Goal: Task Accomplishment & Management: Manage account settings

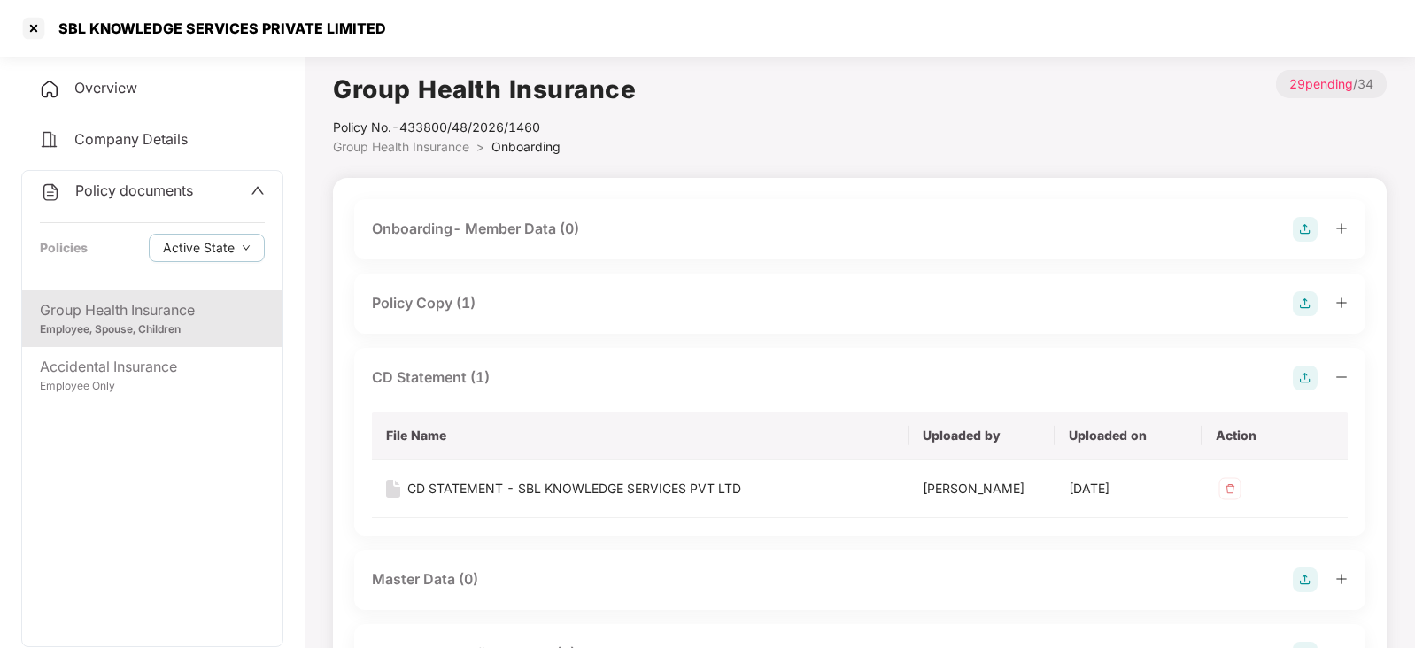
scroll to position [949, 0]
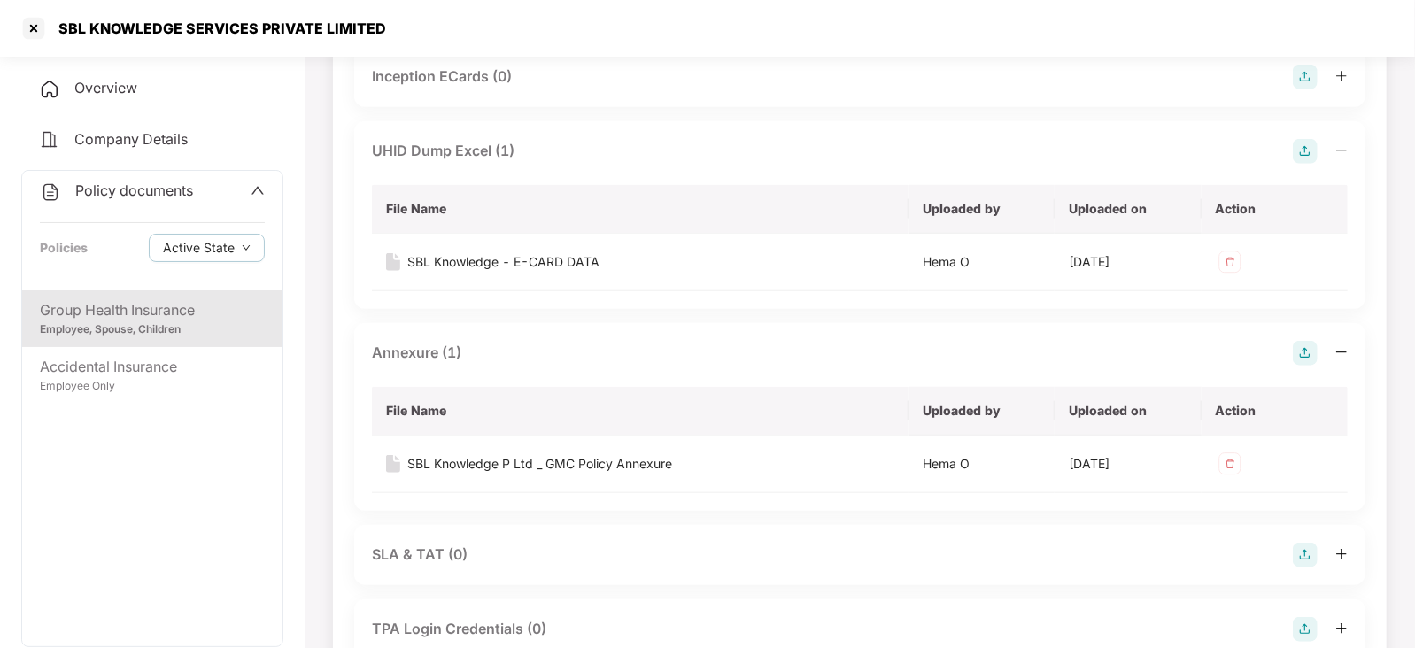
click at [43, 12] on div "SBL KNOWLEDGE SERVICES PRIVATE LIMITED" at bounding box center [707, 28] width 1415 height 57
click at [40, 21] on div at bounding box center [33, 28] width 28 height 28
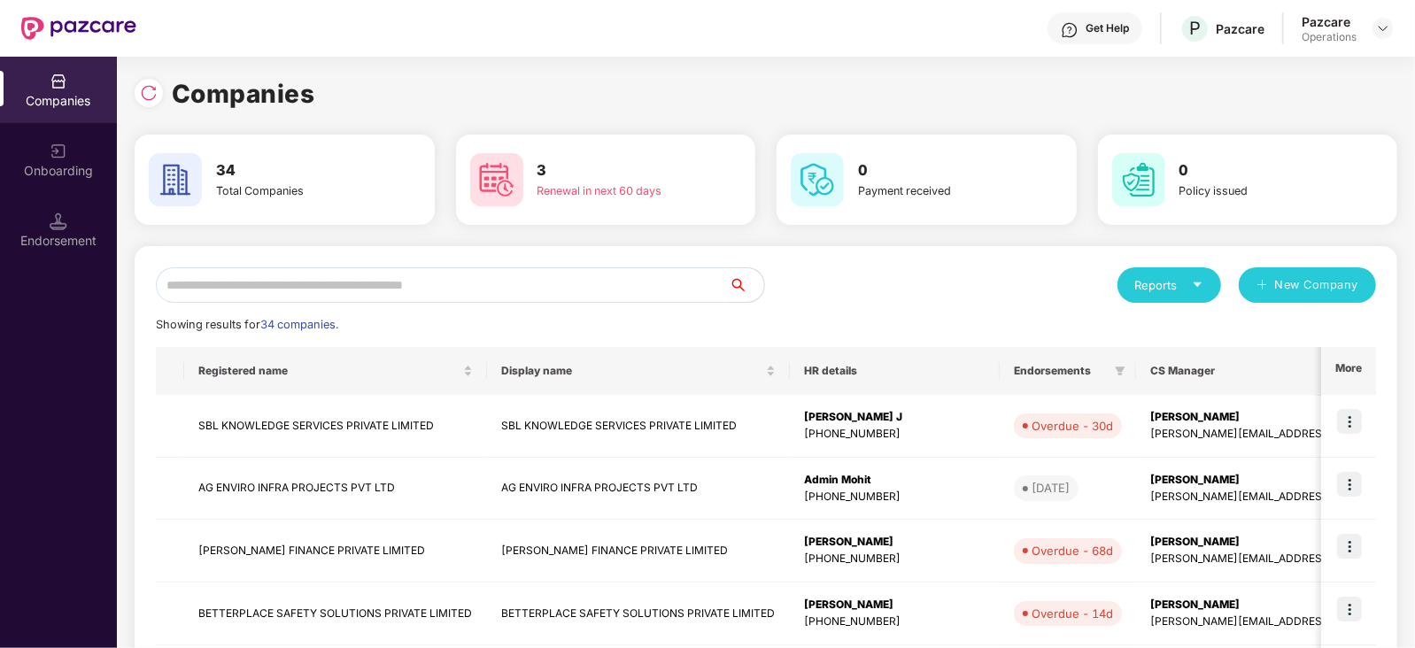
click at [477, 277] on input "text" at bounding box center [442, 284] width 573 height 35
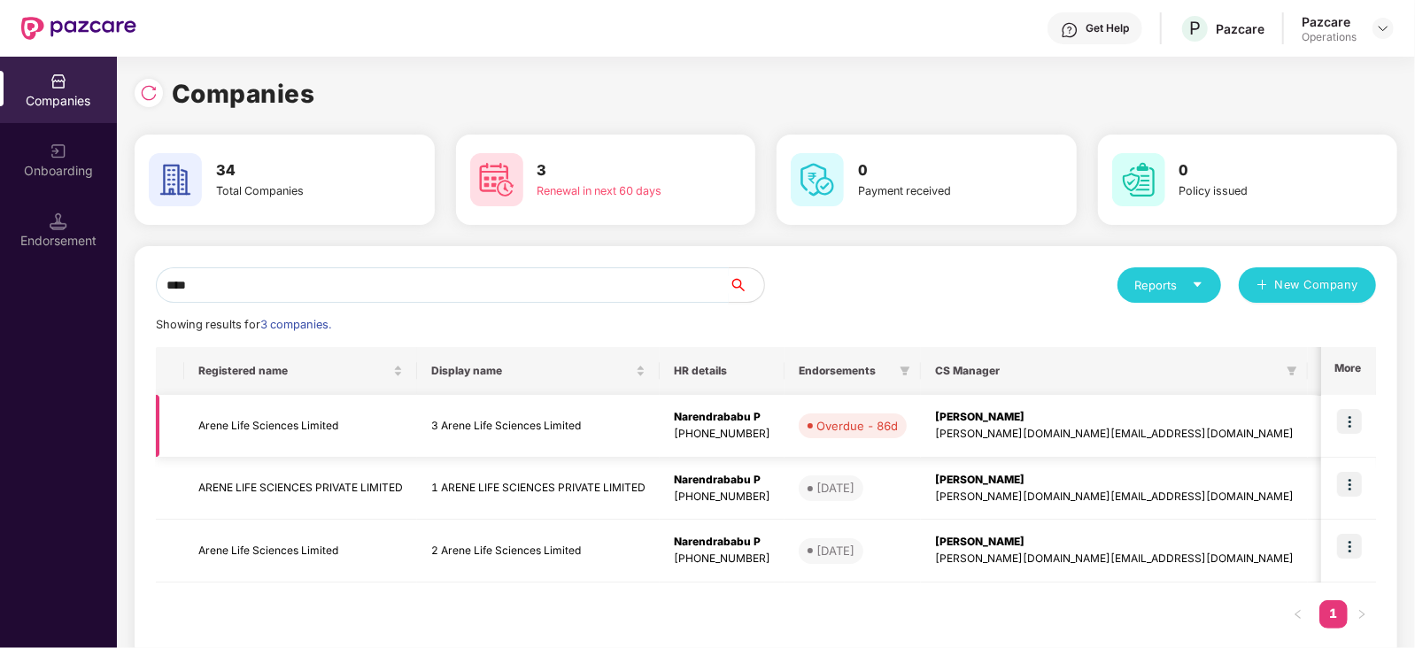
type input "****"
click at [1367, 419] on td at bounding box center [1348, 426] width 55 height 63
click at [1348, 422] on img at bounding box center [1349, 421] width 25 height 25
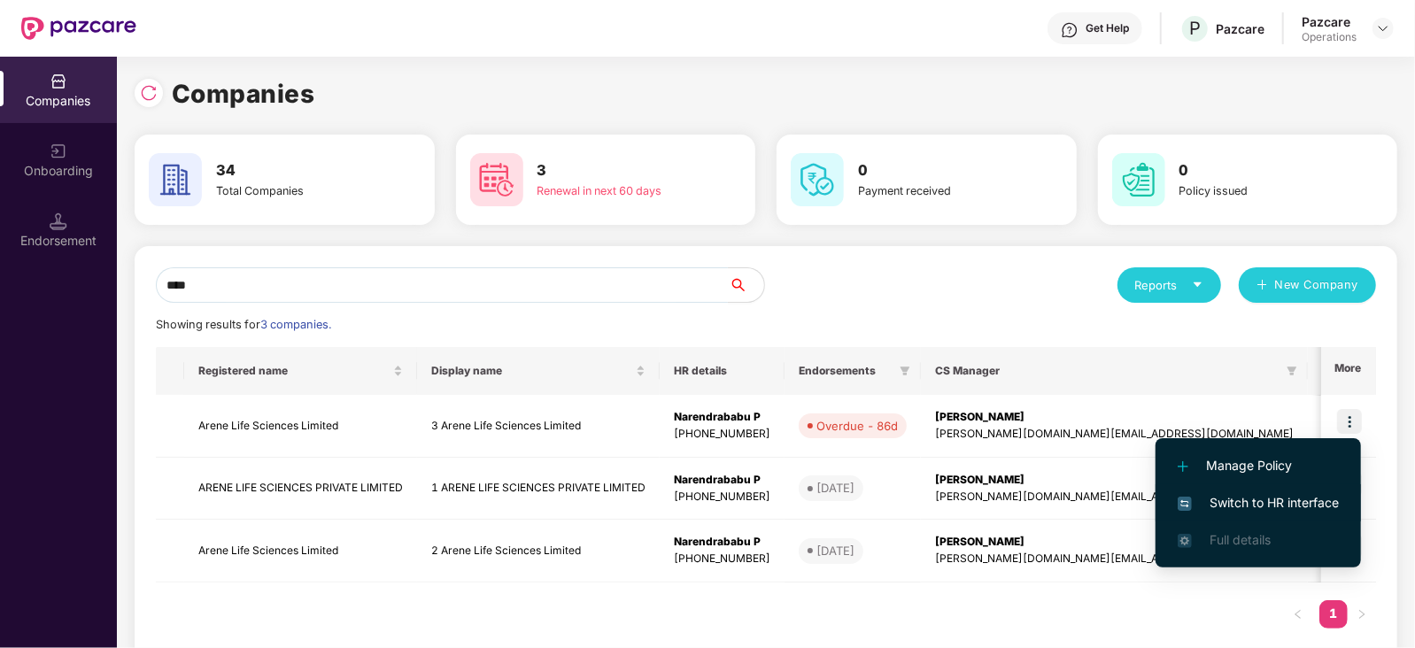
click at [1254, 497] on span "Switch to HR interface" at bounding box center [1258, 502] width 161 height 19
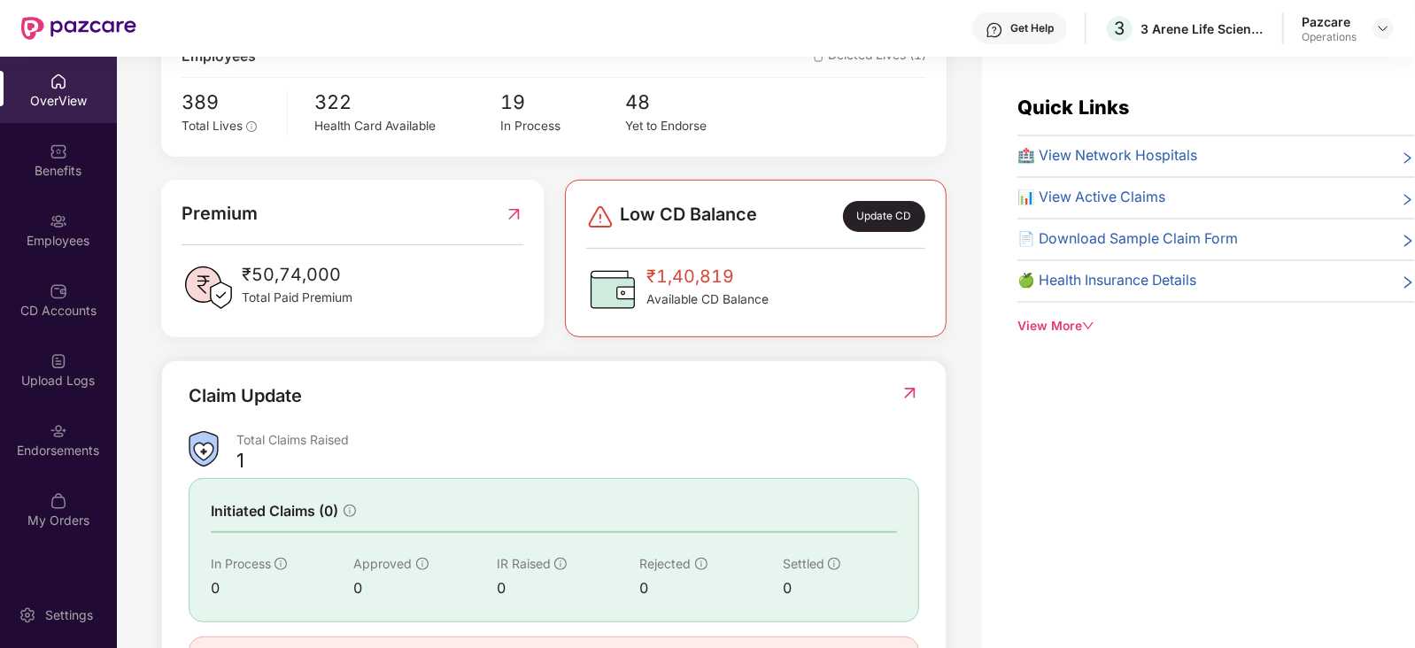
scroll to position [156, 0]
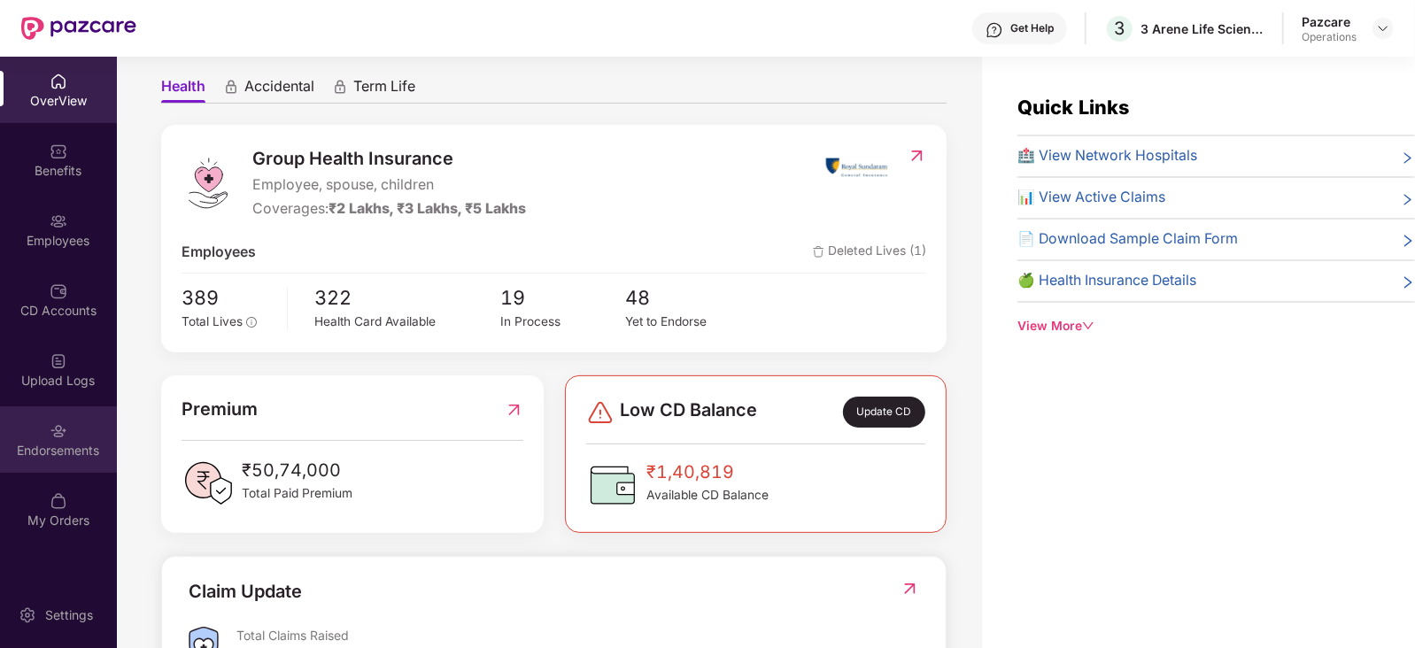
click at [19, 430] on div "Endorsements" at bounding box center [58, 440] width 117 height 66
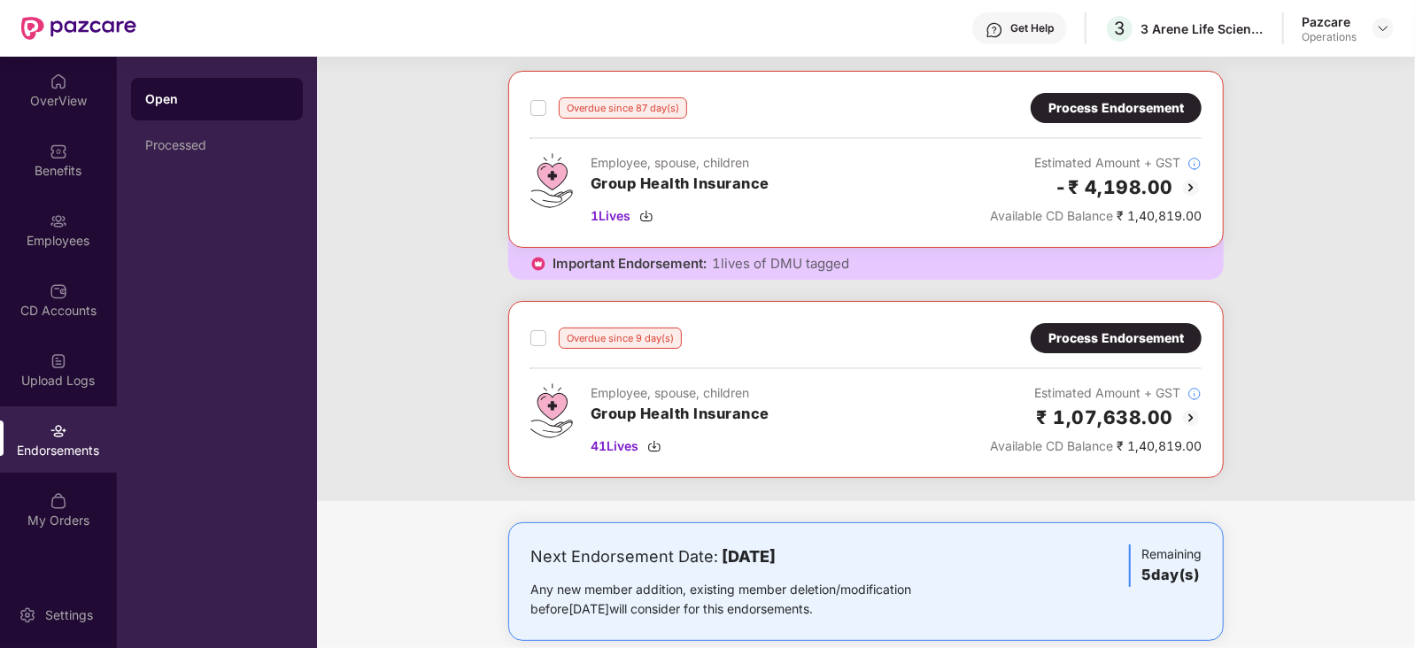
scroll to position [84, 0]
click at [1158, 97] on div "Process Endorsement" at bounding box center [1117, 106] width 136 height 19
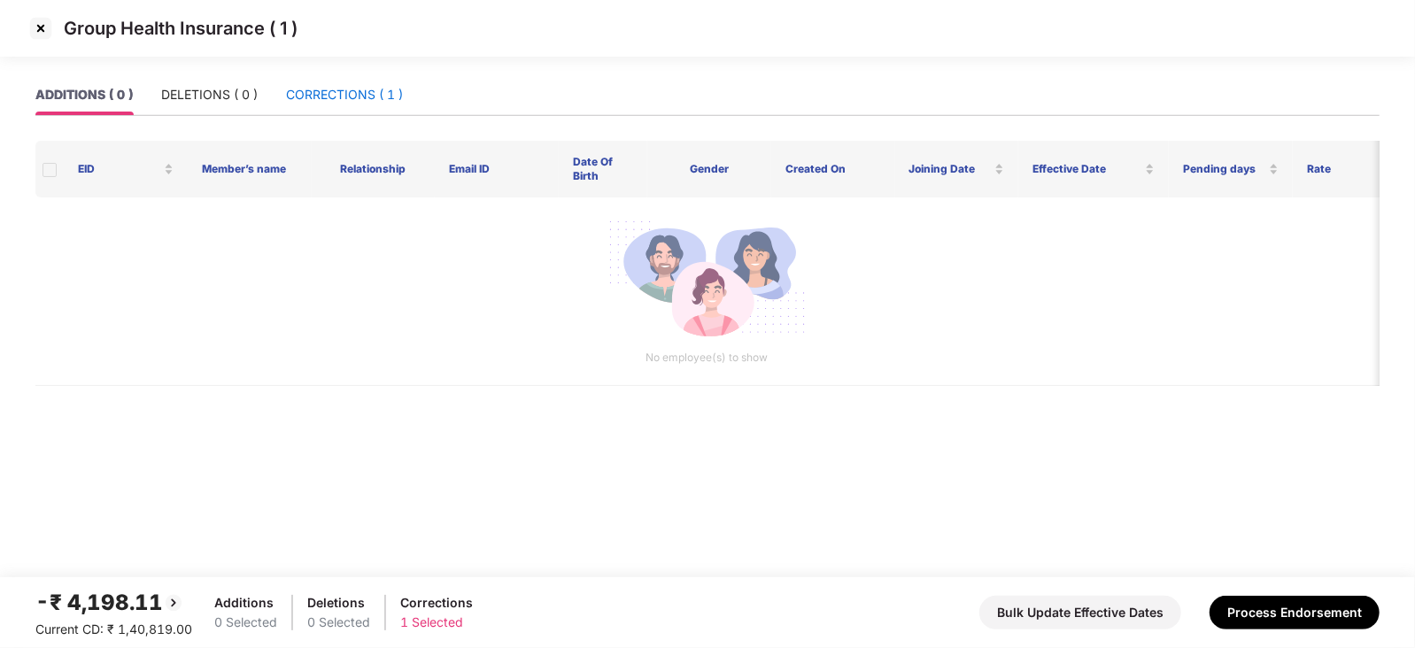
click at [314, 95] on div "CORRECTIONS ( 1 )" at bounding box center [344, 94] width 117 height 19
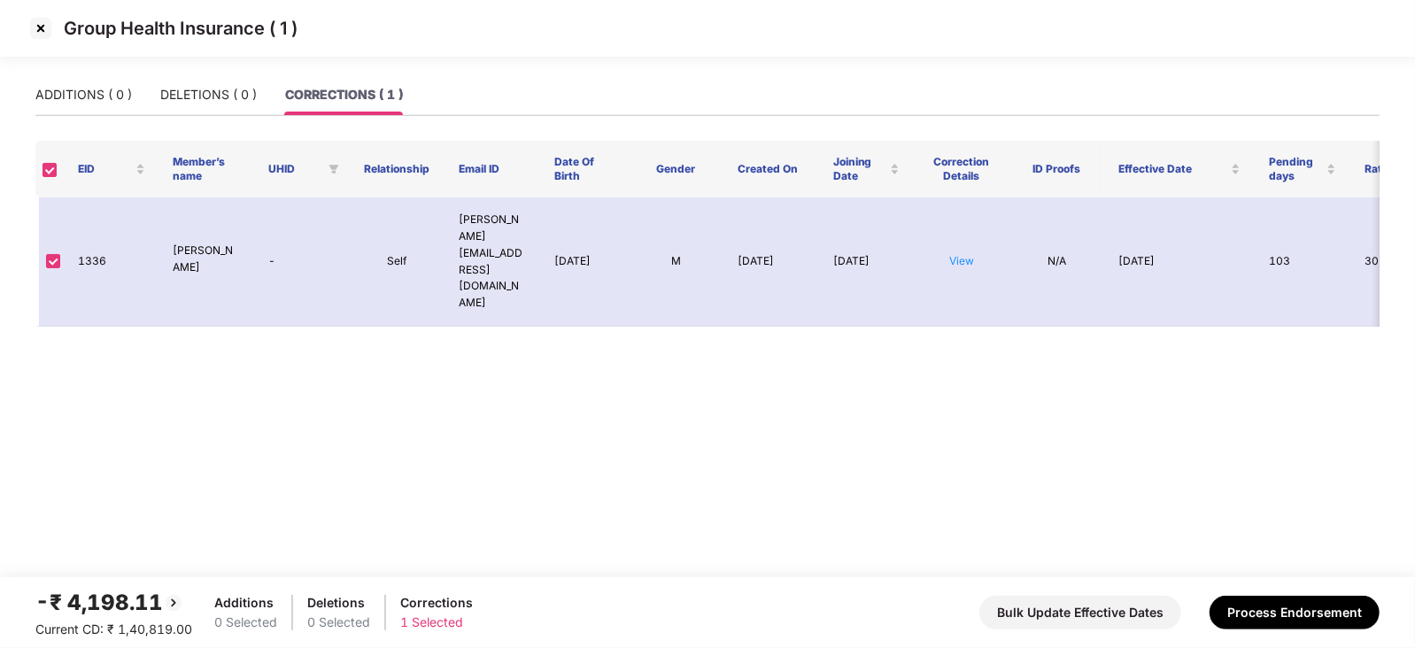
click at [45, 27] on img at bounding box center [41, 28] width 28 height 28
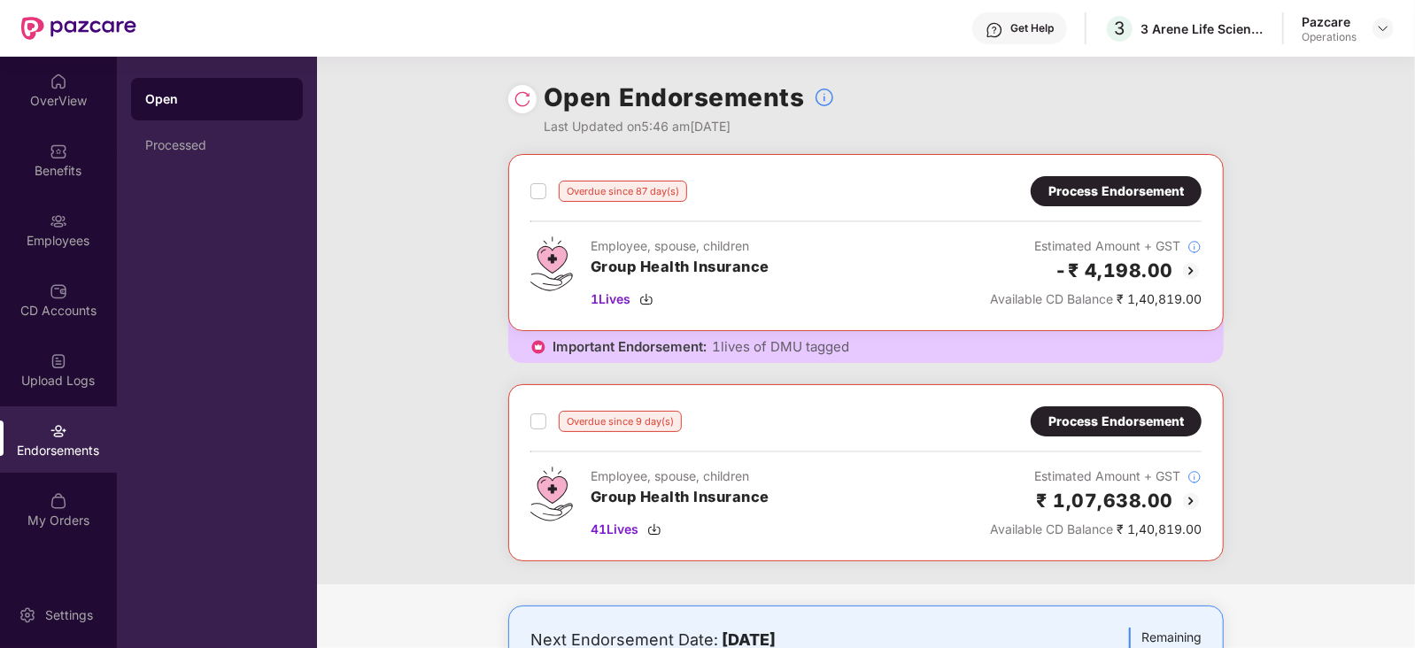
click at [1135, 414] on div "Process Endorsement" at bounding box center [1117, 421] width 136 height 19
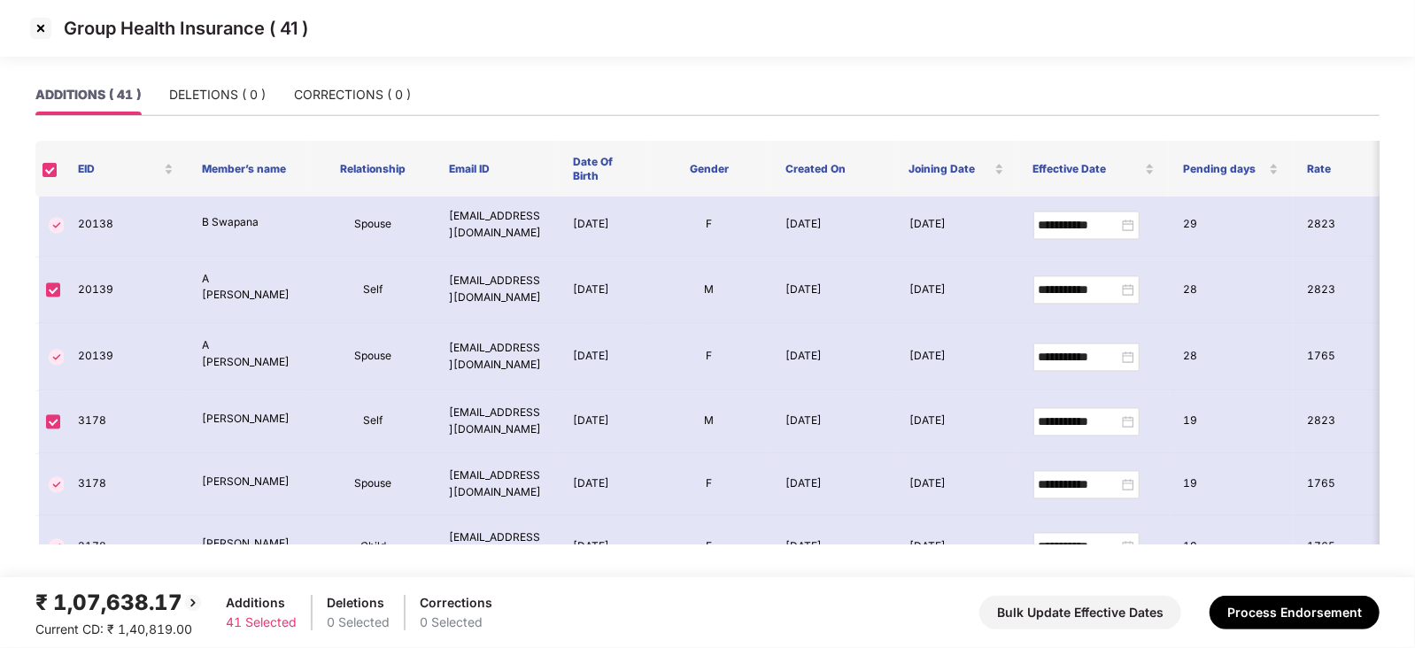
scroll to position [2401, 0]
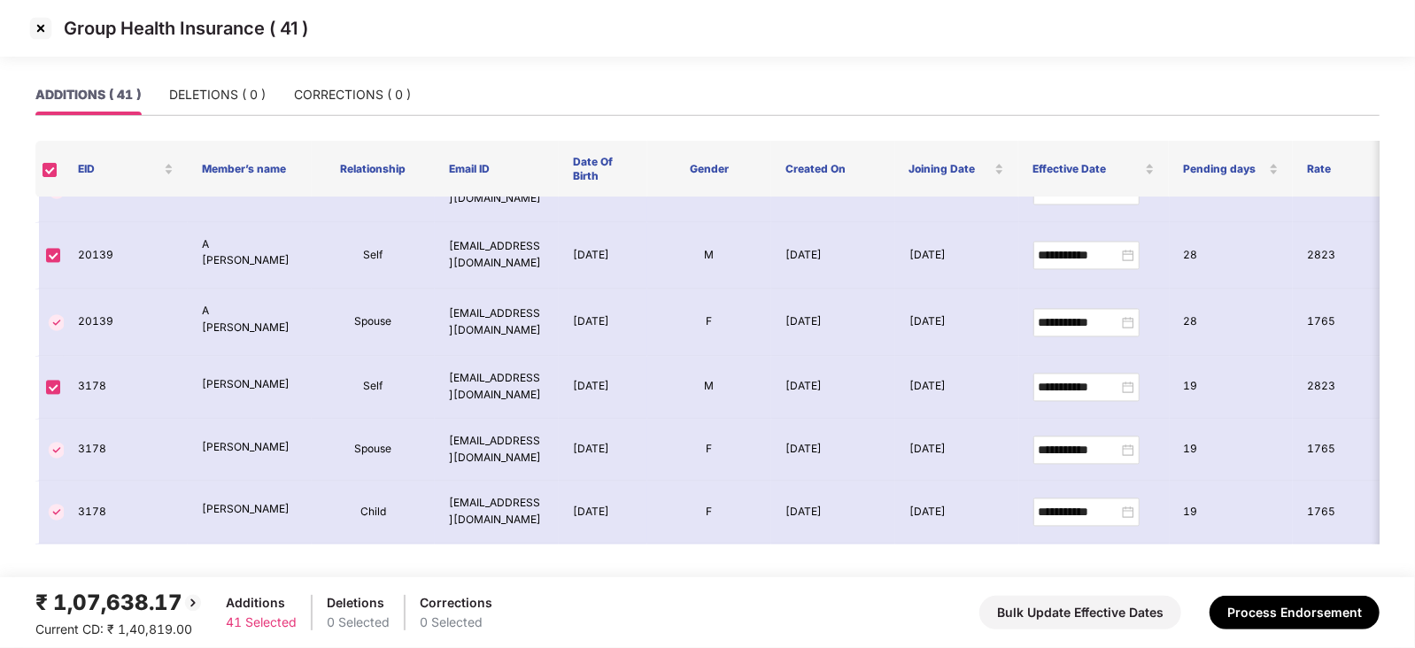
click at [44, 34] on img at bounding box center [41, 28] width 28 height 28
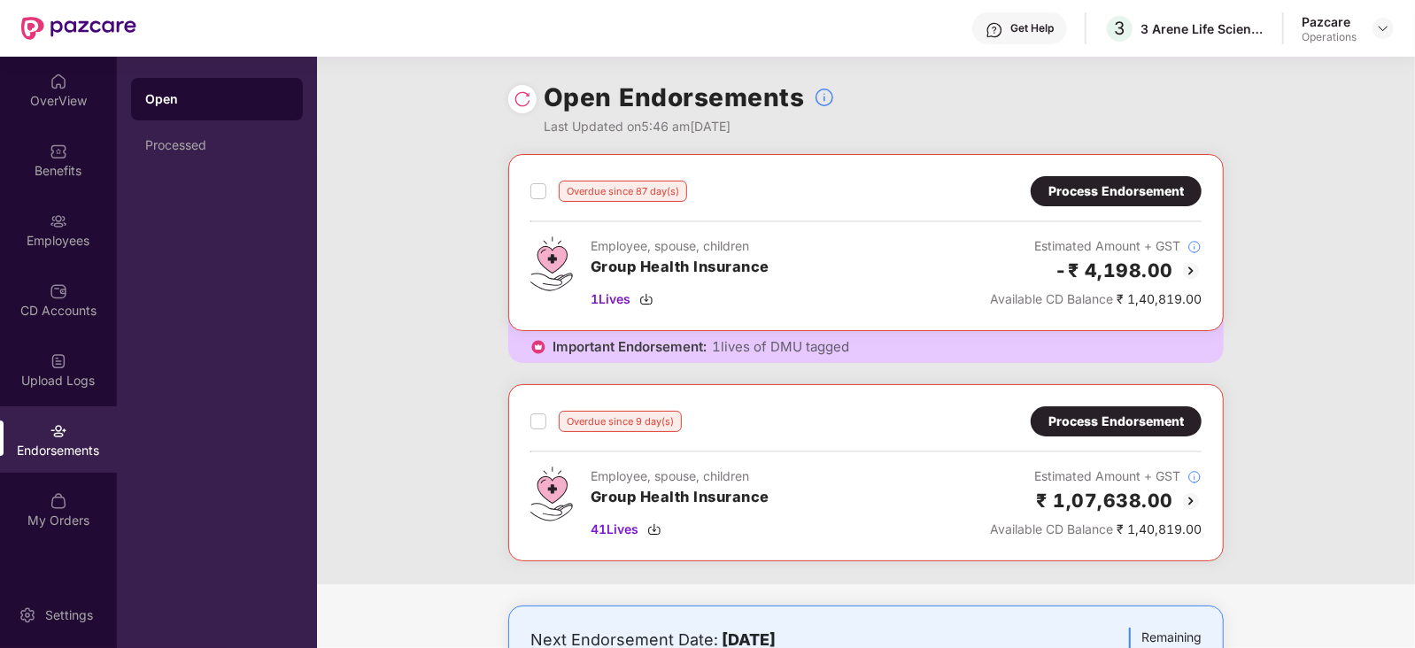
click at [673, 312] on div "Overdue since 87 day(s) Process Endorsement Employee, spouse, children Group He…" at bounding box center [866, 242] width 716 height 177
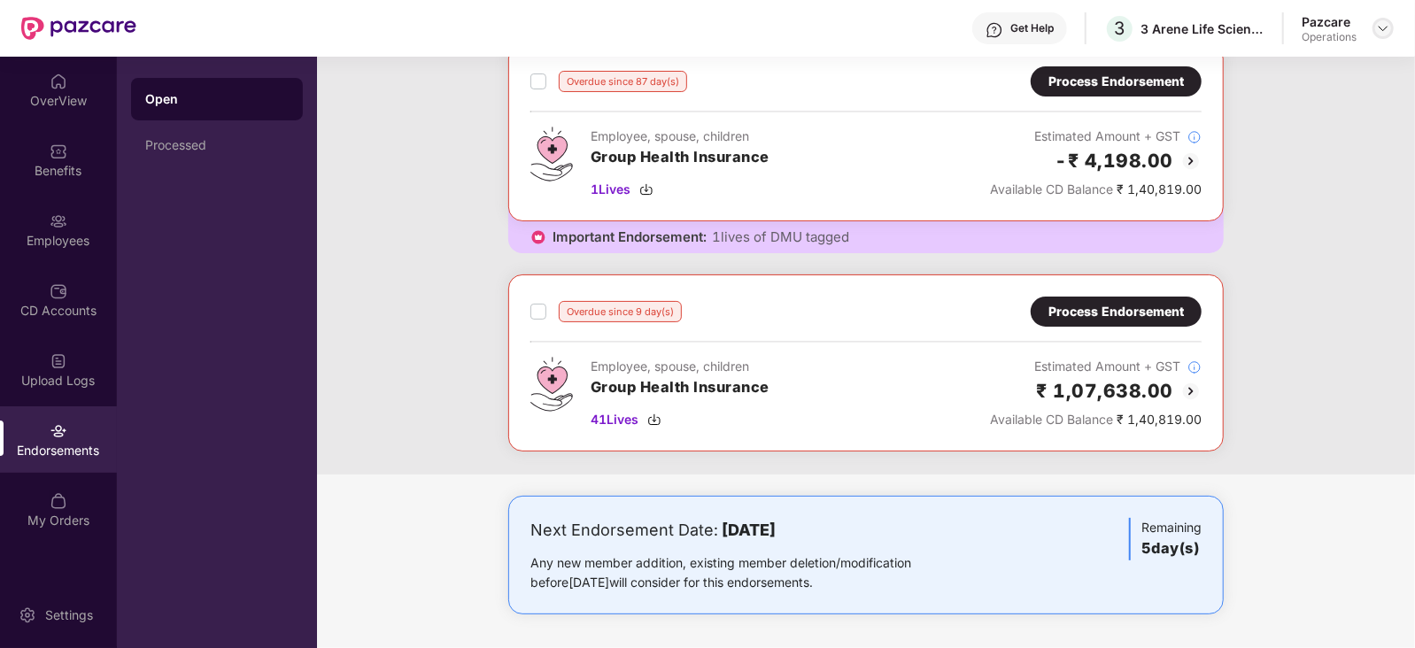
click at [1391, 22] on div at bounding box center [1383, 28] width 21 height 21
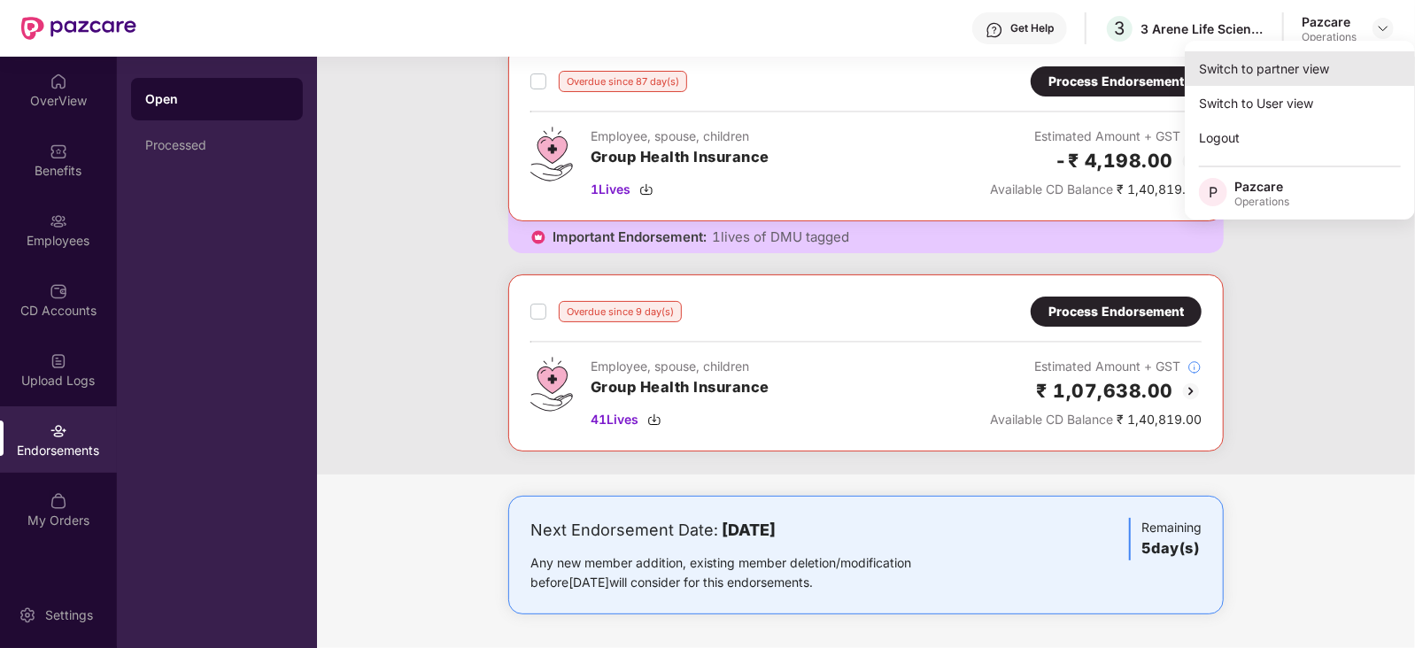
click at [1251, 67] on div "Switch to partner view" at bounding box center [1300, 68] width 230 height 35
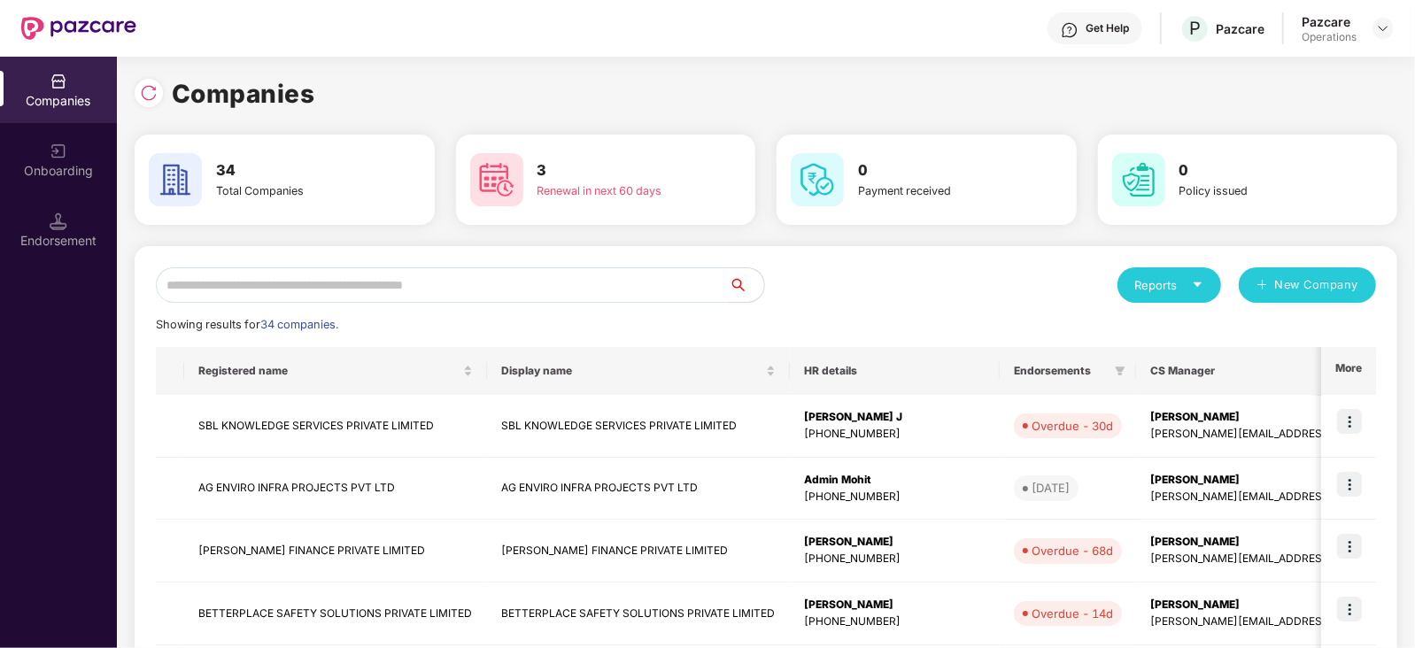
click at [346, 281] on input "text" at bounding box center [442, 284] width 573 height 35
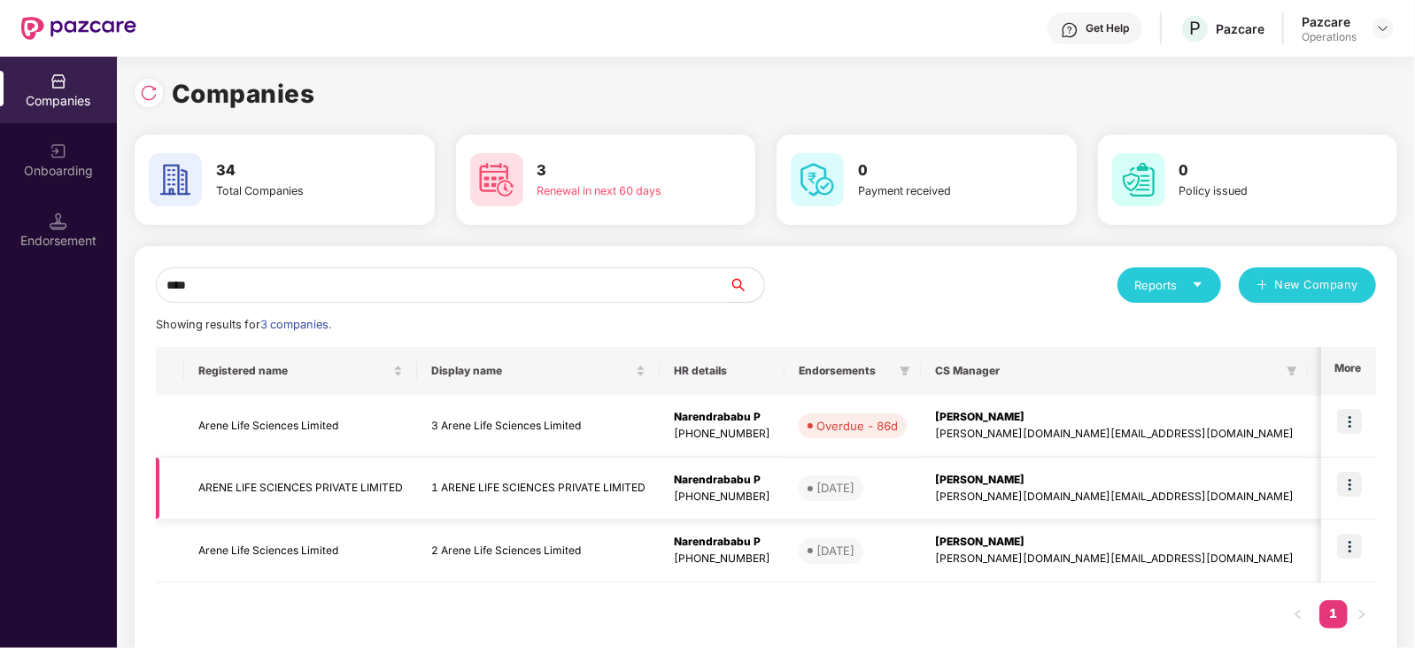
type input "****"
click at [252, 478] on td "ARENE LIFE SCIENCES PRIVATE LIMITED" at bounding box center [300, 489] width 233 height 63
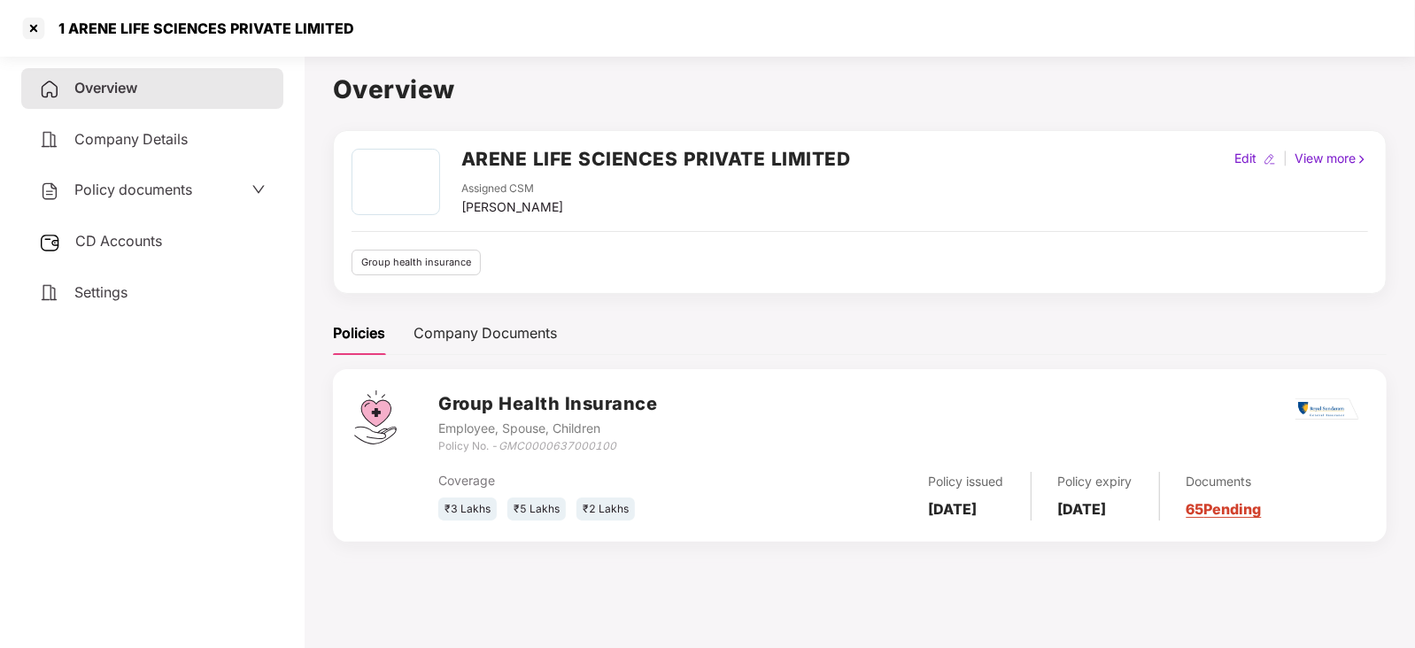
click at [148, 178] on div "Policy documents" at bounding box center [152, 190] width 262 height 41
click at [151, 192] on span "Policy documents" at bounding box center [133, 190] width 118 height 18
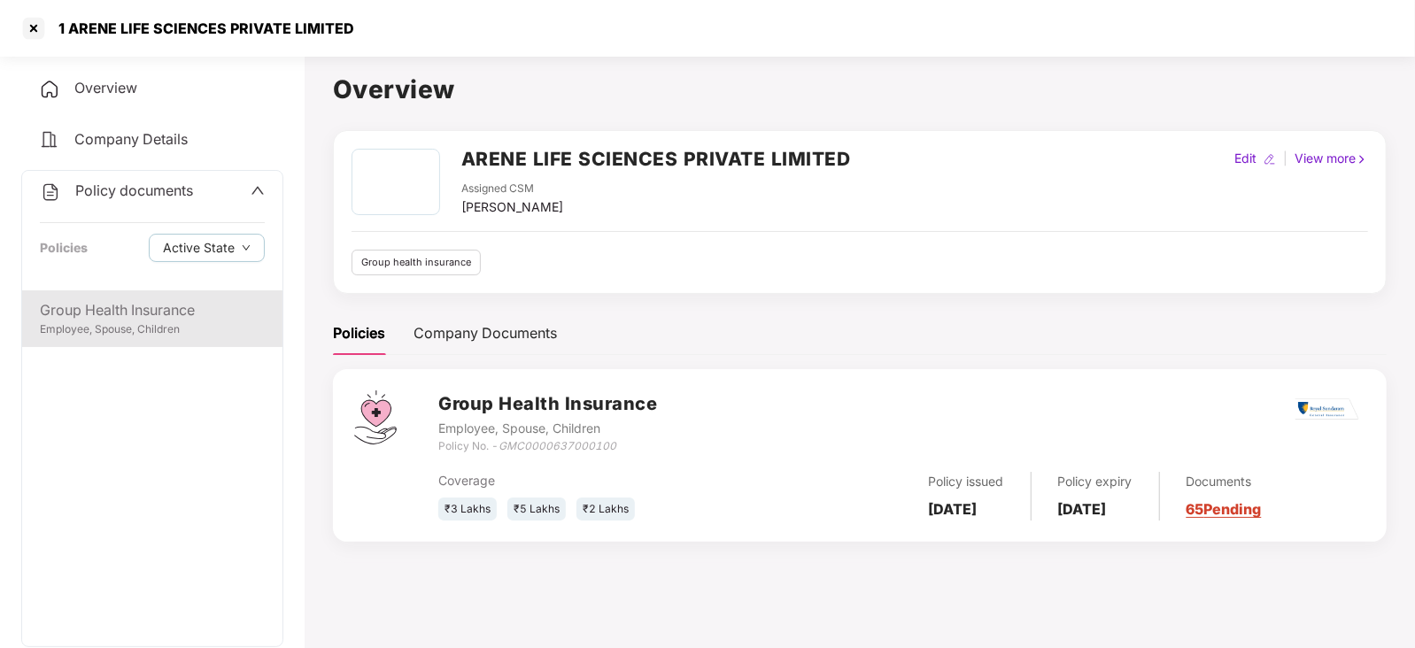
click at [172, 326] on div "Employee, Spouse, Children" at bounding box center [152, 330] width 225 height 17
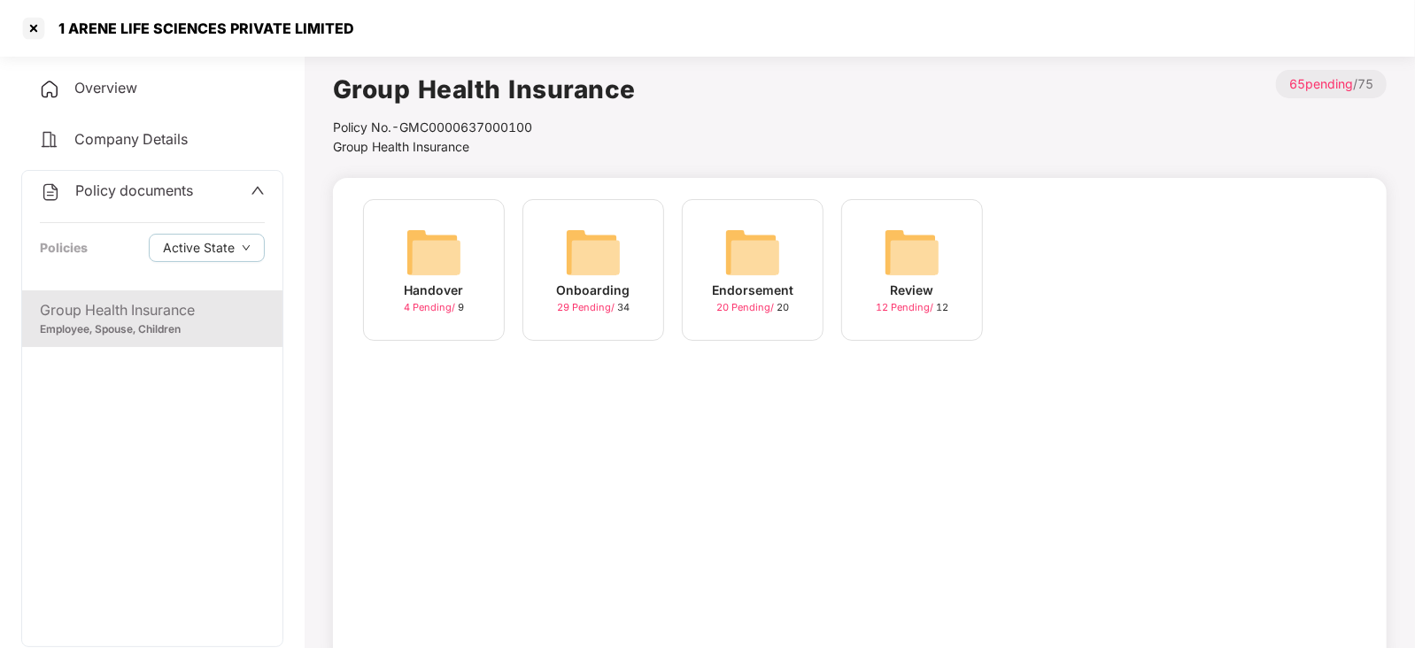
click at [763, 290] on div "Endorsement" at bounding box center [752, 290] width 81 height 19
click at [35, 35] on div at bounding box center [33, 28] width 28 height 28
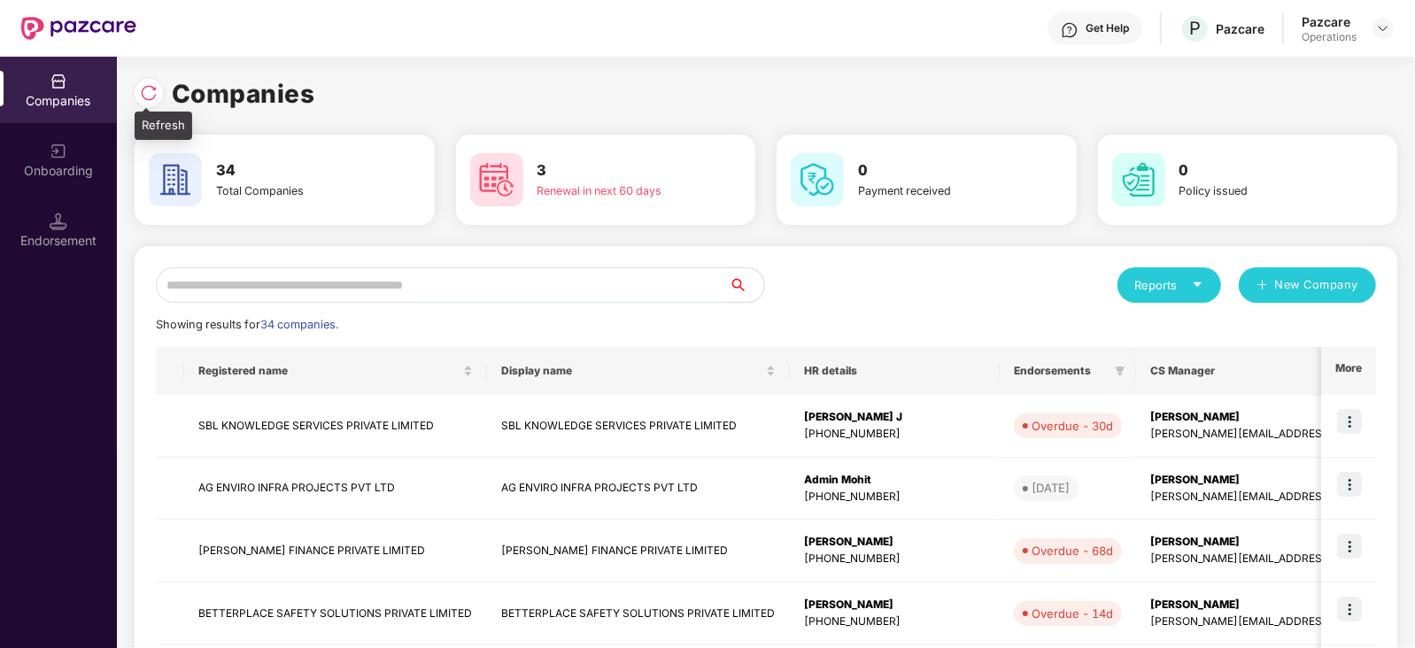
click at [157, 95] on img at bounding box center [149, 93] width 18 height 18
click at [151, 90] on img at bounding box center [149, 93] width 18 height 18
click at [70, 237] on div "Endorsement" at bounding box center [58, 241] width 117 height 18
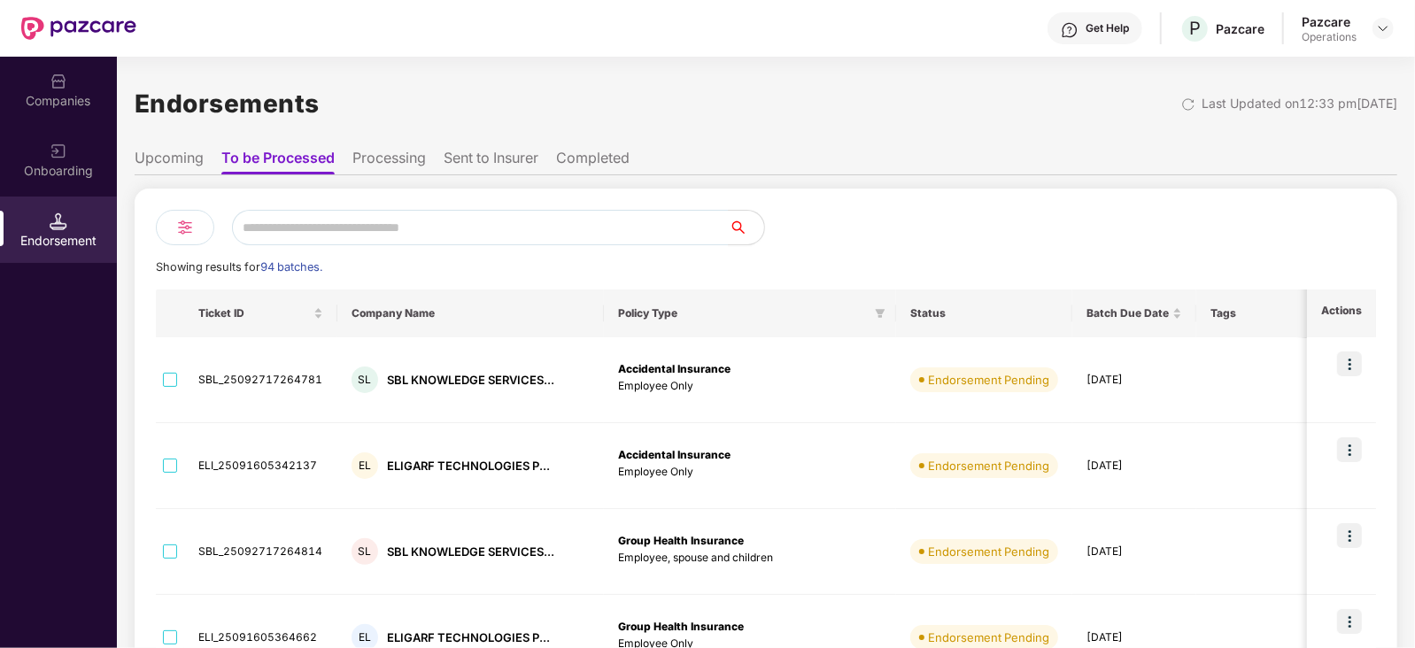
click at [188, 153] on li "Upcoming" at bounding box center [169, 162] width 69 height 26
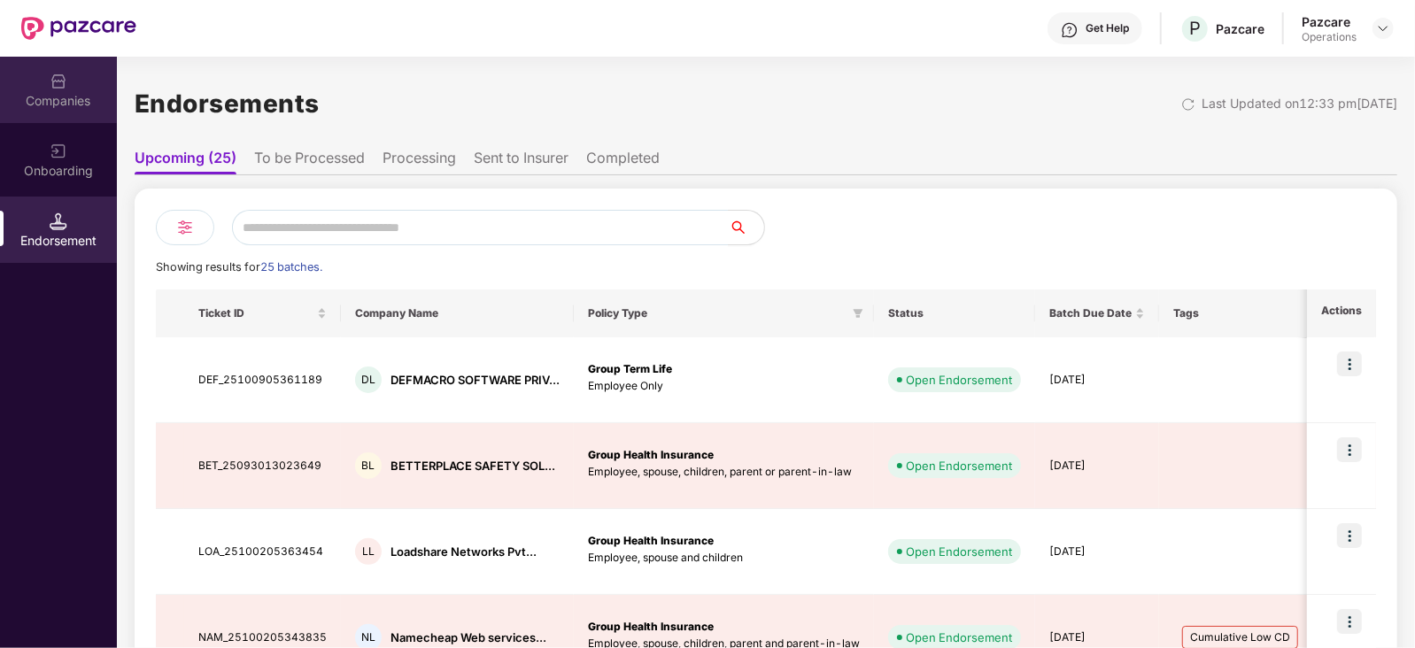
click at [62, 81] on img at bounding box center [59, 82] width 18 height 18
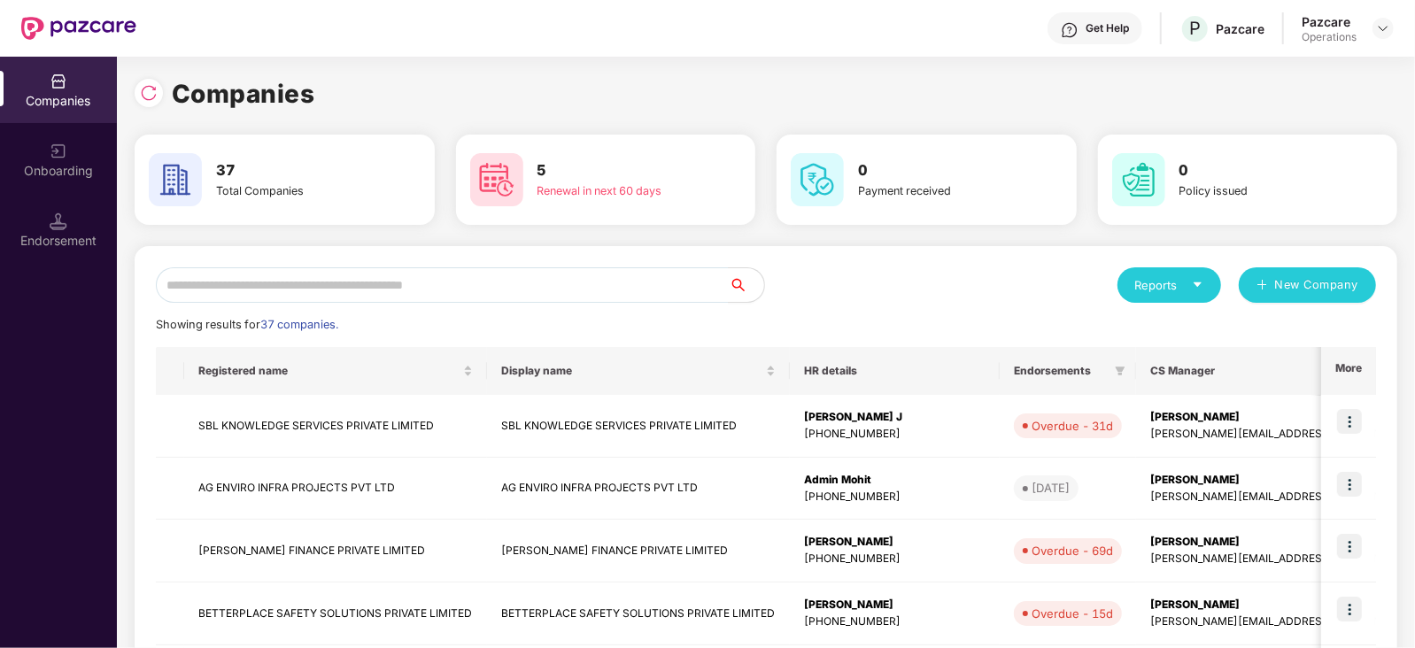
click at [47, 224] on div "Endorsement" at bounding box center [58, 230] width 117 height 66
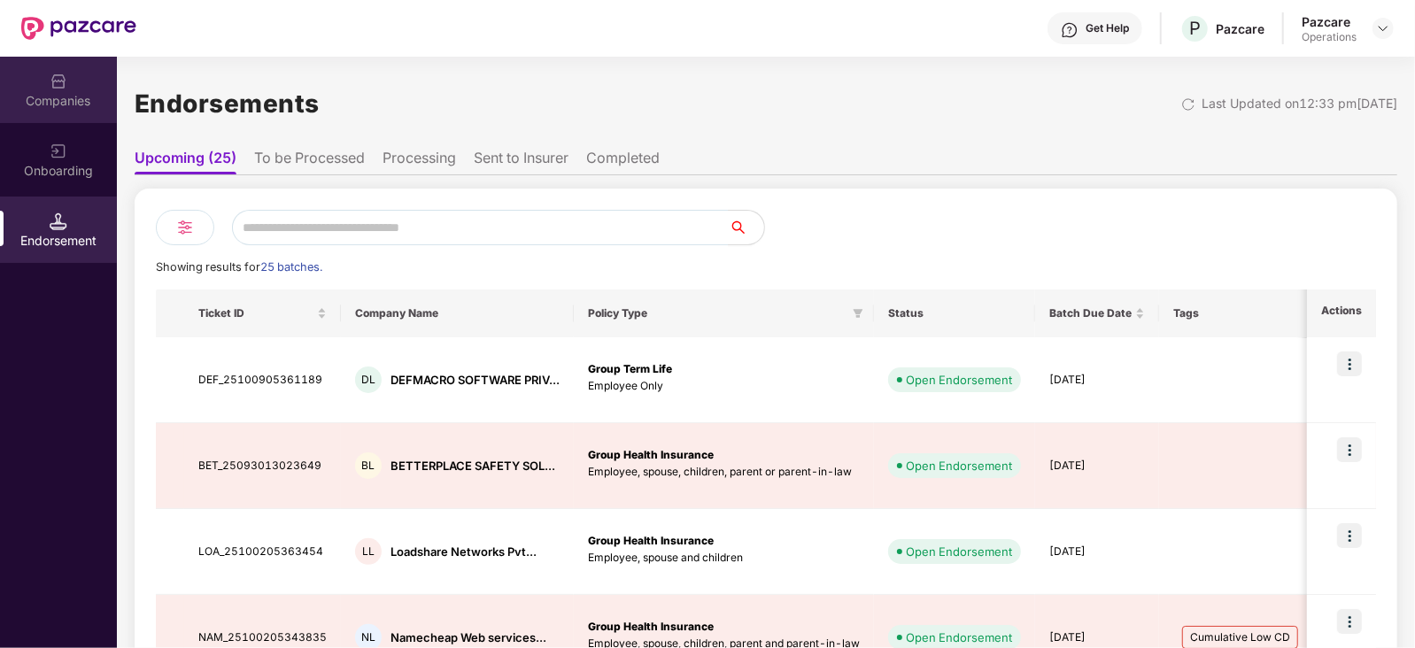
click at [71, 97] on div "Companies" at bounding box center [58, 101] width 117 height 18
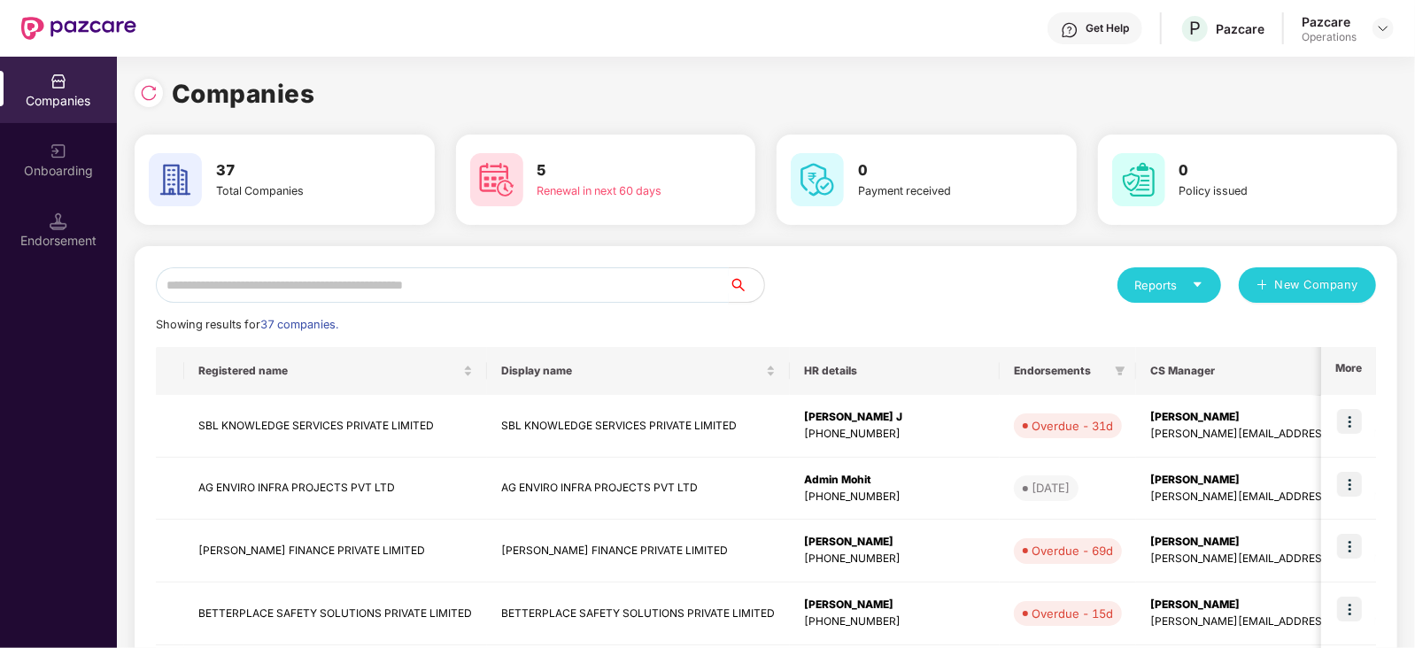
click at [316, 285] on input "text" at bounding box center [442, 284] width 573 height 35
click at [299, 283] on input "text" at bounding box center [442, 284] width 573 height 35
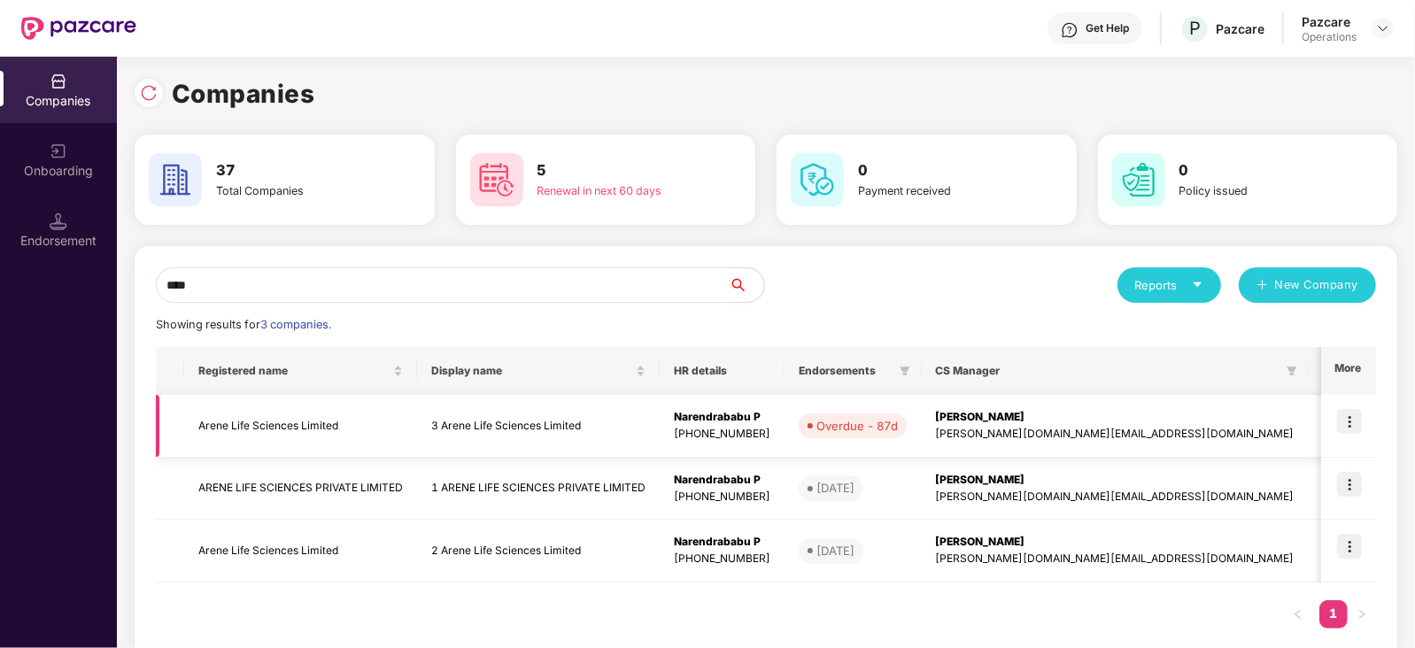
type input "****"
click at [1360, 412] on img at bounding box center [1349, 421] width 25 height 25
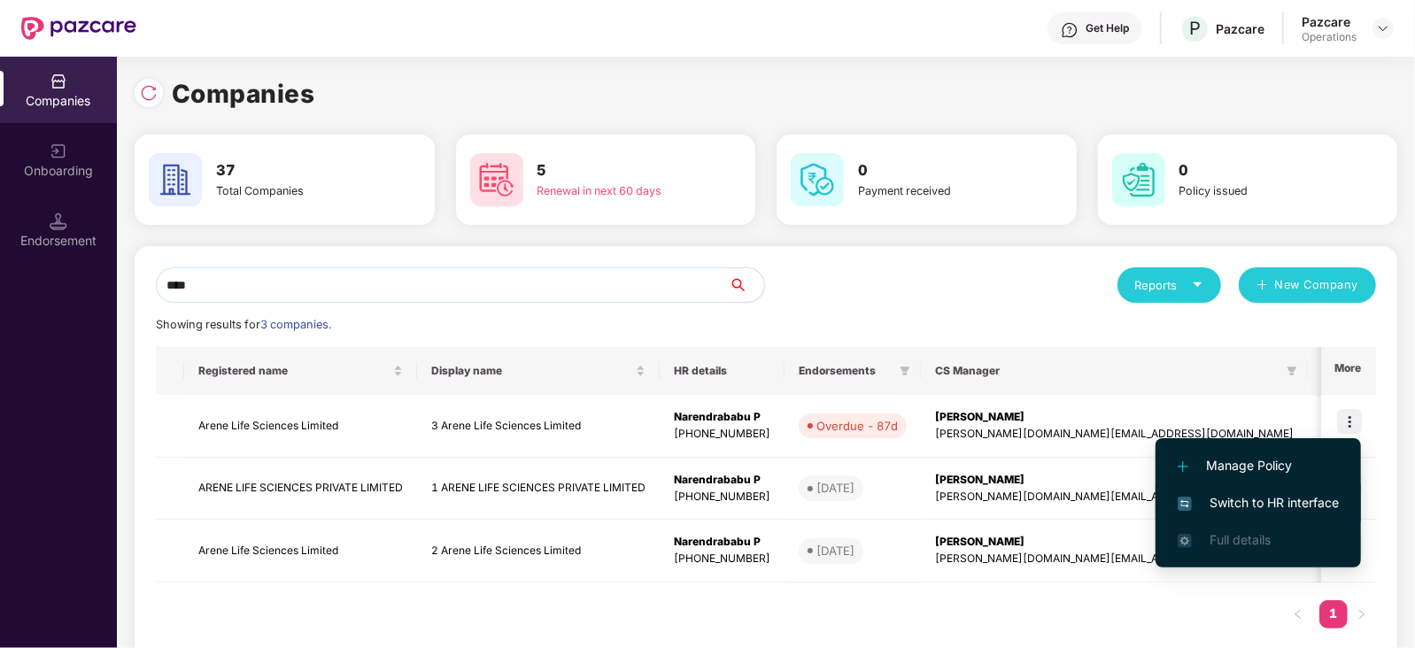
click at [1287, 500] on span "Switch to HR interface" at bounding box center [1258, 502] width 161 height 19
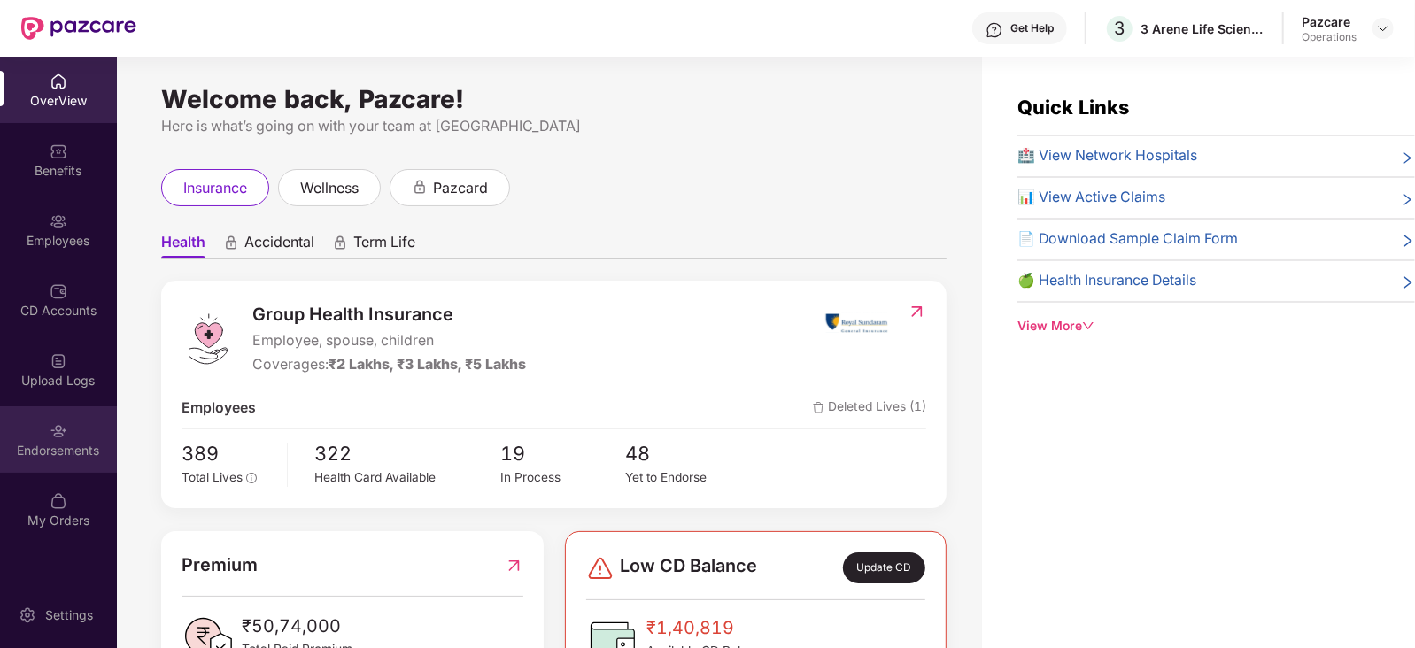
click at [49, 455] on div "Endorsements" at bounding box center [58, 451] width 117 height 18
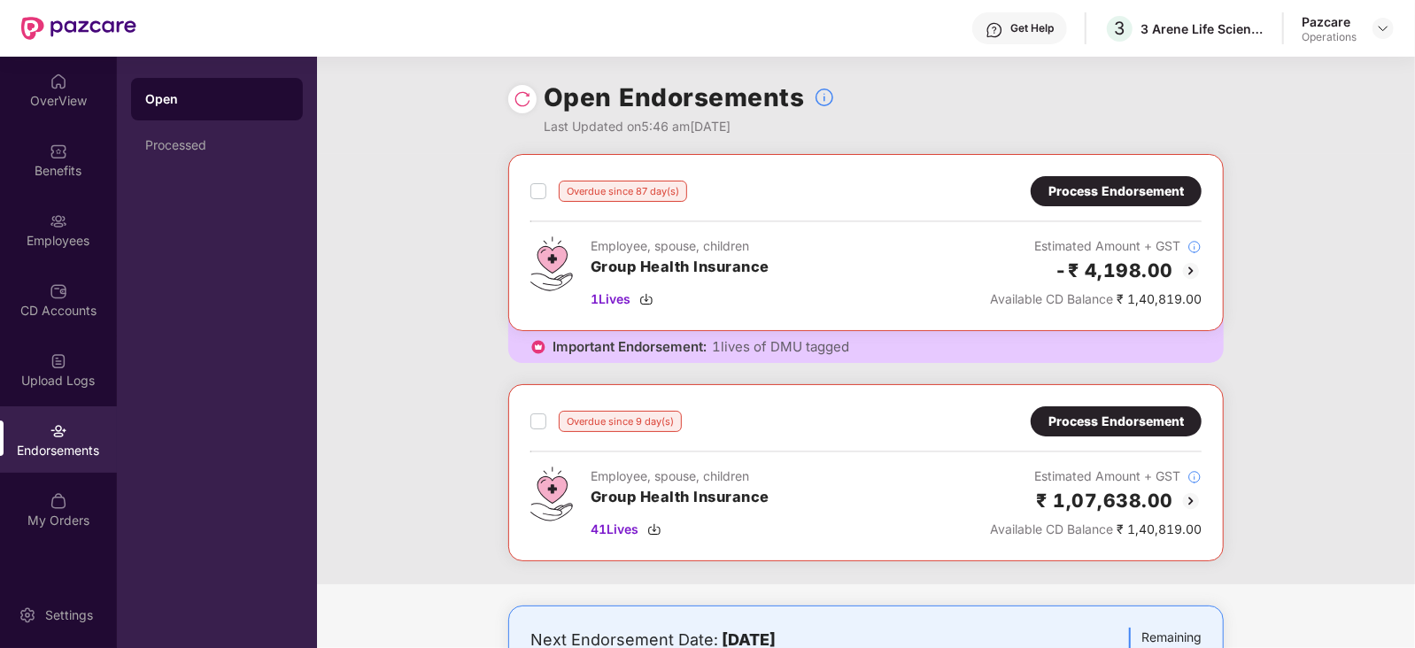
click at [1169, 412] on div "Process Endorsement" at bounding box center [1117, 421] width 136 height 19
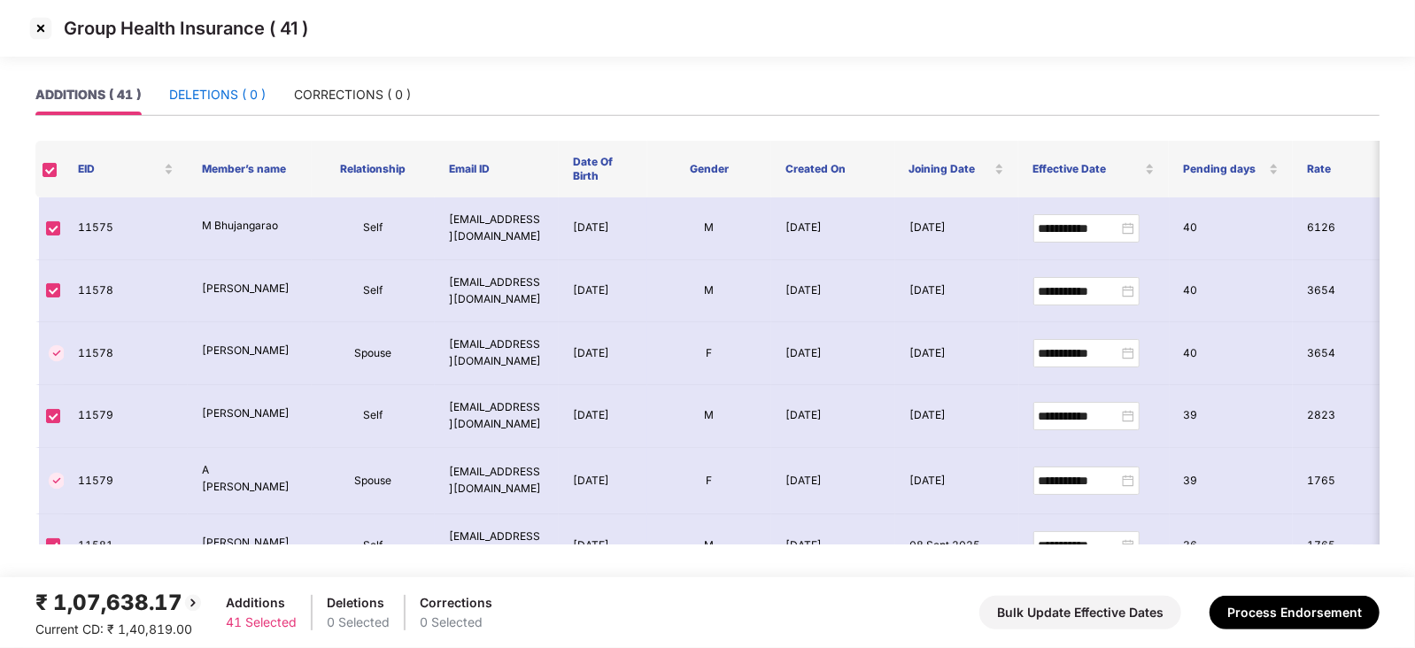
click at [237, 85] on div "DELETIONS ( 0 )" at bounding box center [217, 94] width 97 height 19
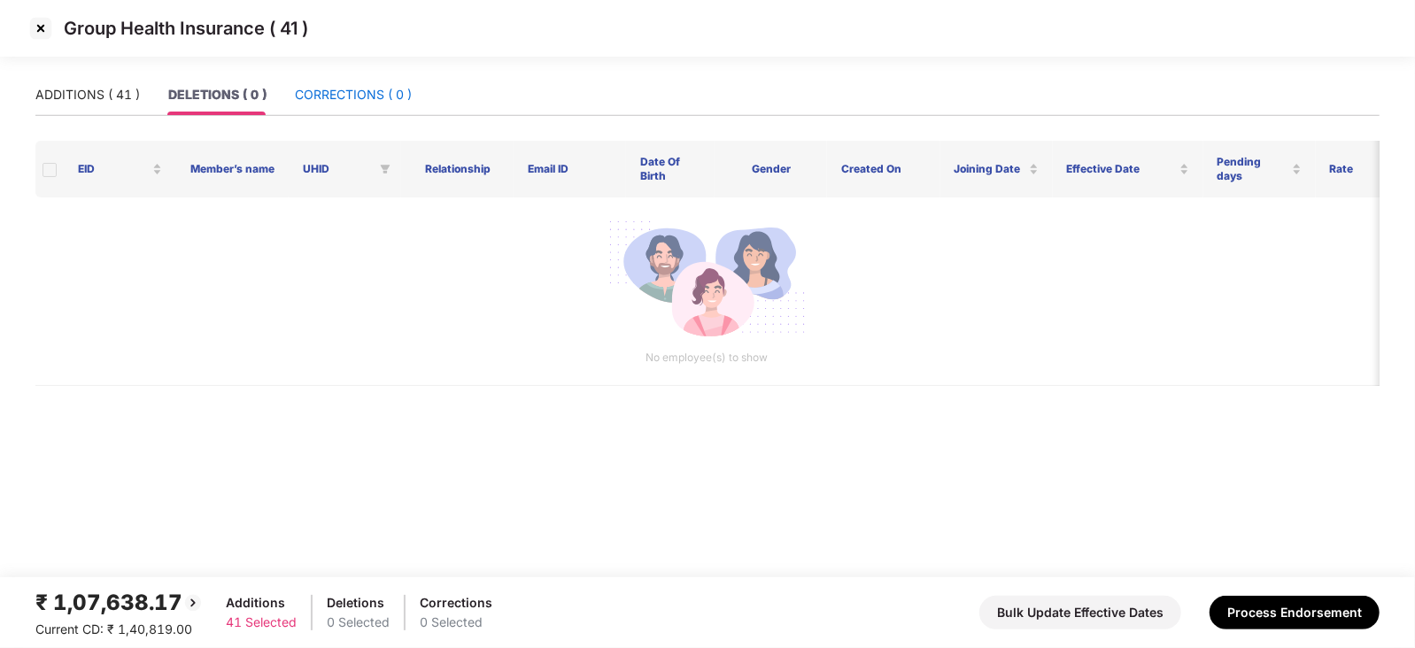
click at [341, 90] on div "CORRECTIONS ( 0 )" at bounding box center [353, 94] width 117 height 19
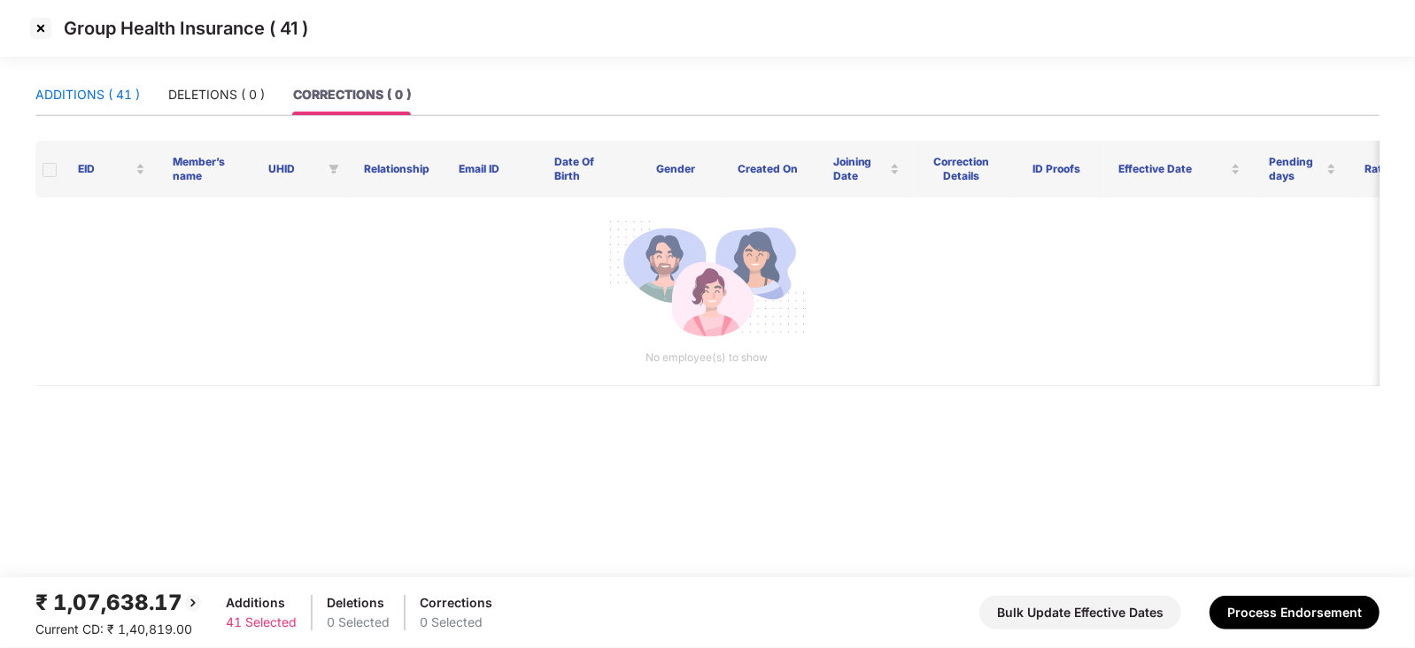
click at [130, 97] on div "ADDITIONS ( 41 )" at bounding box center [87, 94] width 105 height 19
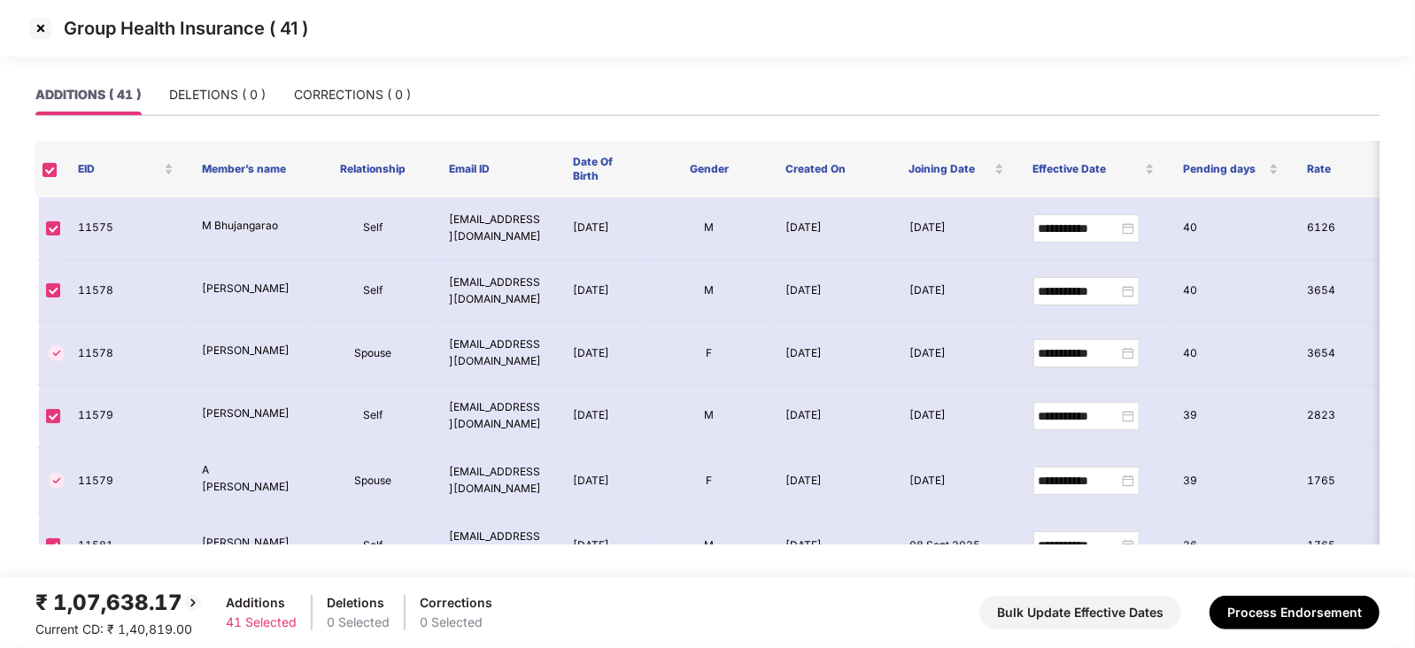
click at [44, 30] on img at bounding box center [41, 28] width 28 height 28
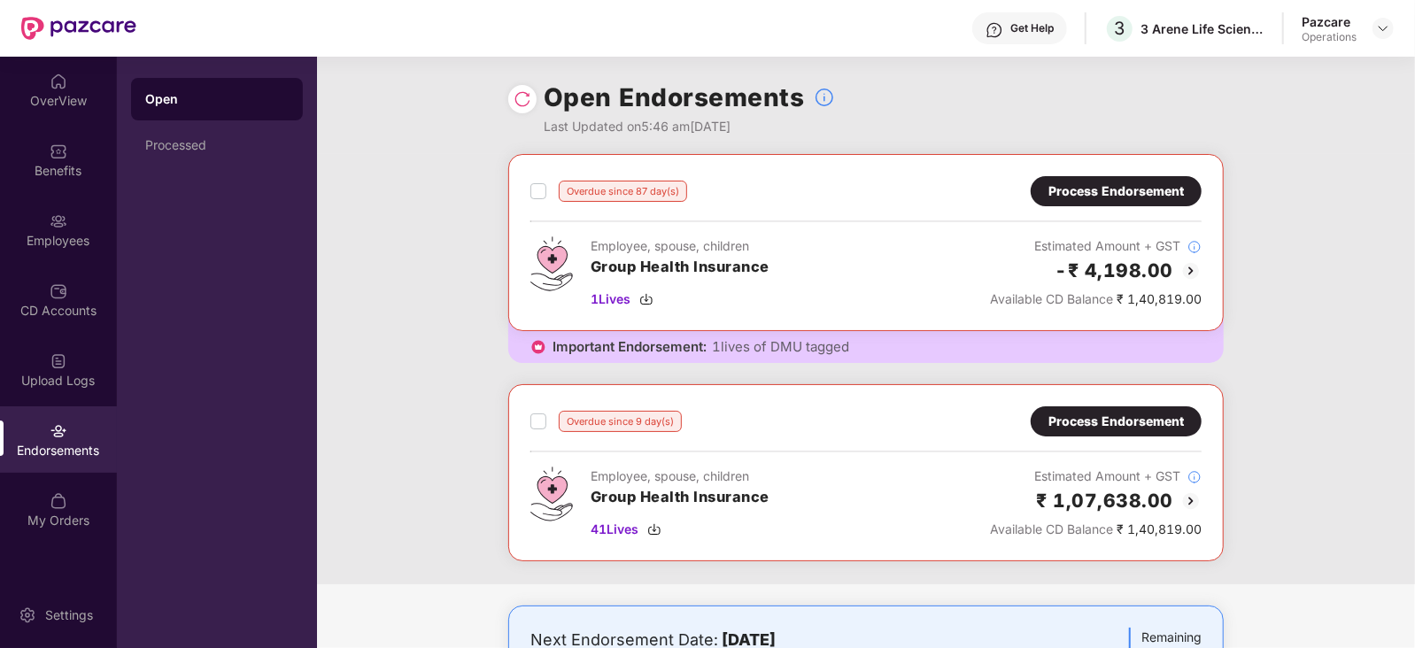
scroll to position [37, 0]
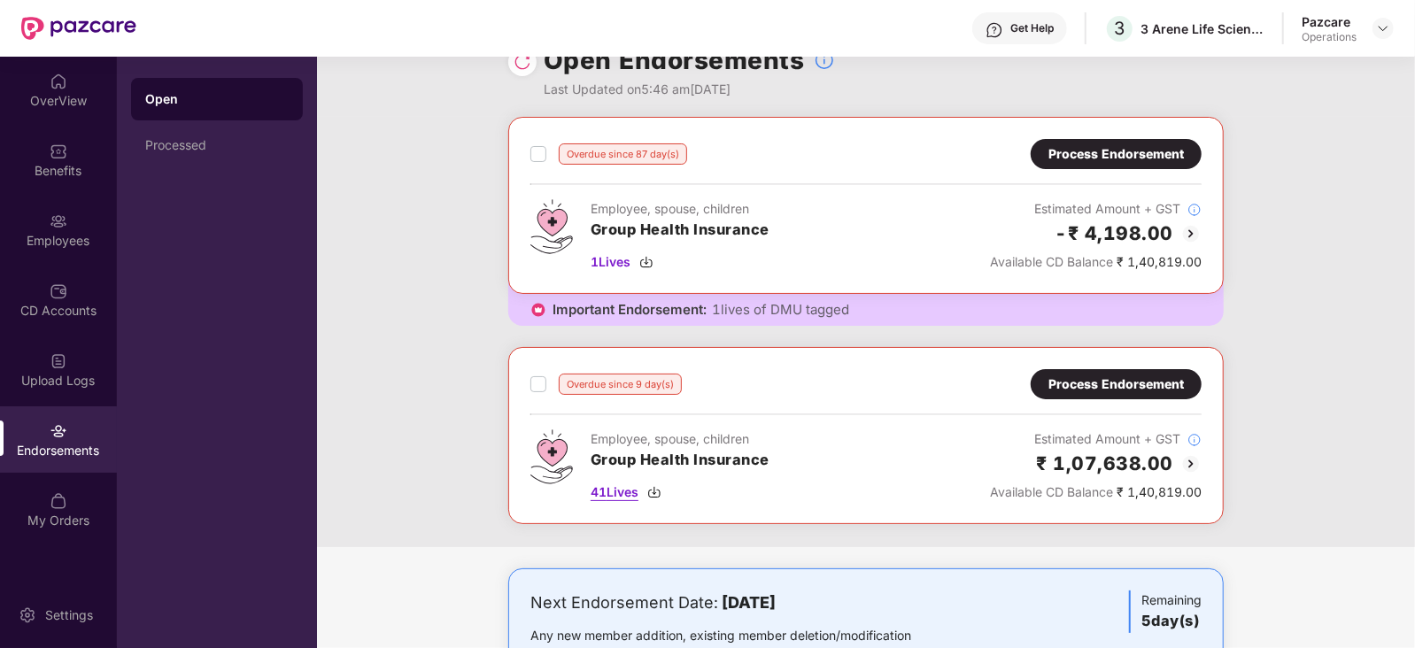
click at [653, 493] on img at bounding box center [654, 492] width 14 height 14
click at [1302, 383] on div "Overdue since 87 day(s) Process Endorsement Employee, spouse, children Group He…" at bounding box center [866, 332] width 1098 height 430
click at [43, 95] on div "OverView" at bounding box center [58, 101] width 117 height 18
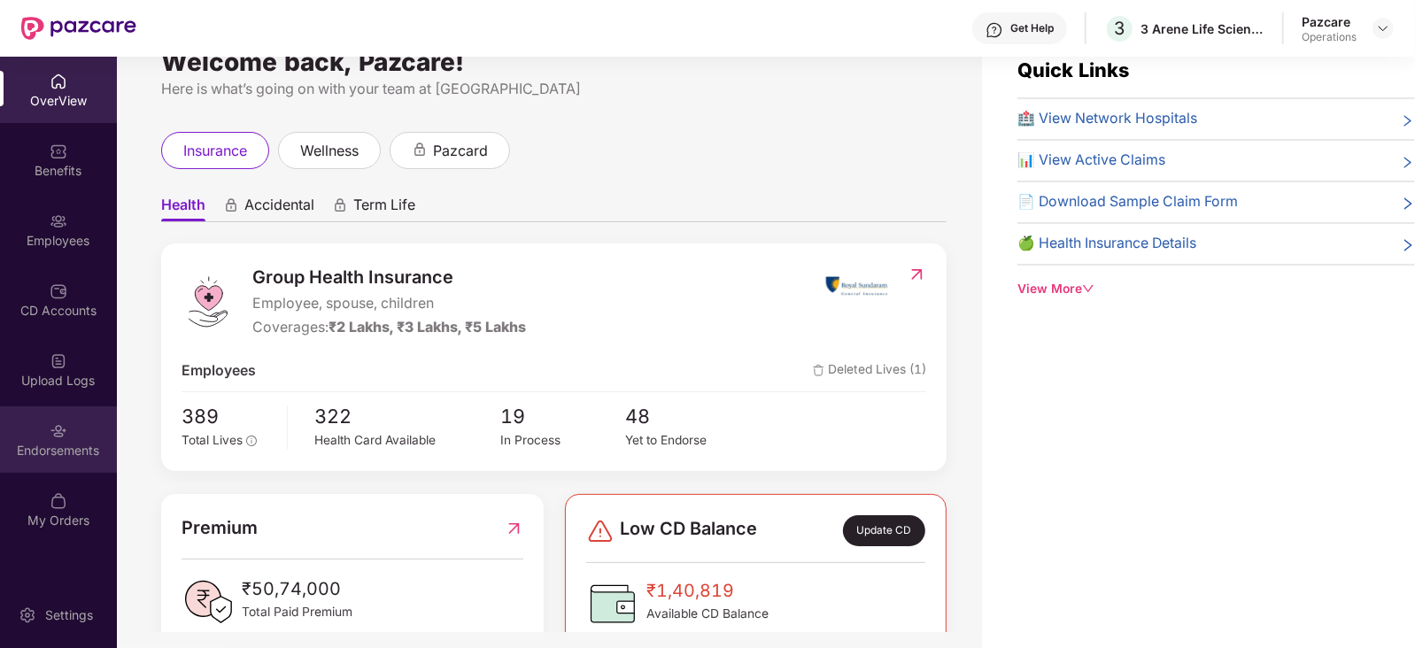
click at [35, 438] on div "Endorsements" at bounding box center [58, 440] width 117 height 66
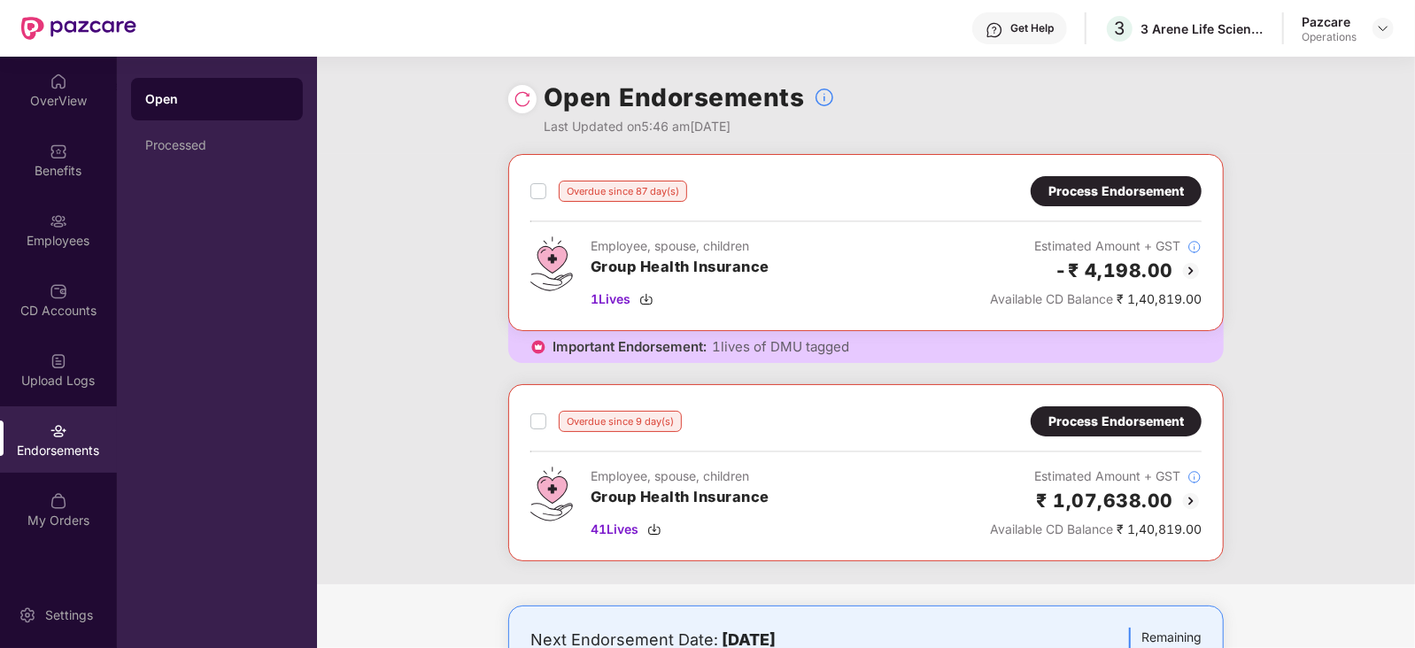
click at [1191, 487] on div "₹ 1,07,638.00" at bounding box center [1096, 500] width 212 height 29
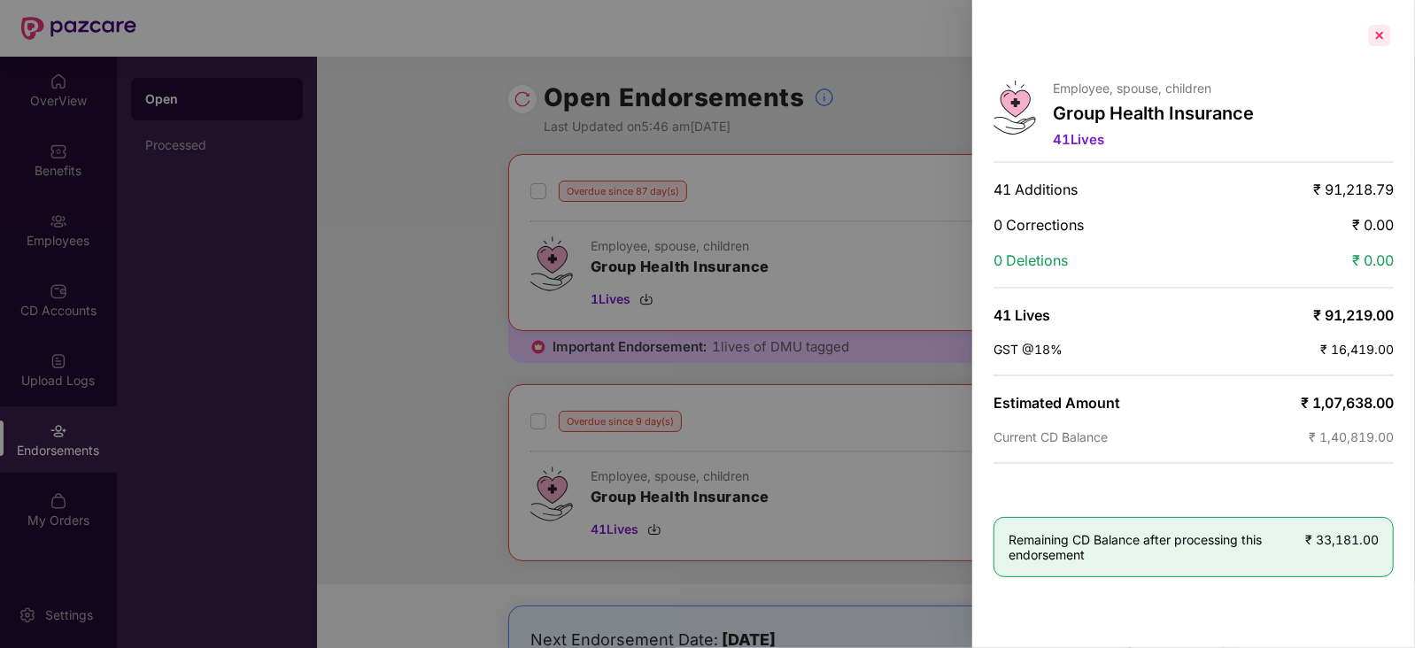
click at [1378, 30] on div at bounding box center [1380, 35] width 28 height 28
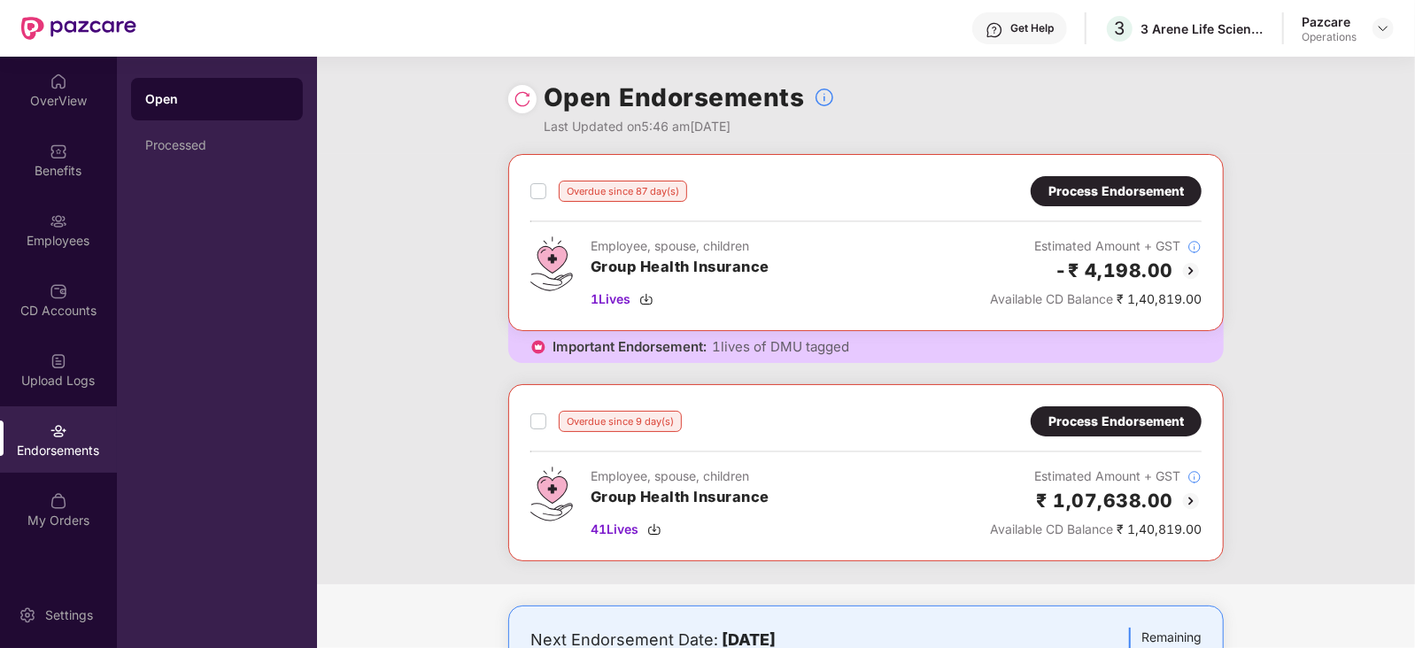
scroll to position [110, 0]
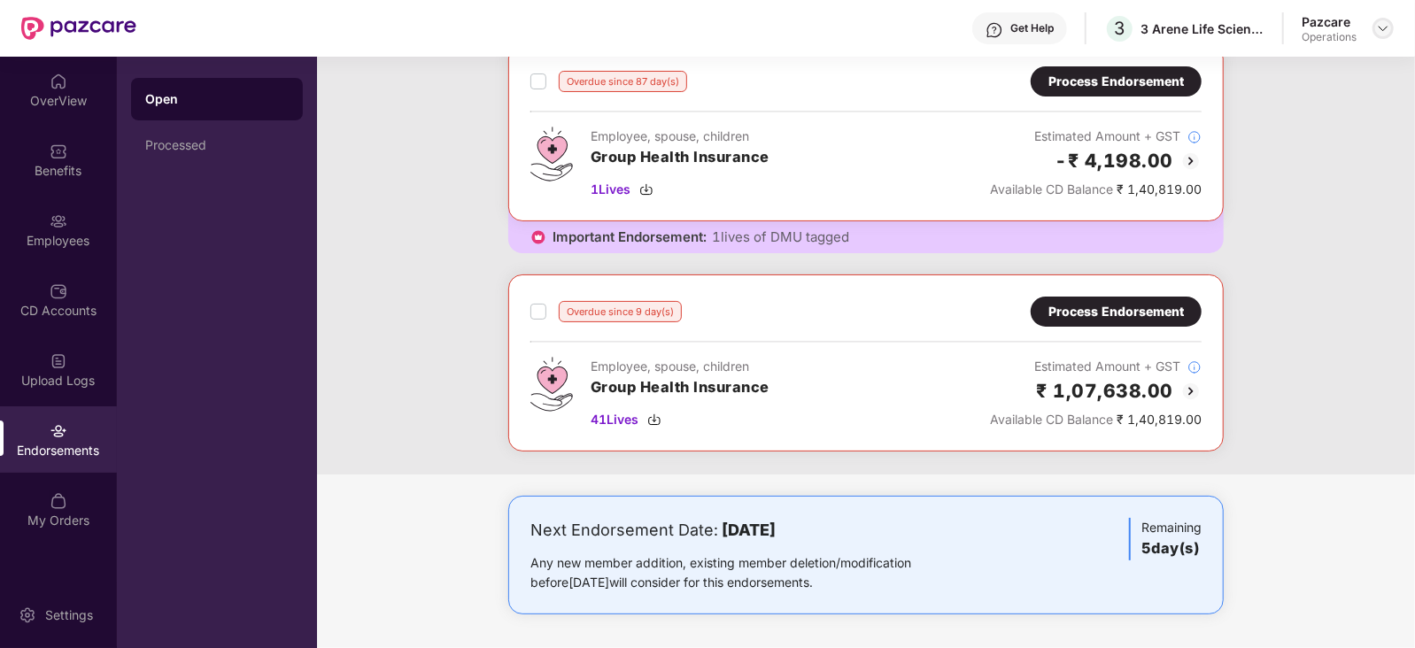
click at [1384, 32] on img at bounding box center [1383, 28] width 14 height 14
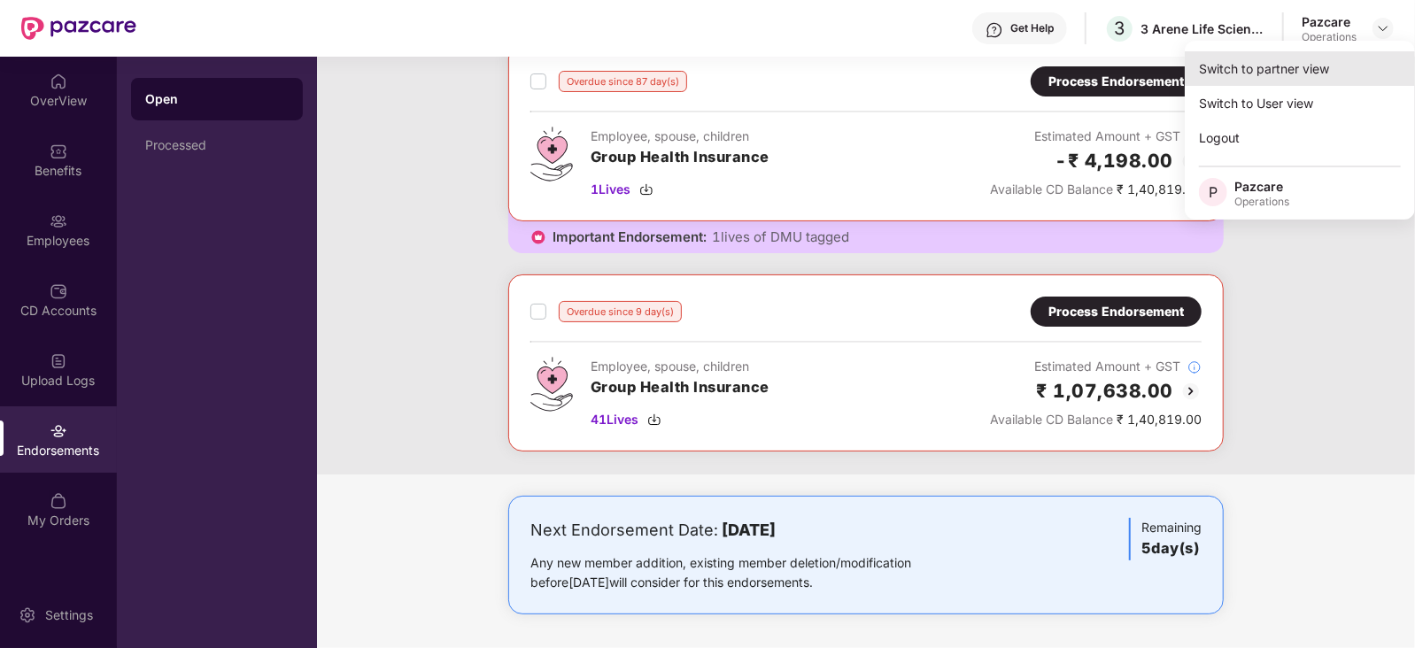
click at [1300, 73] on div "Switch to partner view" at bounding box center [1300, 68] width 230 height 35
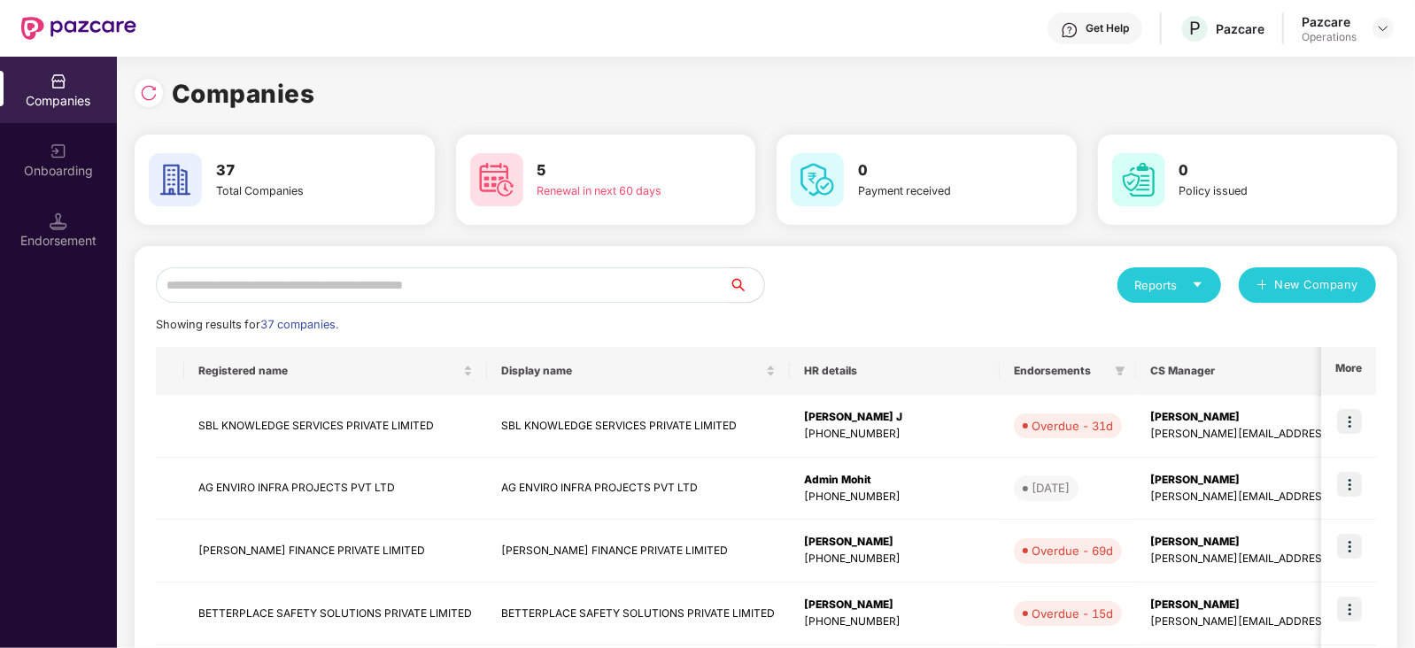
click at [328, 279] on input "text" at bounding box center [442, 284] width 573 height 35
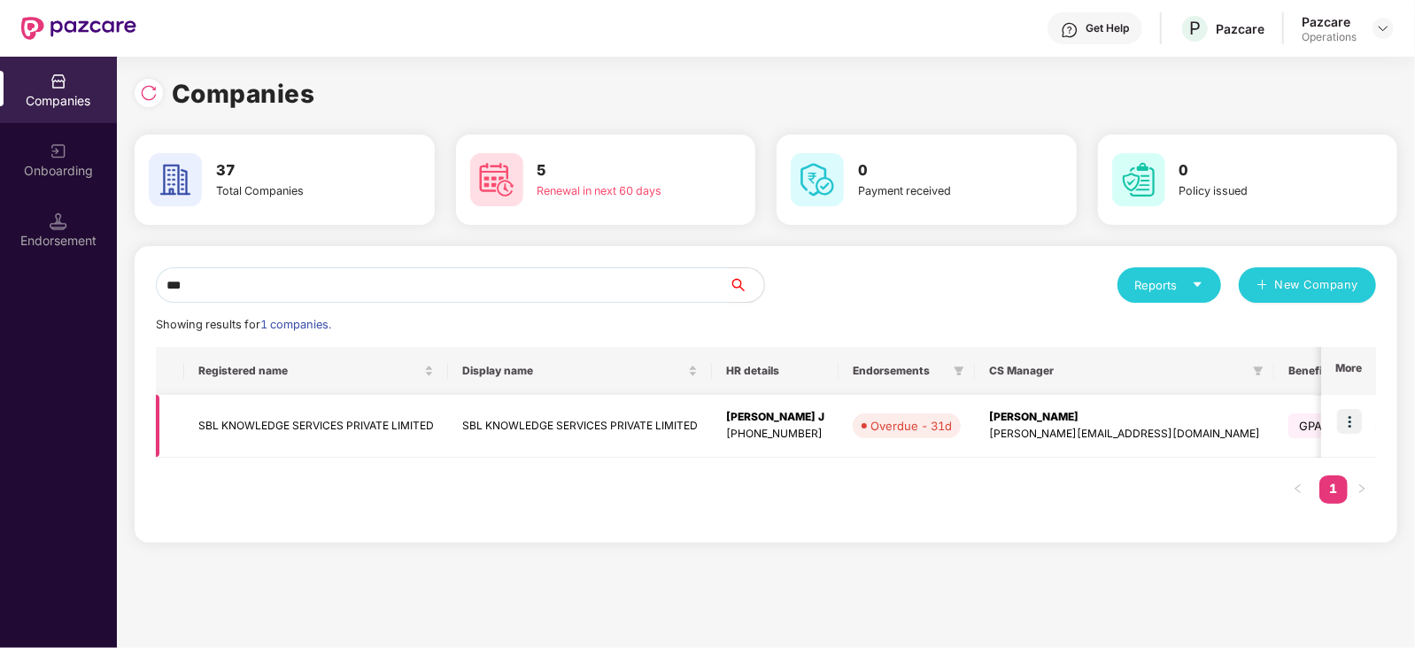
type input "***"
click at [1354, 414] on img at bounding box center [1349, 421] width 25 height 25
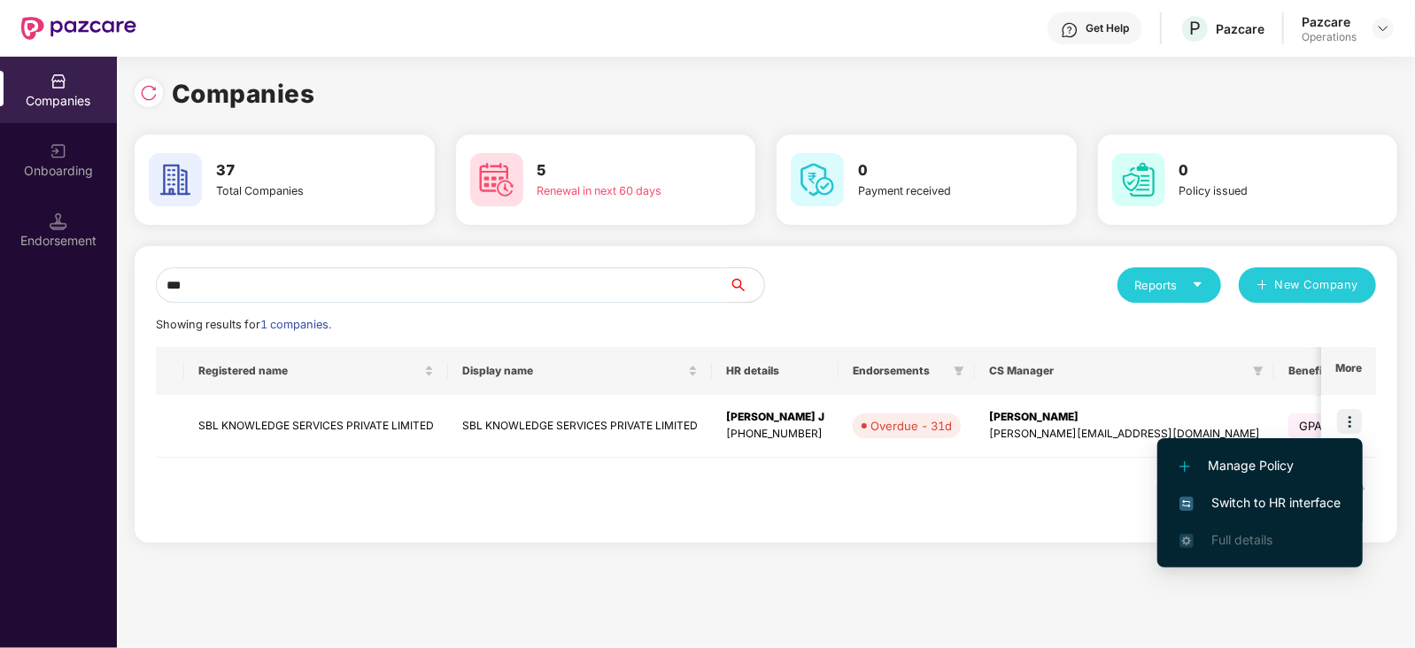
click at [1236, 498] on span "Switch to HR interface" at bounding box center [1260, 502] width 161 height 19
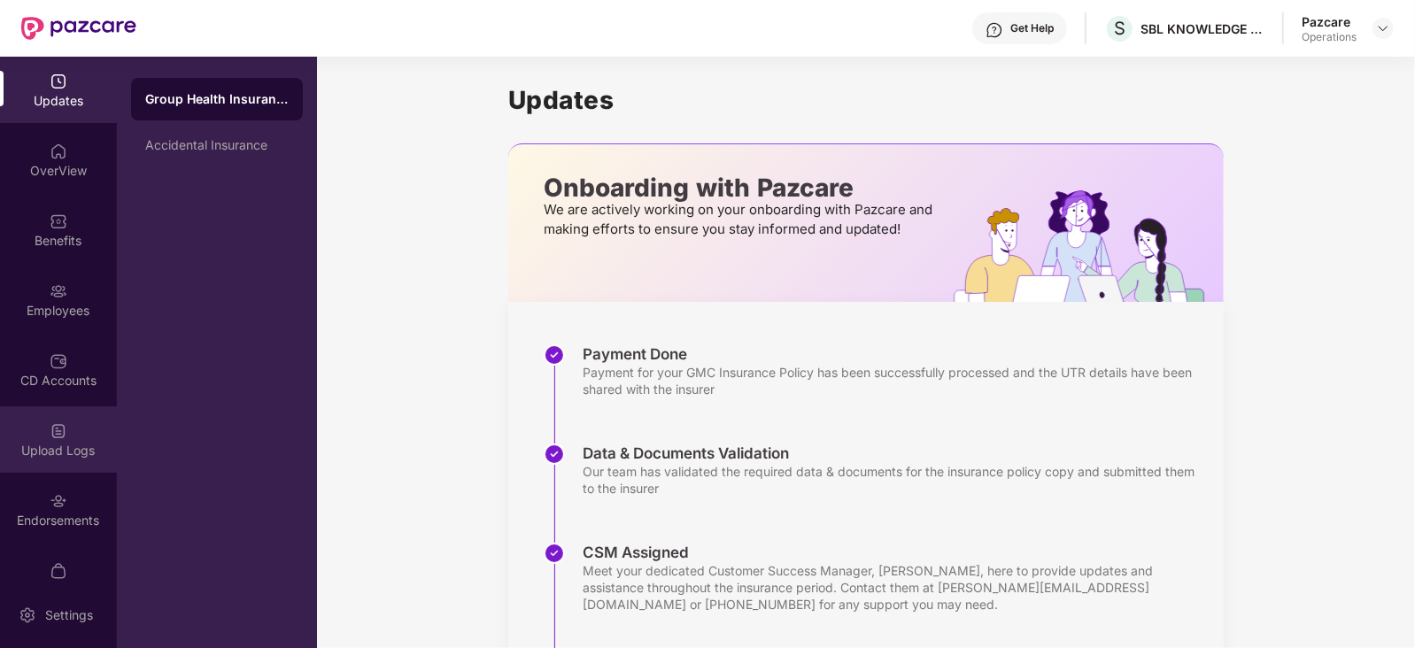
click at [61, 445] on div "Upload Logs" at bounding box center [58, 451] width 117 height 18
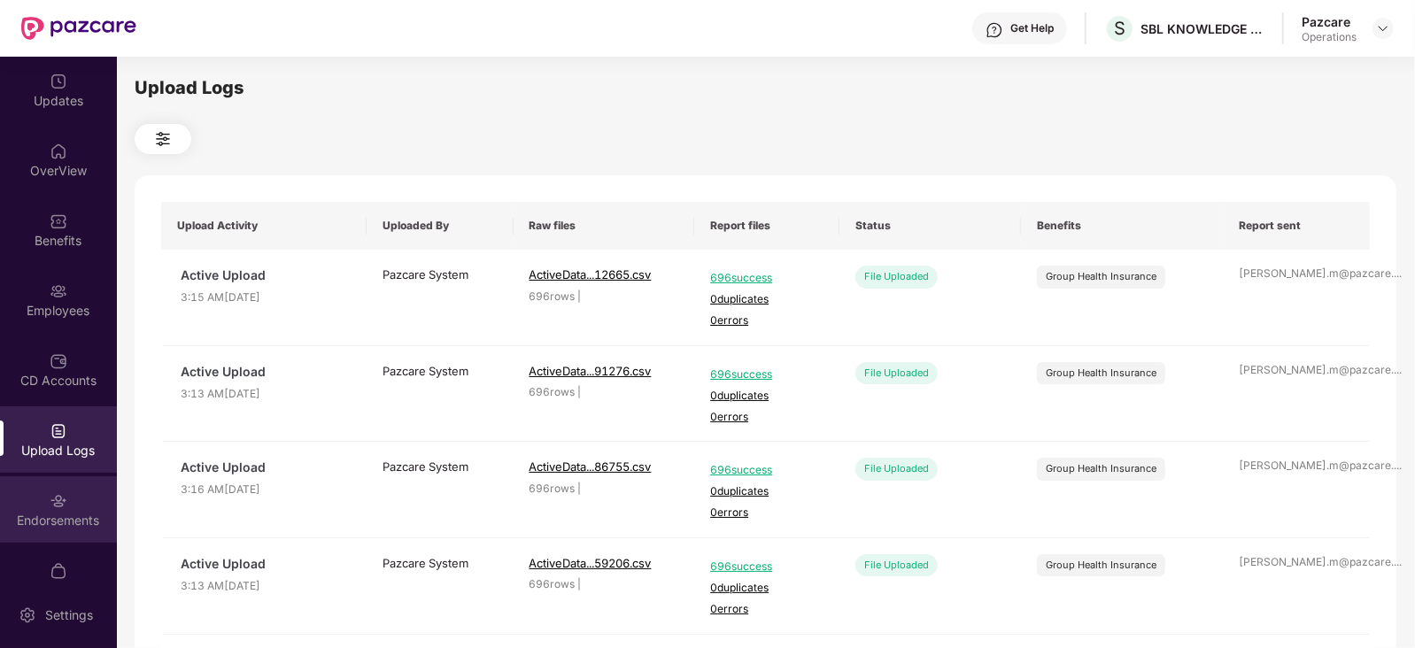
click at [49, 484] on div "Endorsements" at bounding box center [58, 509] width 117 height 66
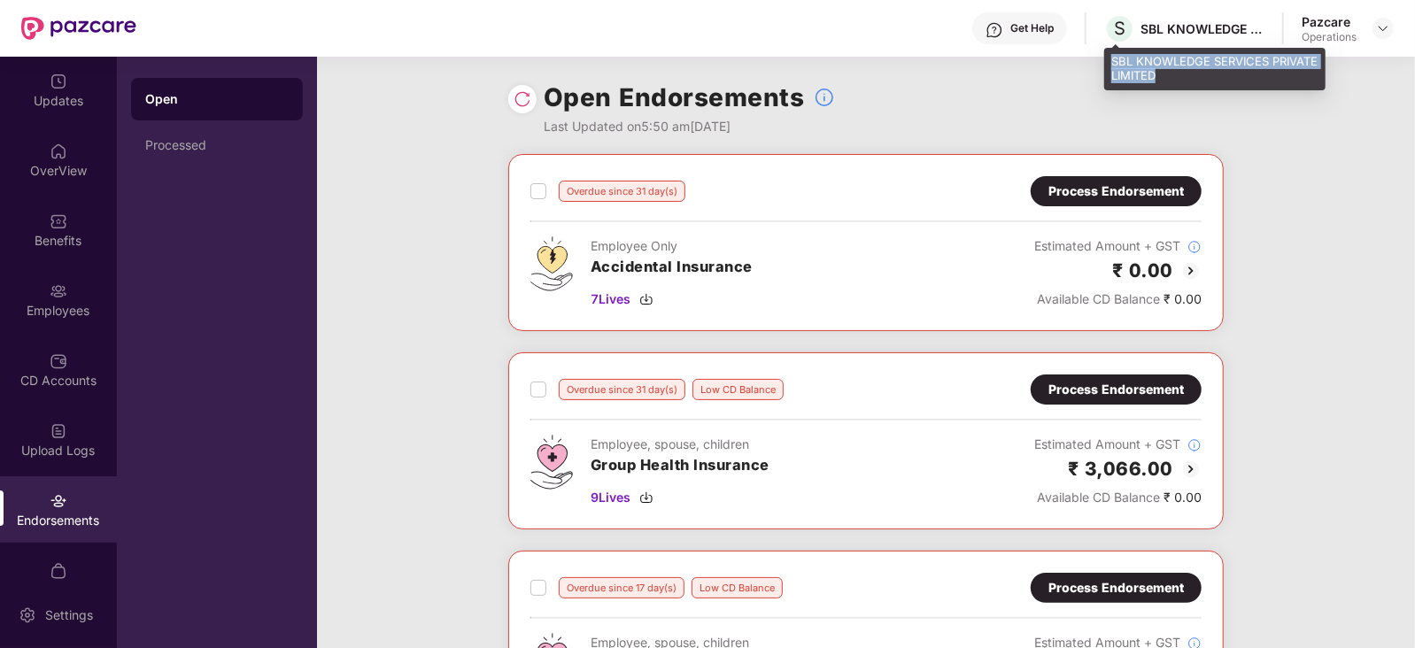
drag, startPoint x: 1112, startPoint y: 59, endPoint x: 1171, endPoint y: 74, distance: 60.4
click at [1171, 74] on div "SBL KNOWLEDGE SERVICES PRIVATE LIMITED" at bounding box center [1214, 69] width 221 height 42
copy div "SBL KNOWLEDGE SERVICES PRIVATE LIMITED"
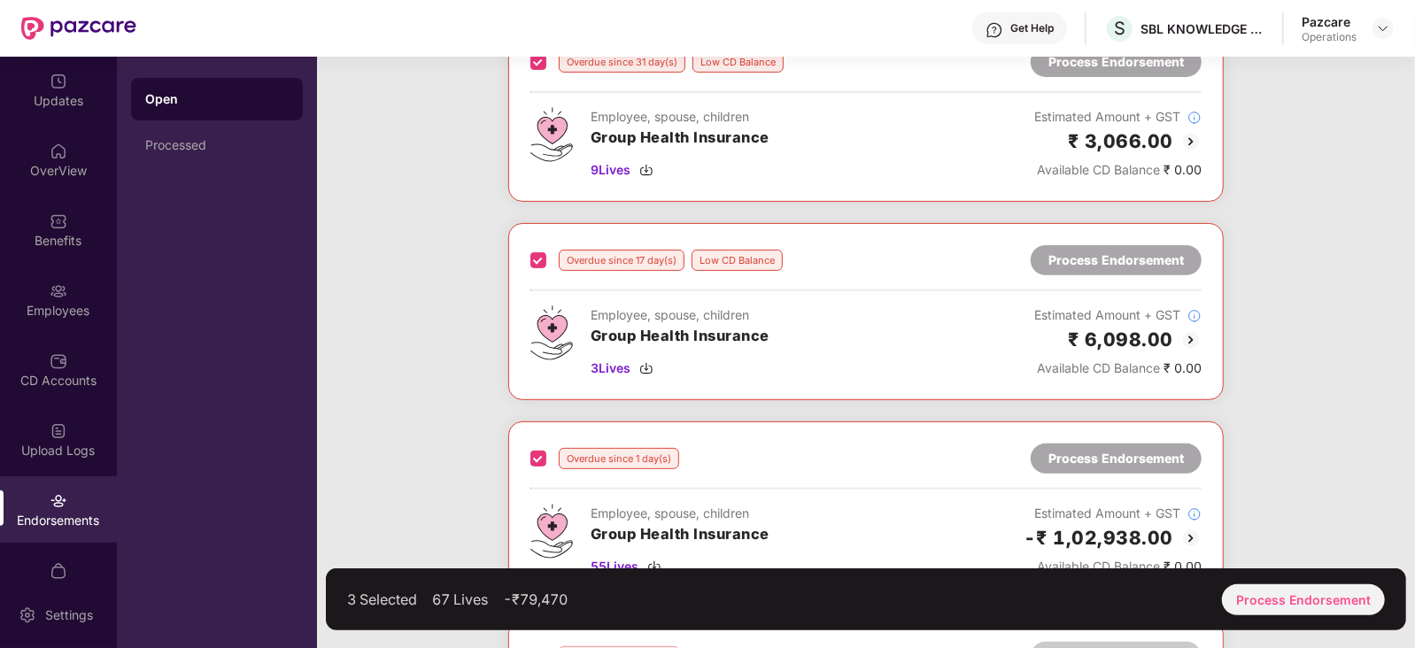
scroll to position [329, 0]
click at [1305, 602] on div "Process Endorsement" at bounding box center [1303, 600] width 163 height 31
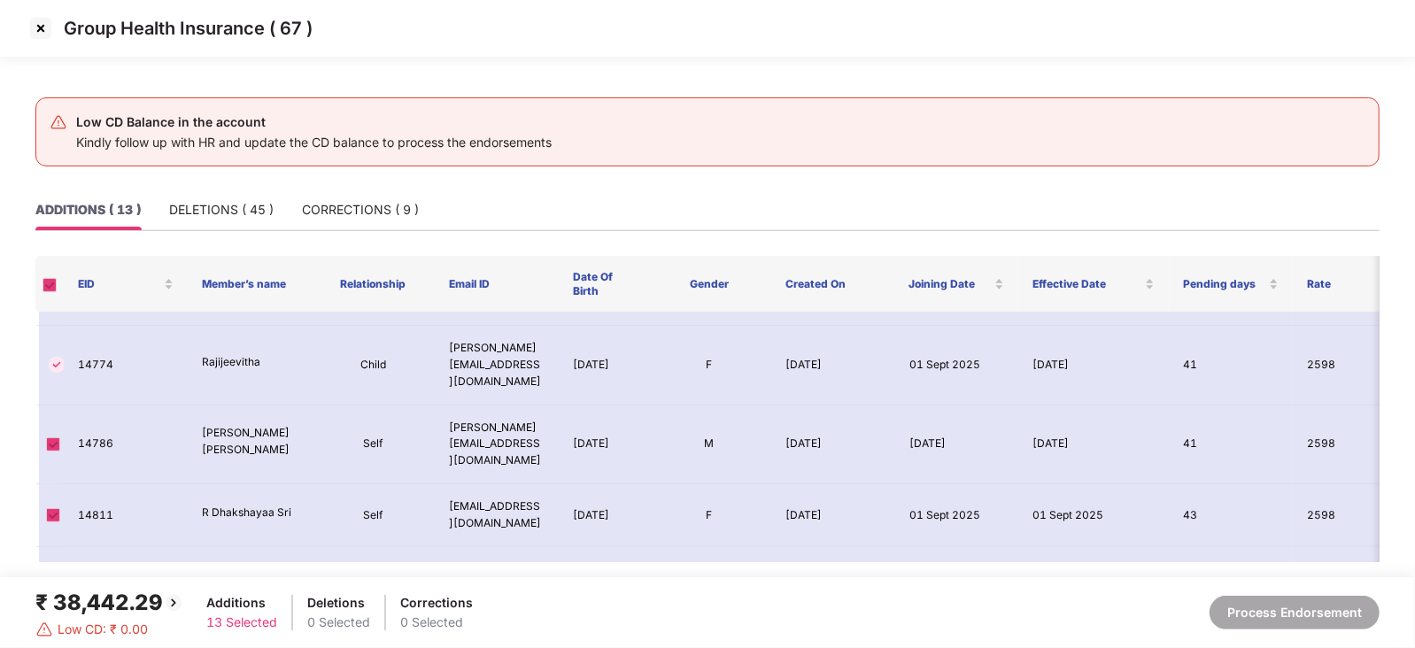
scroll to position [576, 0]
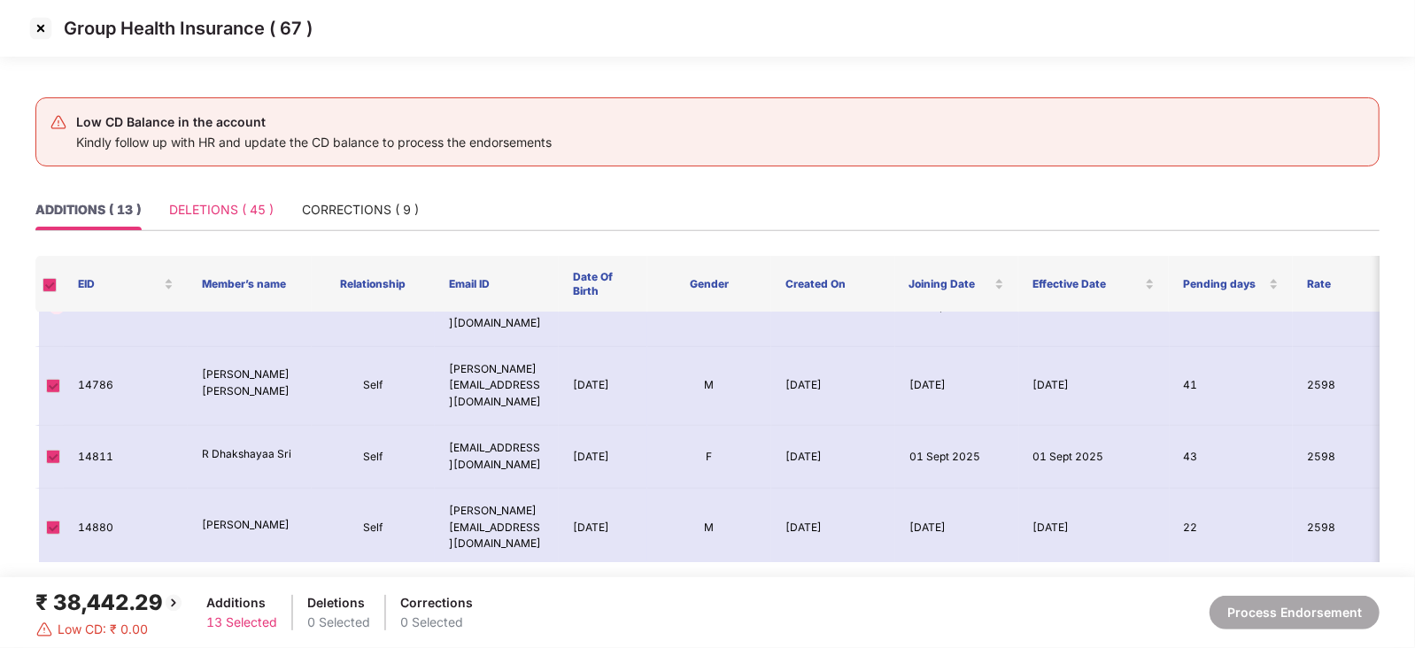
click at [251, 198] on div "DELETIONS ( 45 )" at bounding box center [221, 210] width 105 height 41
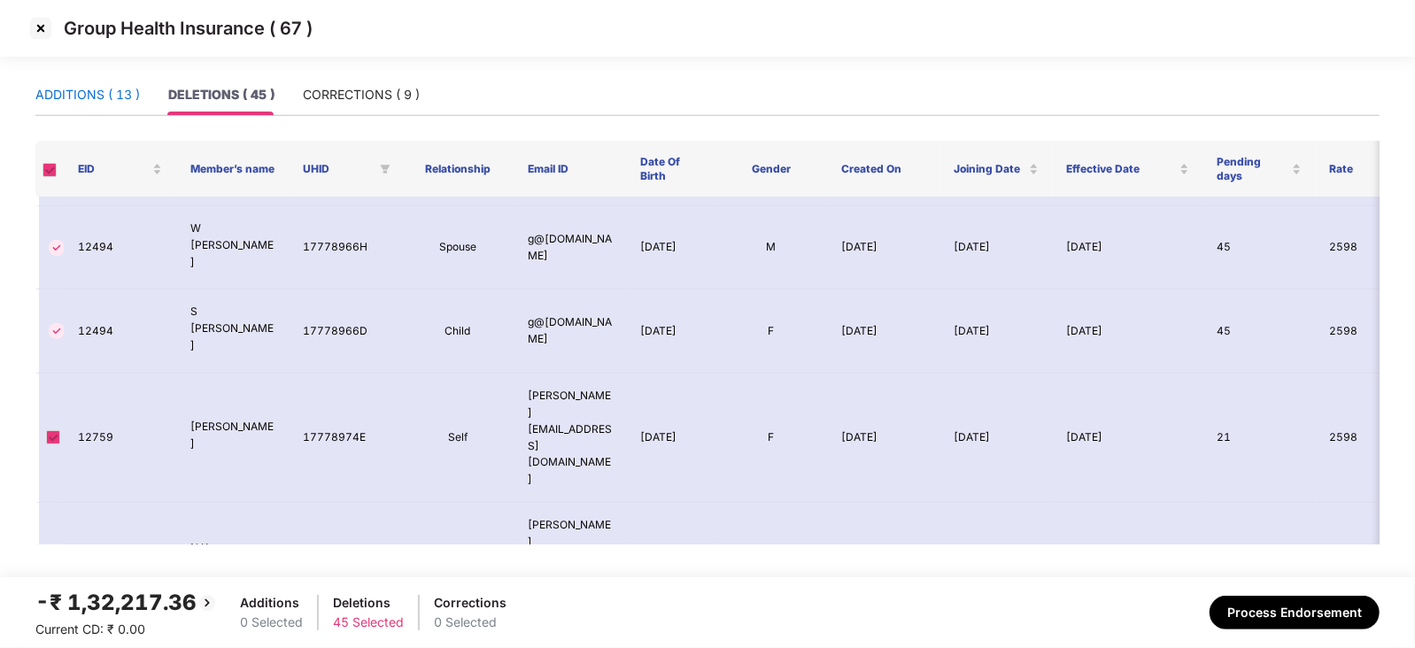
click at [78, 89] on div "ADDITIONS ( 13 )" at bounding box center [87, 94] width 105 height 19
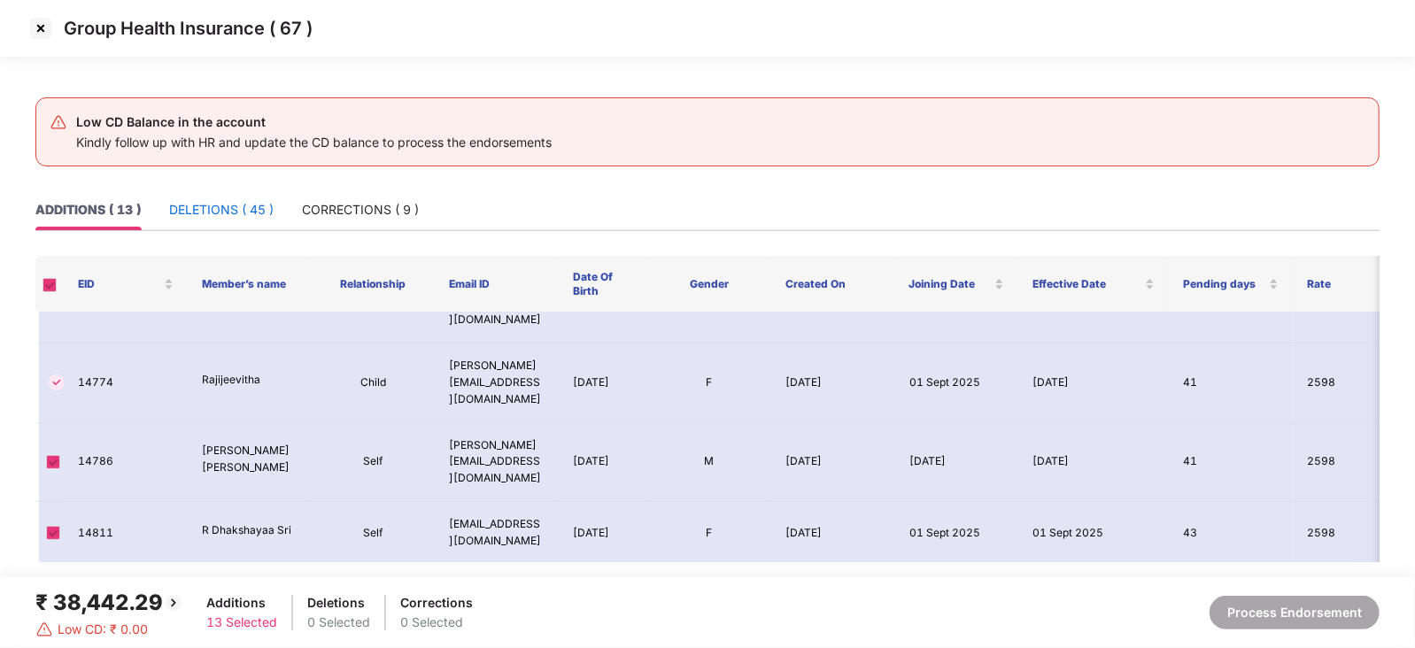
click at [252, 212] on div "DELETIONS ( 45 )" at bounding box center [221, 209] width 105 height 19
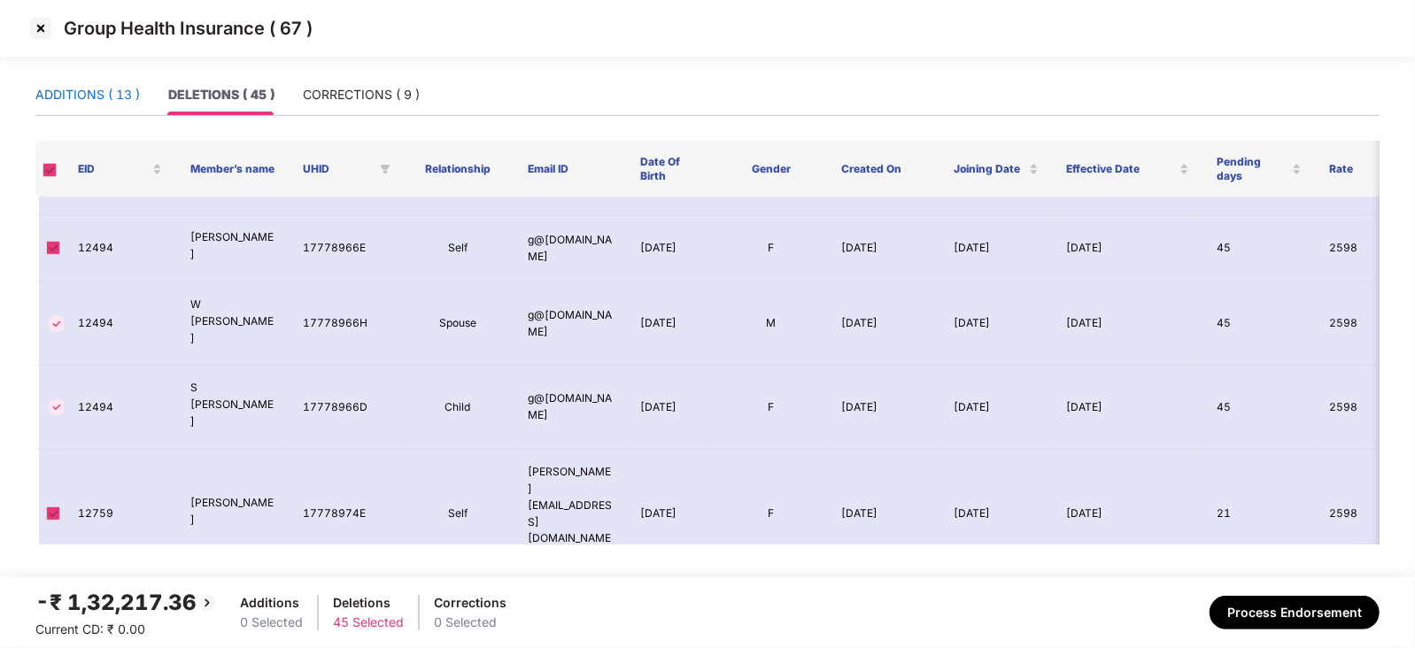
click at [89, 88] on div "ADDITIONS ( 13 )" at bounding box center [87, 94] width 105 height 19
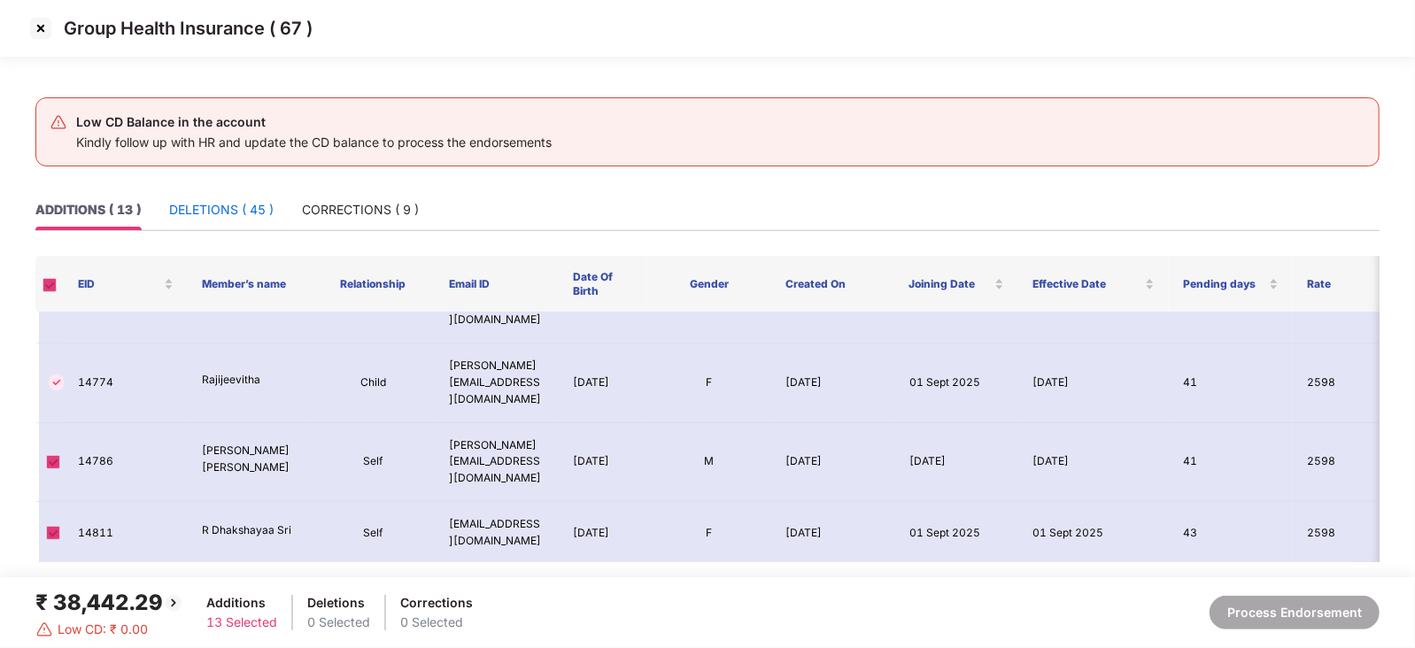
click at [217, 200] on div "DELETIONS ( 45 )" at bounding box center [221, 209] width 105 height 19
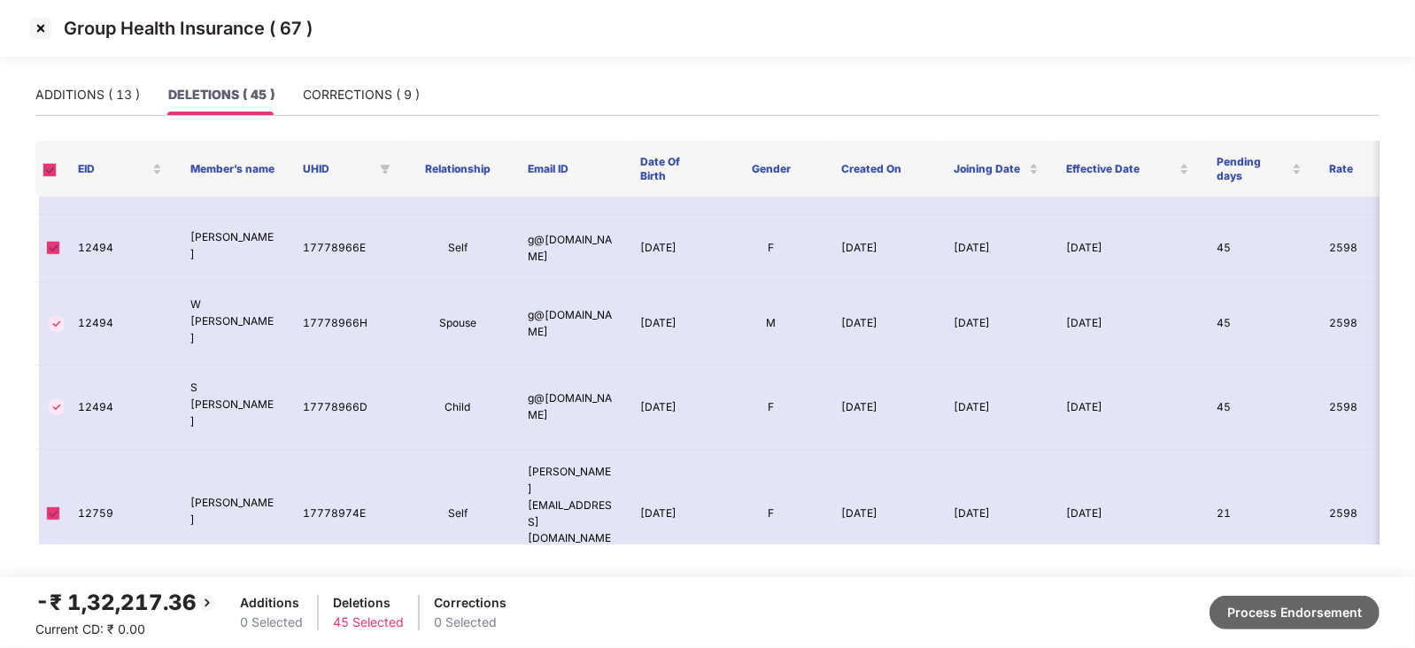
click at [1311, 608] on button "Process Endorsement" at bounding box center [1295, 613] width 170 height 34
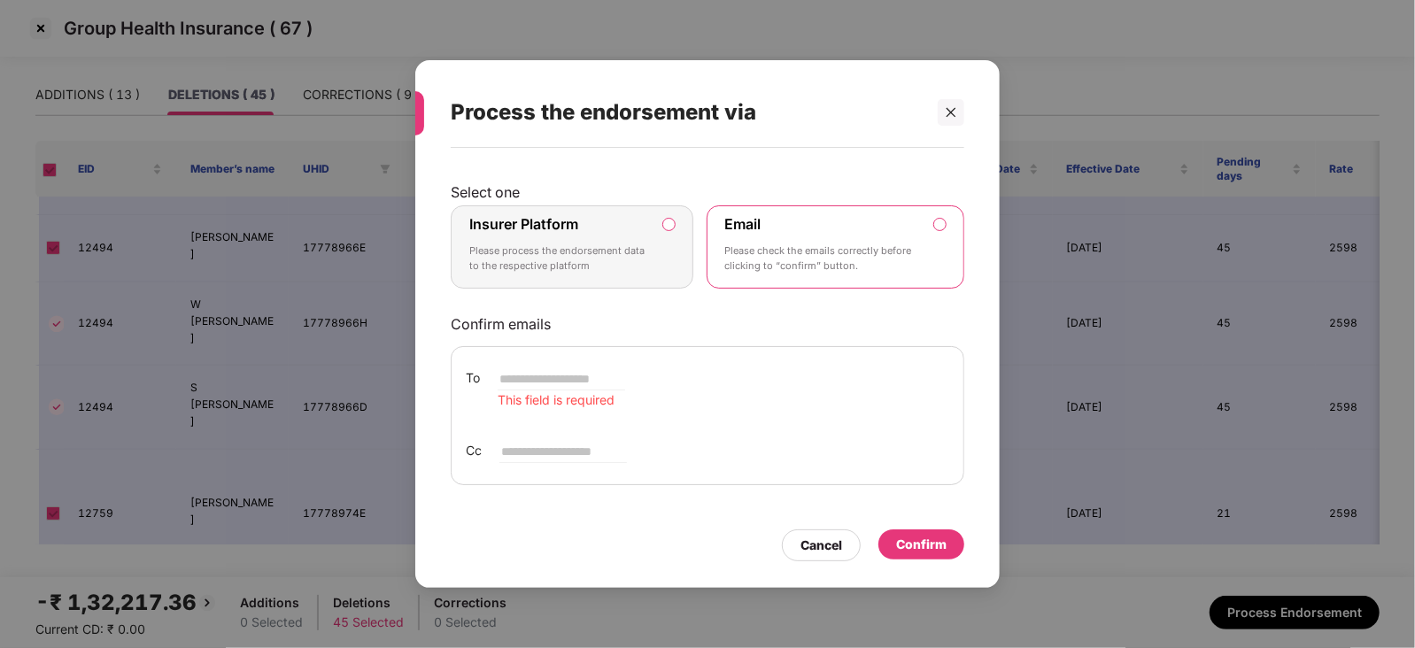
click at [597, 222] on div "Insurer Platform Please process the endorsement data to the respective platform" at bounding box center [559, 247] width 181 height 64
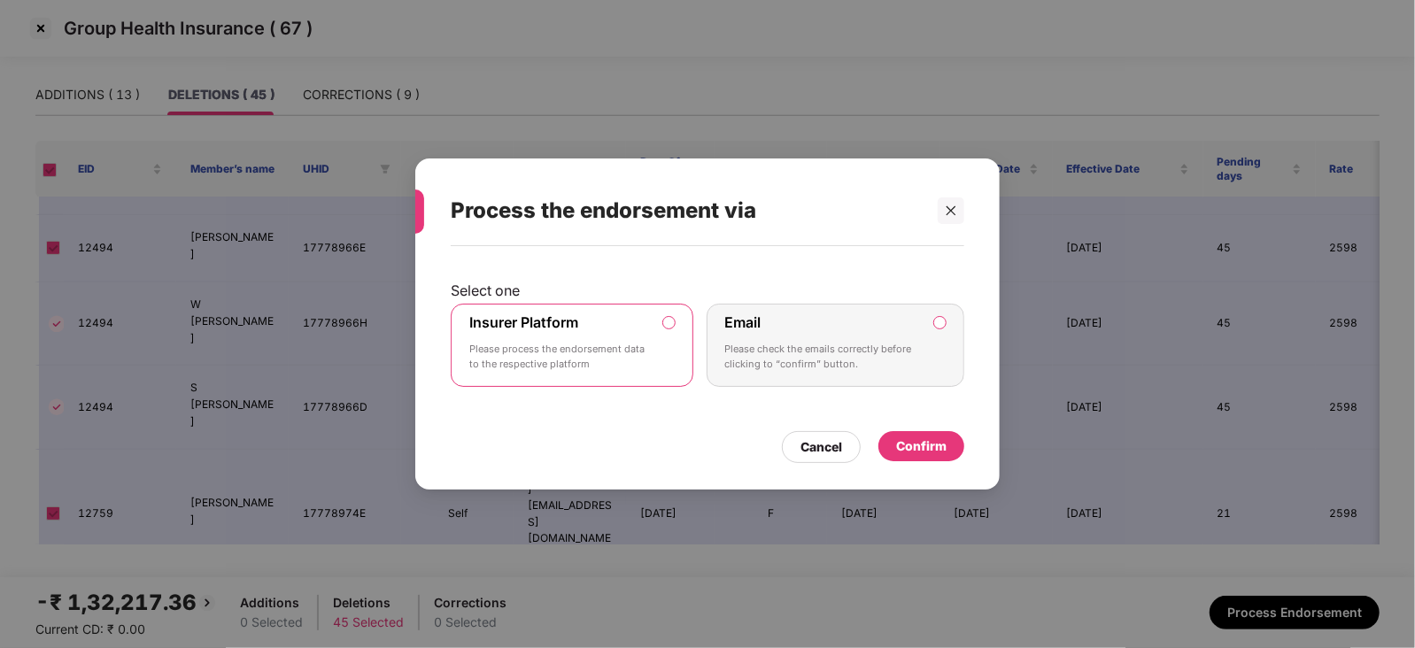
click at [877, 316] on div "Email Please check the emails correctly before clicking to “confirm” button." at bounding box center [823, 346] width 197 height 64
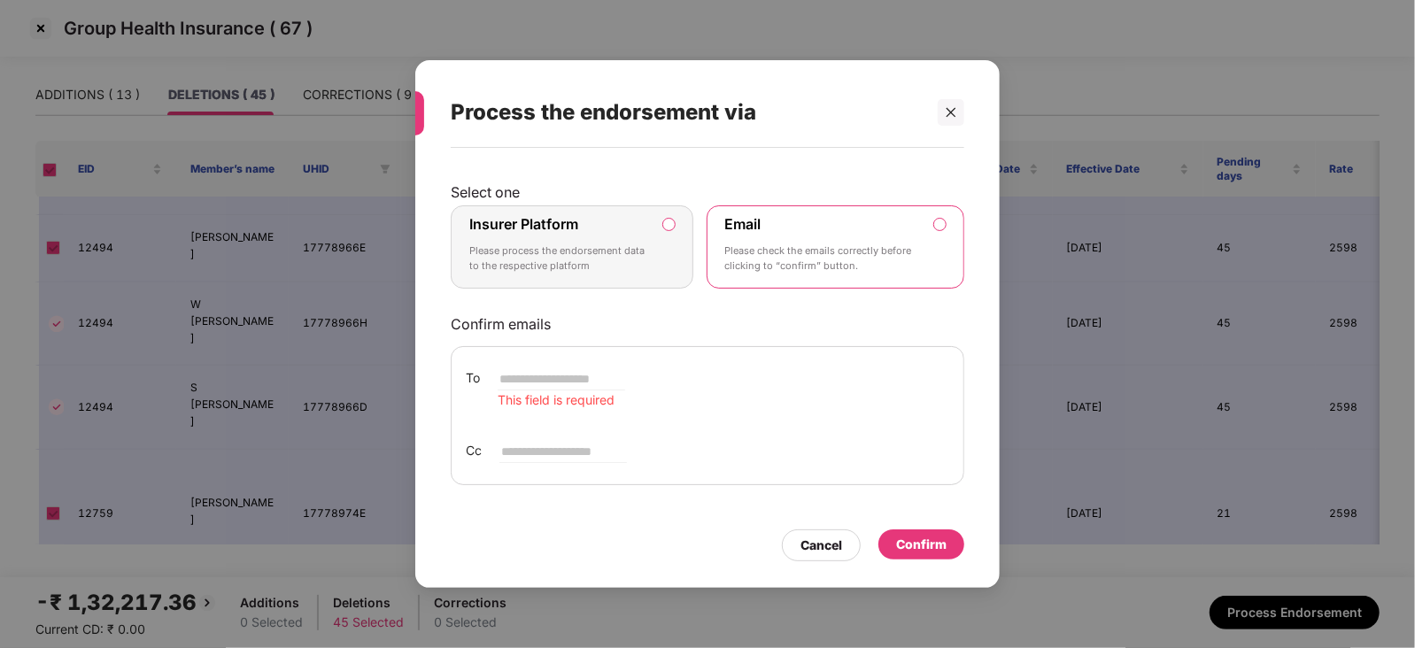
click at [505, 246] on p "Please process the endorsement data to the respective platform" at bounding box center [559, 259] width 181 height 31
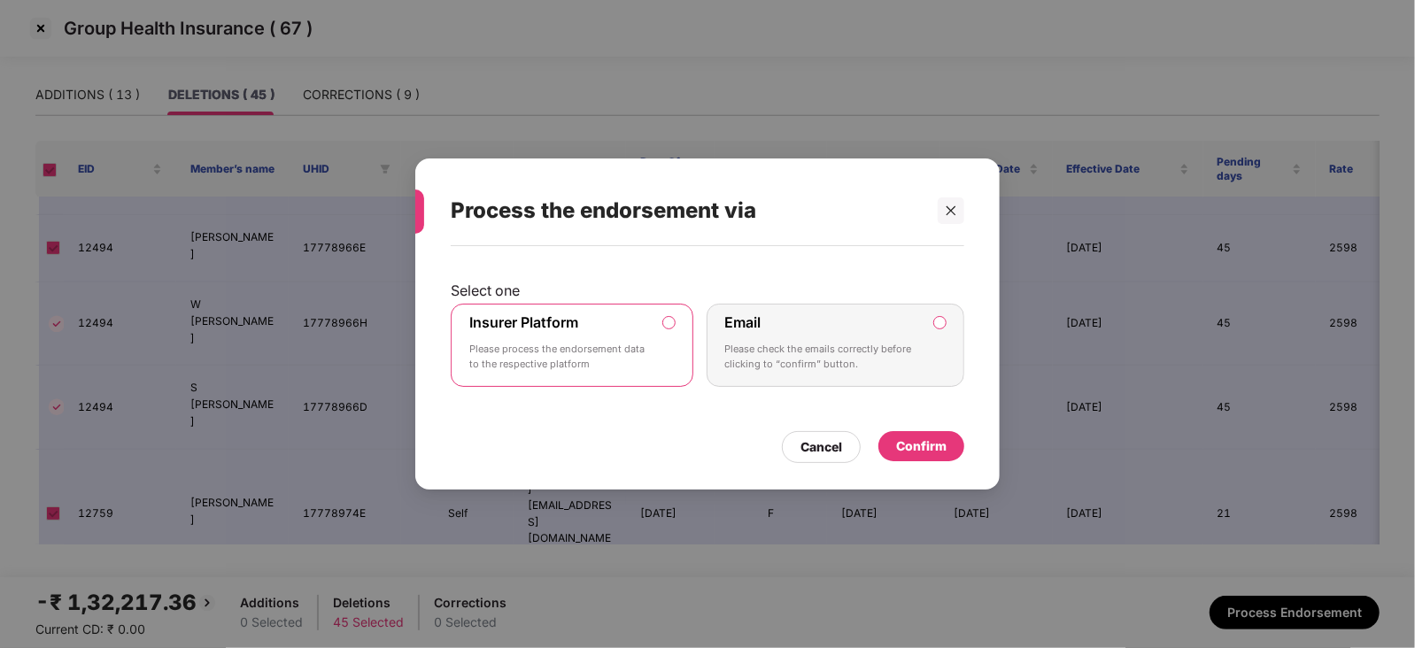
click at [899, 439] on div "Confirm" at bounding box center [921, 446] width 50 height 19
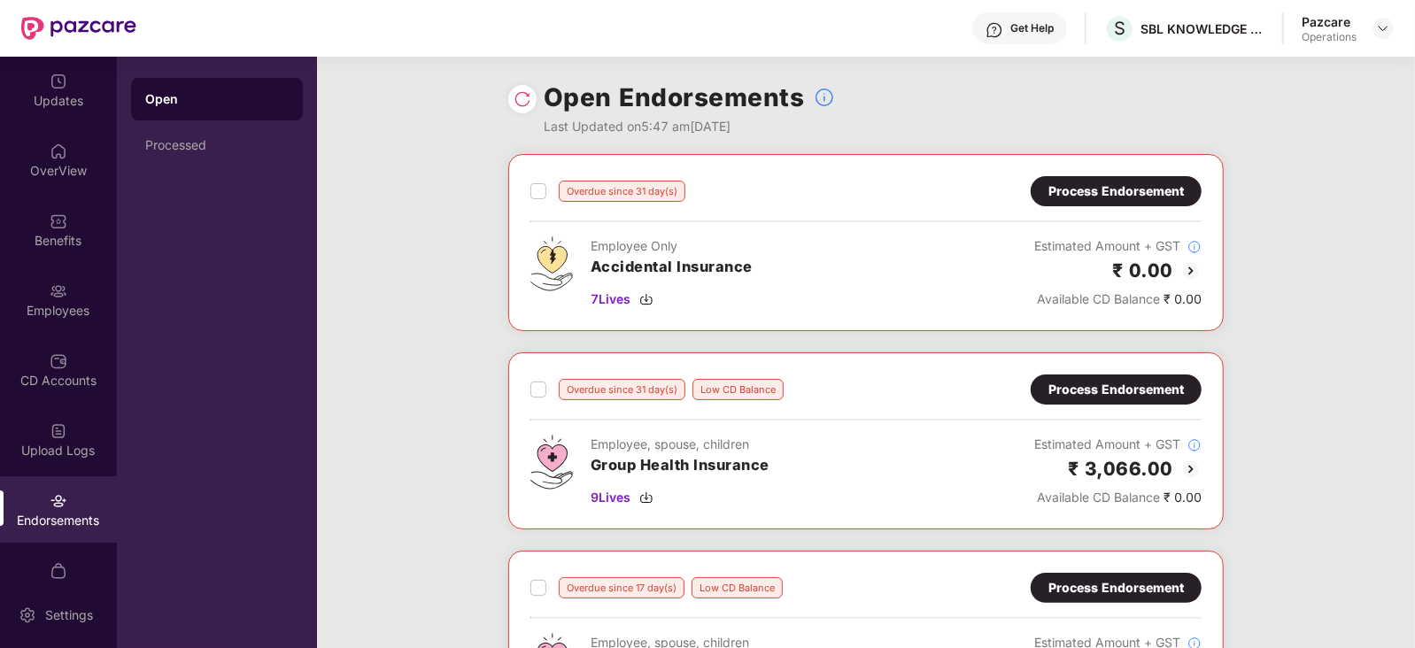
click at [516, 93] on img at bounding box center [523, 99] width 18 height 18
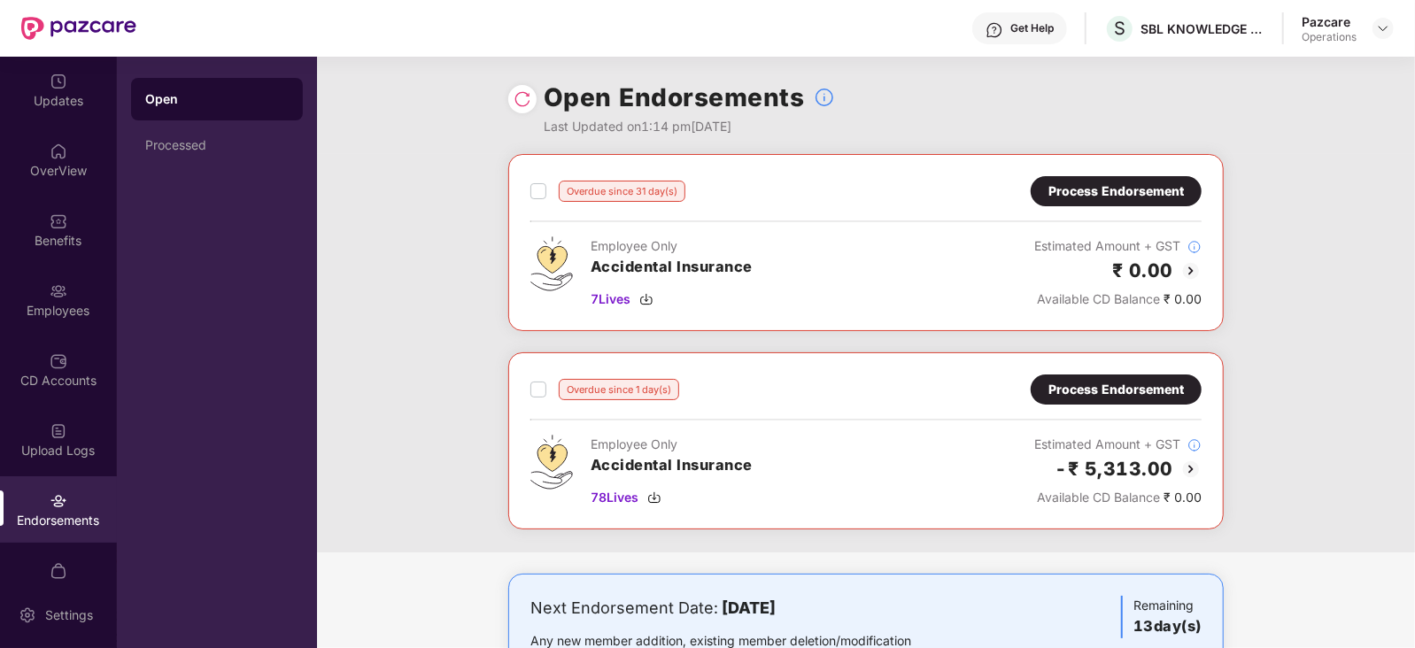
click at [1107, 205] on div "Process Endorsement" at bounding box center [1116, 191] width 171 height 30
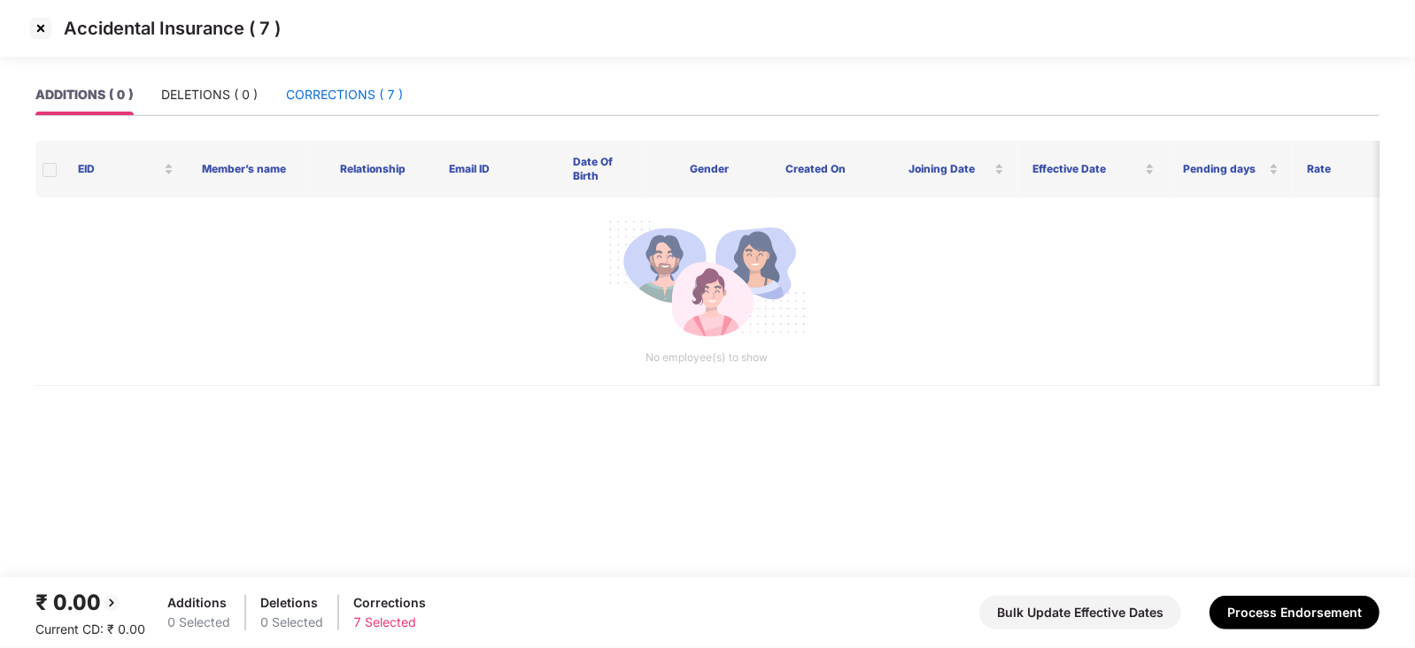
click at [350, 90] on div "CORRECTIONS ( 7 )" at bounding box center [344, 94] width 117 height 19
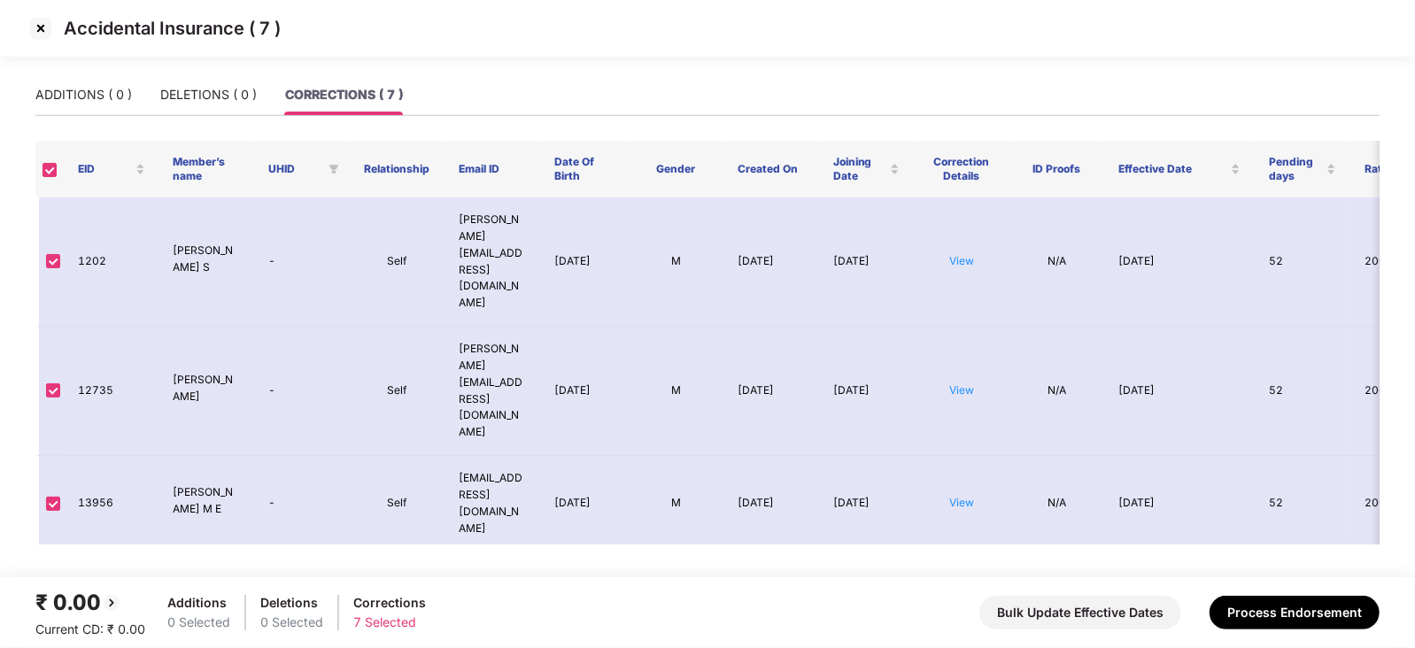
click at [38, 29] on img at bounding box center [41, 28] width 28 height 28
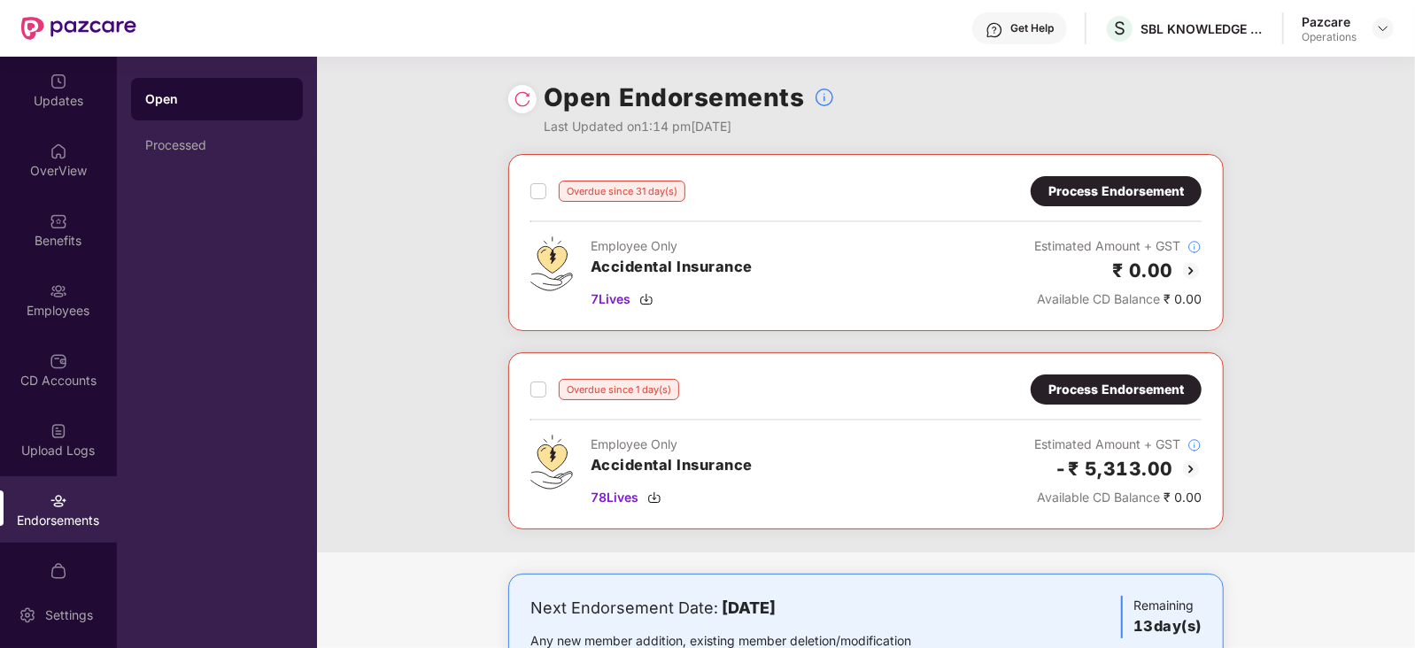
click at [1137, 391] on div "Process Endorsement" at bounding box center [1117, 389] width 136 height 19
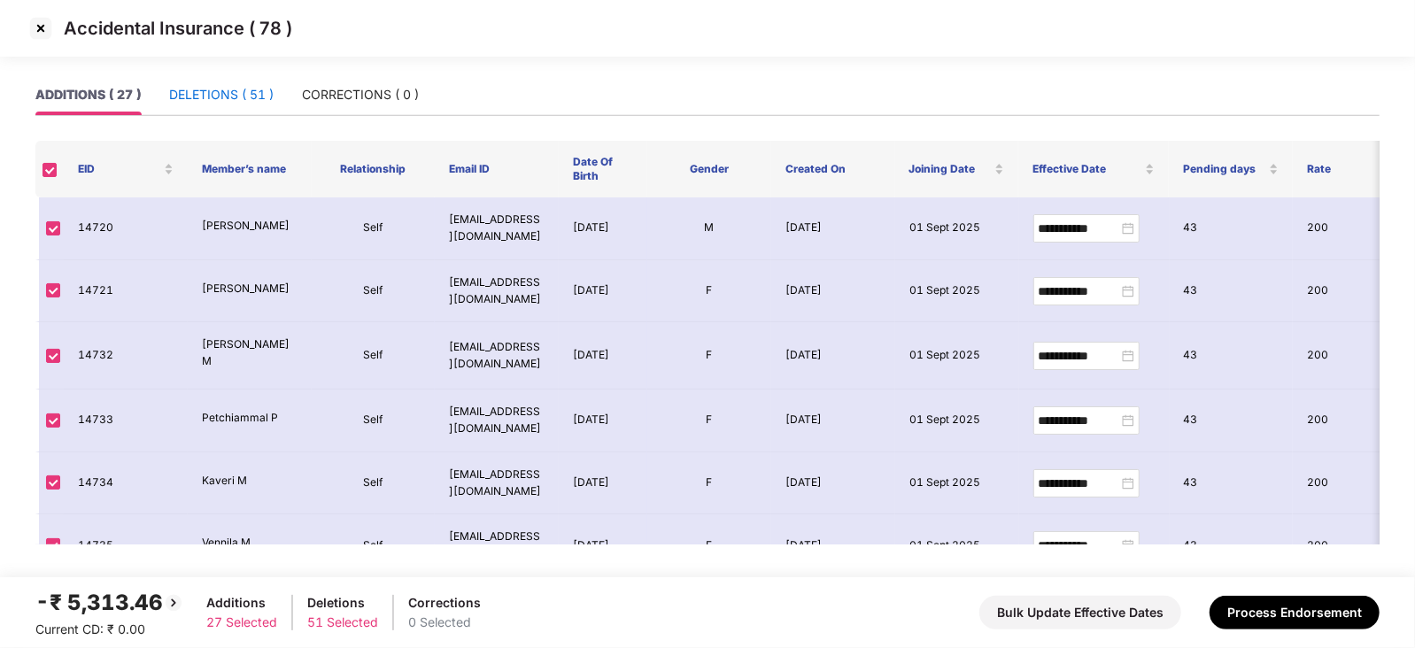
click at [221, 90] on div "DELETIONS ( 51 )" at bounding box center [221, 94] width 105 height 19
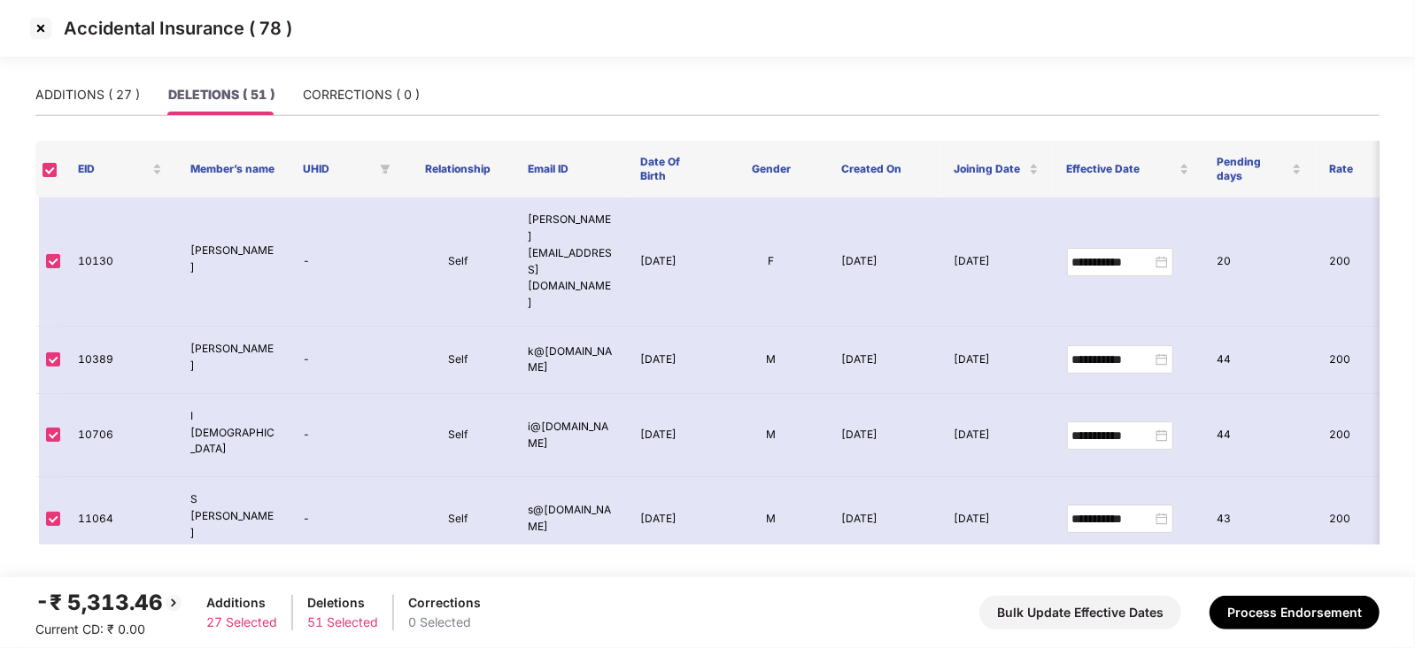
click at [39, 32] on img at bounding box center [41, 28] width 28 height 28
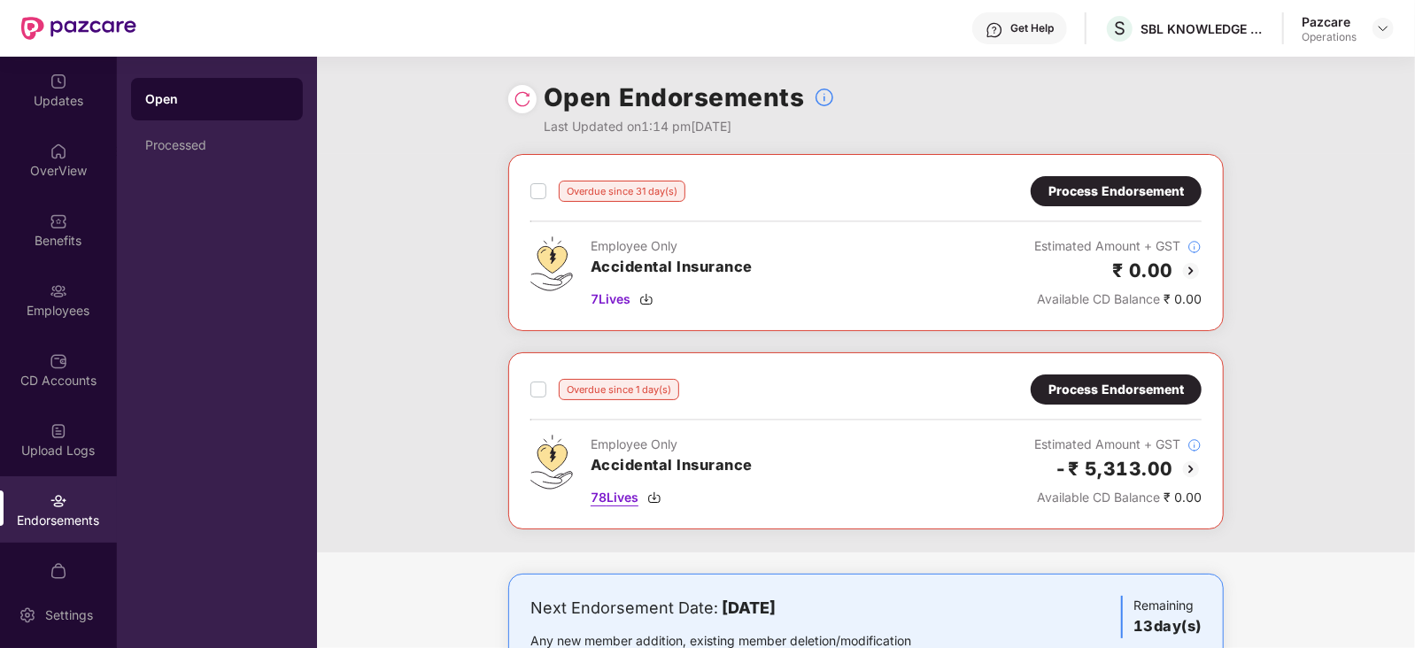
click at [656, 495] on img at bounding box center [654, 498] width 14 height 14
click at [653, 302] on img at bounding box center [646, 299] width 14 height 14
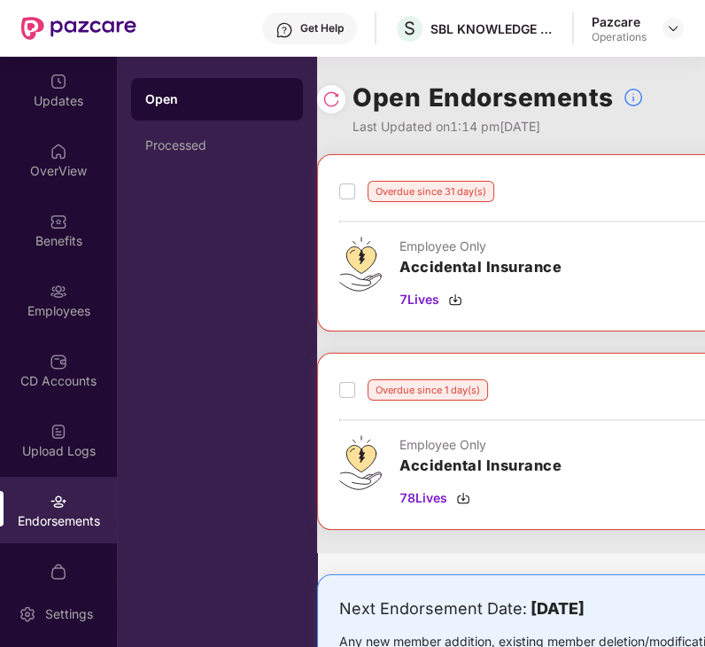
click at [617, 176] on div "Overdue since 31 day(s) Process Endorsement" at bounding box center [674, 191] width 671 height 30
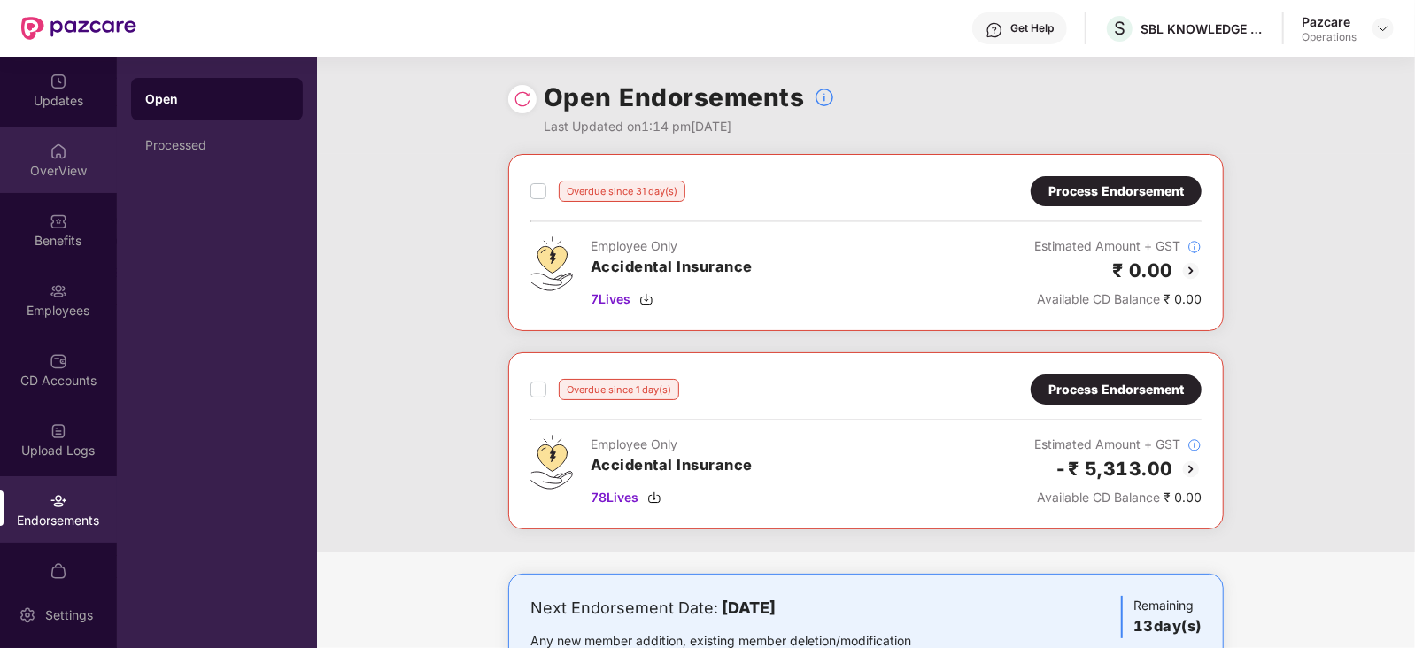
click at [58, 169] on div "OverView" at bounding box center [58, 171] width 117 height 18
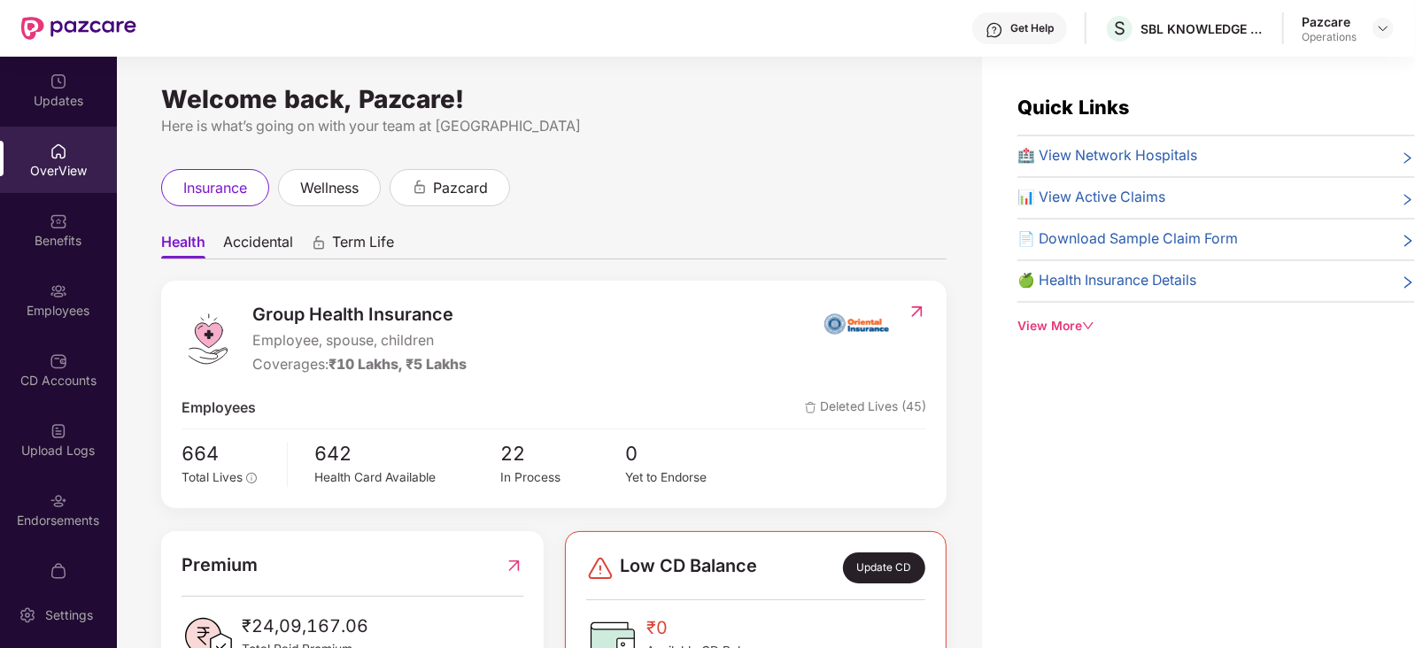
click at [921, 312] on img at bounding box center [917, 312] width 19 height 18
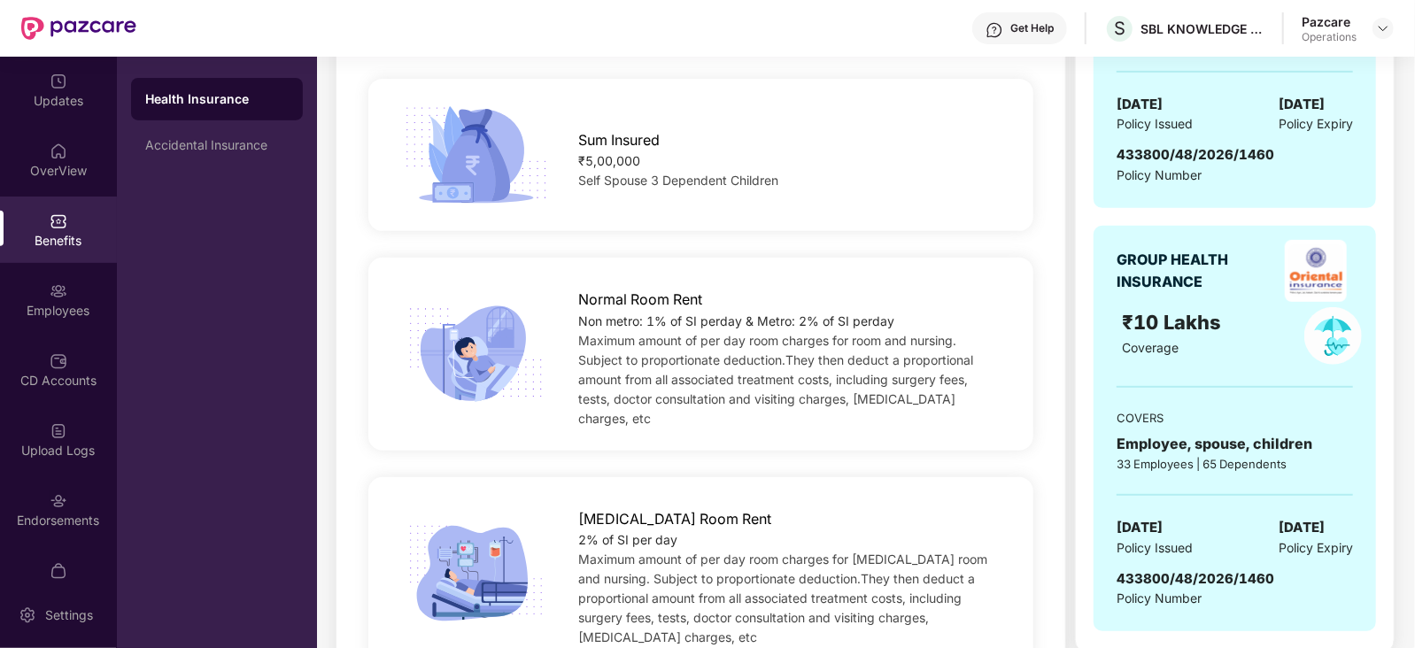
scroll to position [444, 0]
drag, startPoint x: 1116, startPoint y: 154, endPoint x: 1287, endPoint y: 144, distance: 171.2
click at [1287, 145] on div "433800/48/2026/1460 Policy Number" at bounding box center [1235, 165] width 236 height 41
copy span "433800/48/2026/1460"
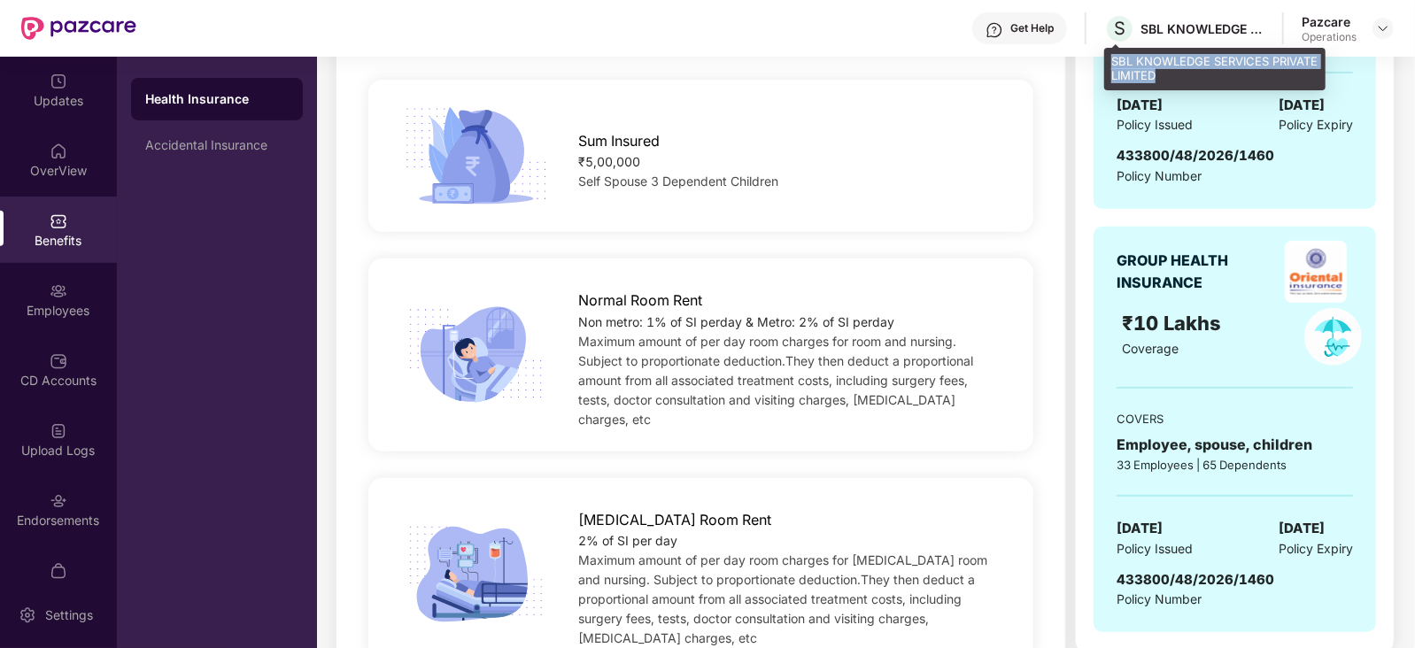
drag, startPoint x: 1114, startPoint y: 59, endPoint x: 1161, endPoint y: 78, distance: 50.5
click at [1161, 78] on div "SBL KNOWLEDGE SERVICES PRIVATE LIMITED" at bounding box center [1214, 69] width 221 height 42
copy div "SBL KNOWLEDGE SERVICES PRIVATE LIMITED"
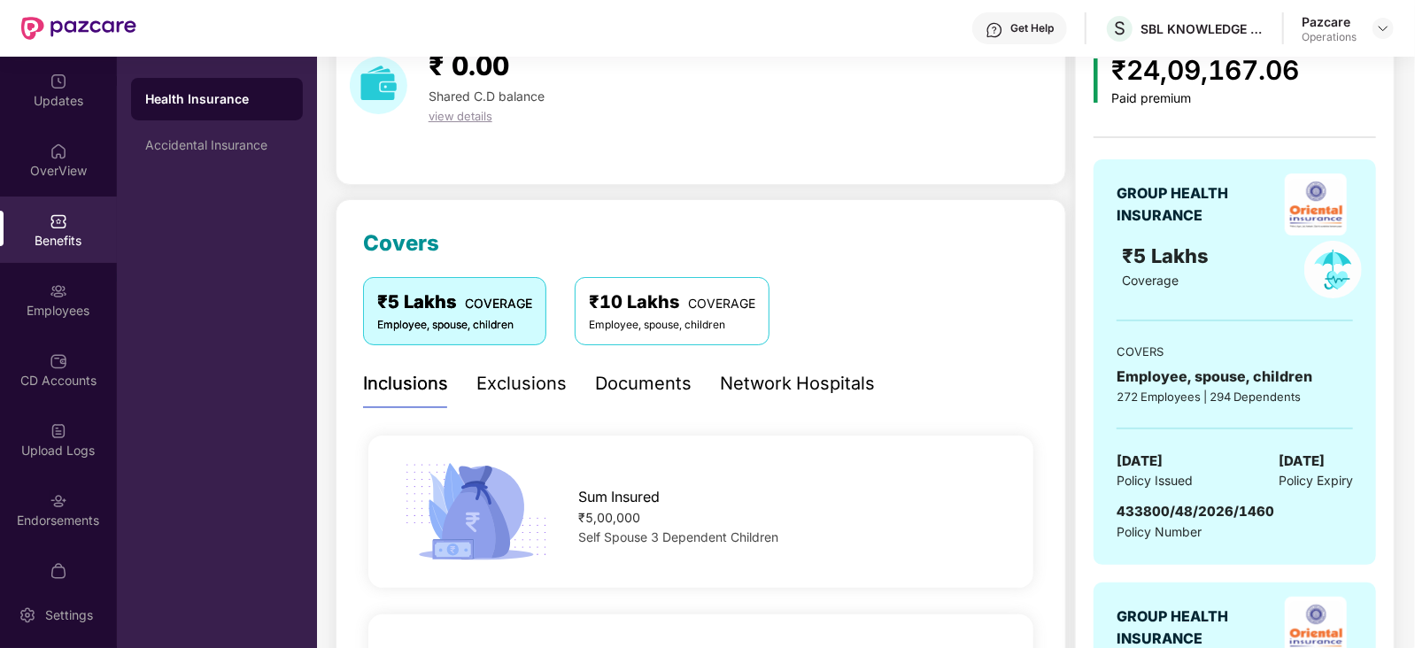
scroll to position [85, 0]
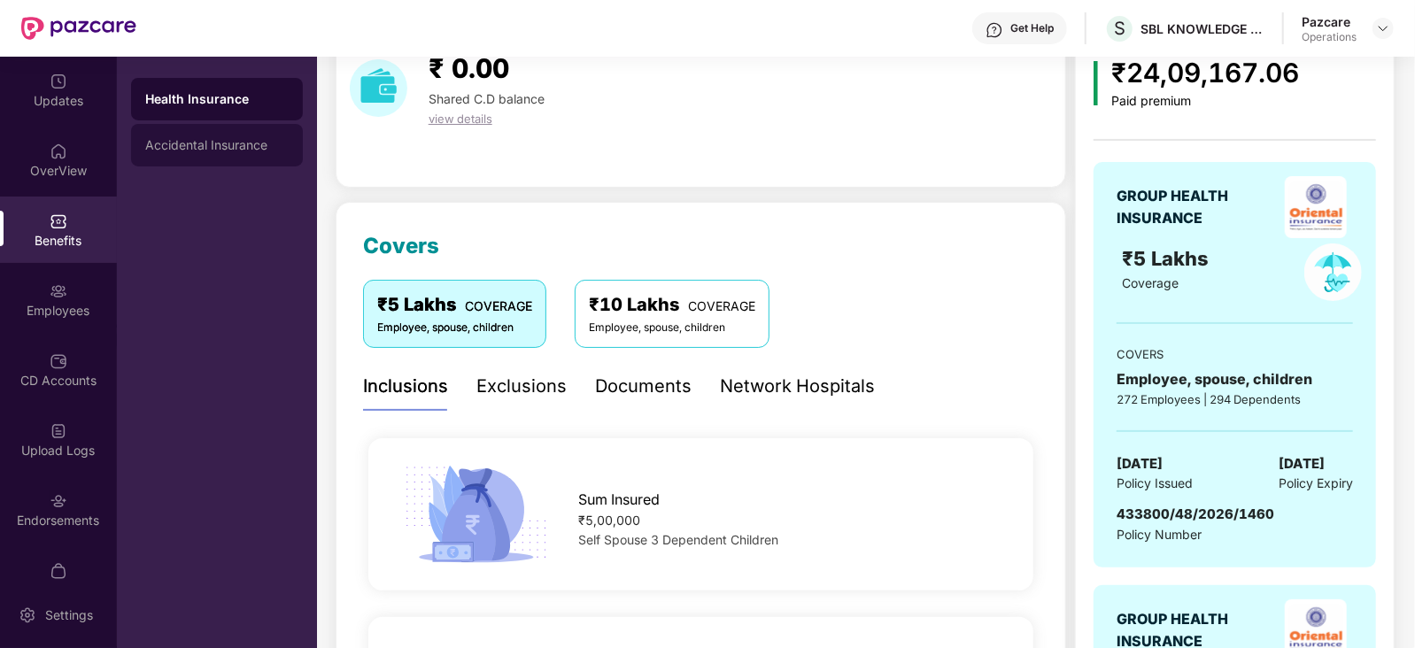
click at [192, 143] on div "Accidental Insurance" at bounding box center [216, 145] width 143 height 14
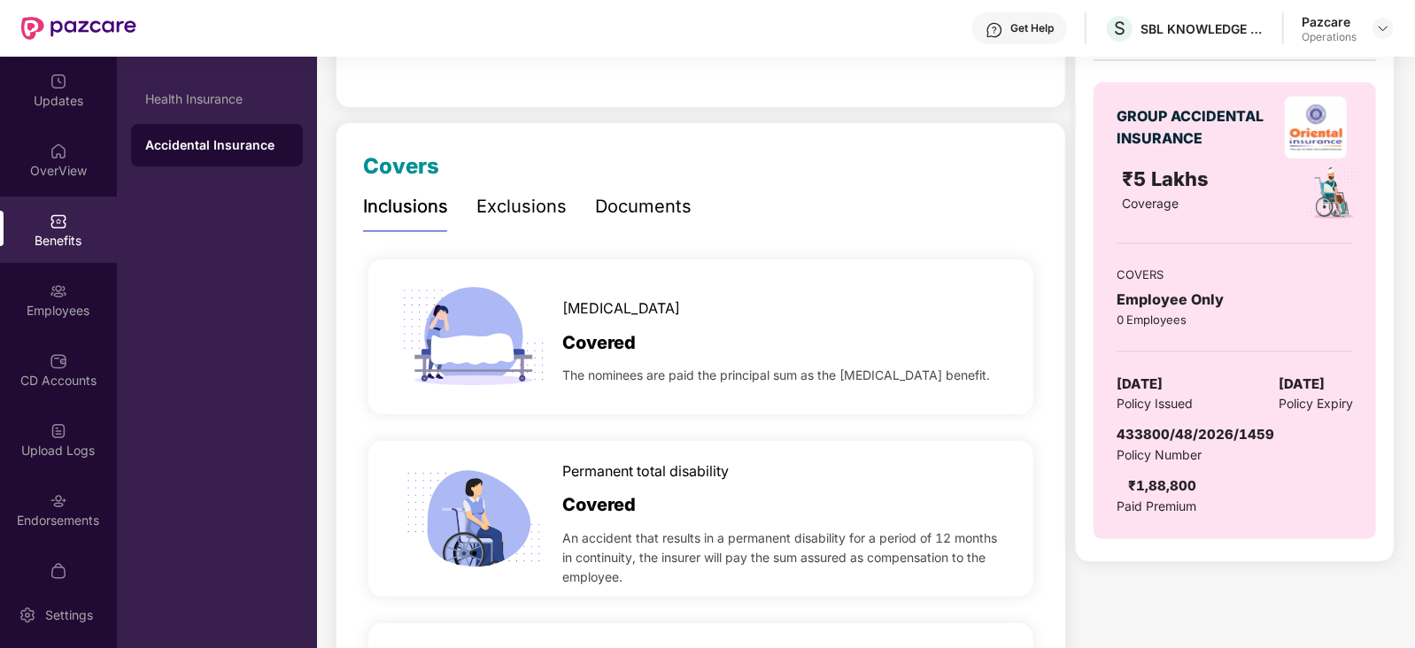
scroll to position [174, 0]
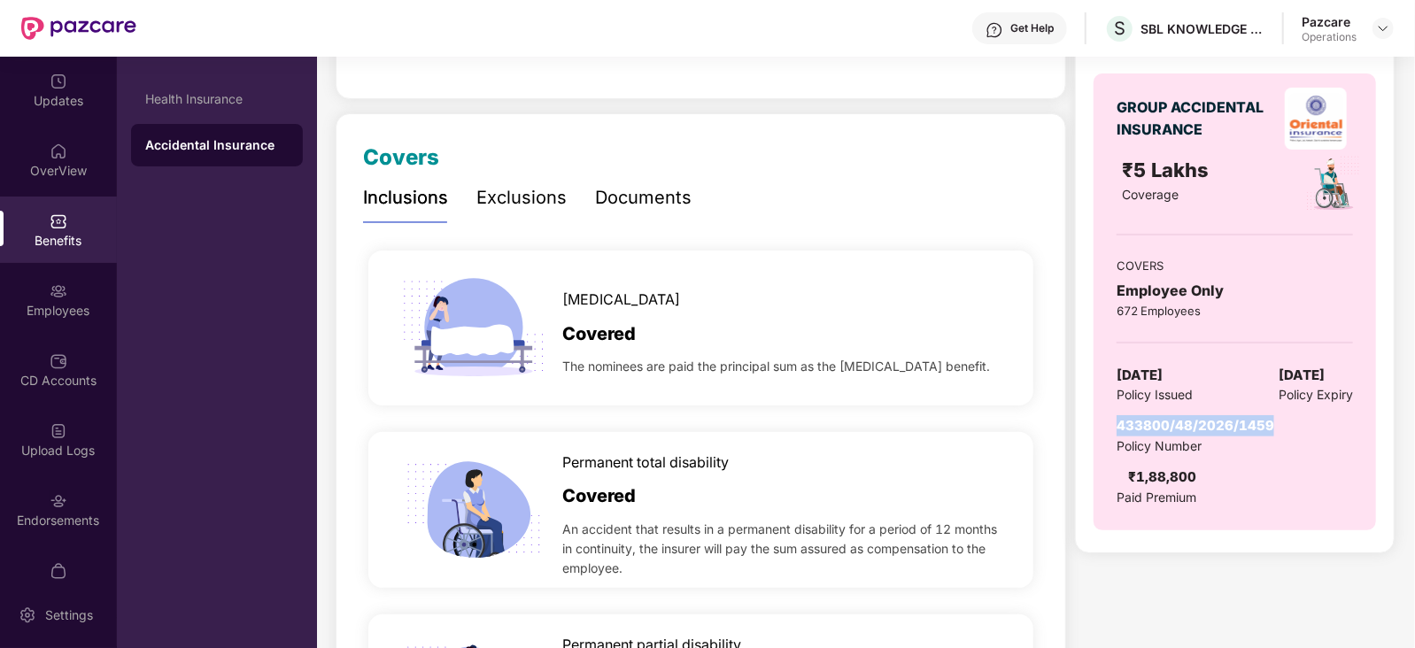
copy span "433800/48/2026/1459"
drag, startPoint x: 1119, startPoint y: 422, endPoint x: 1267, endPoint y: 422, distance: 147.9
click at [1267, 422] on span "433800/48/2026/1459" at bounding box center [1196, 425] width 158 height 17
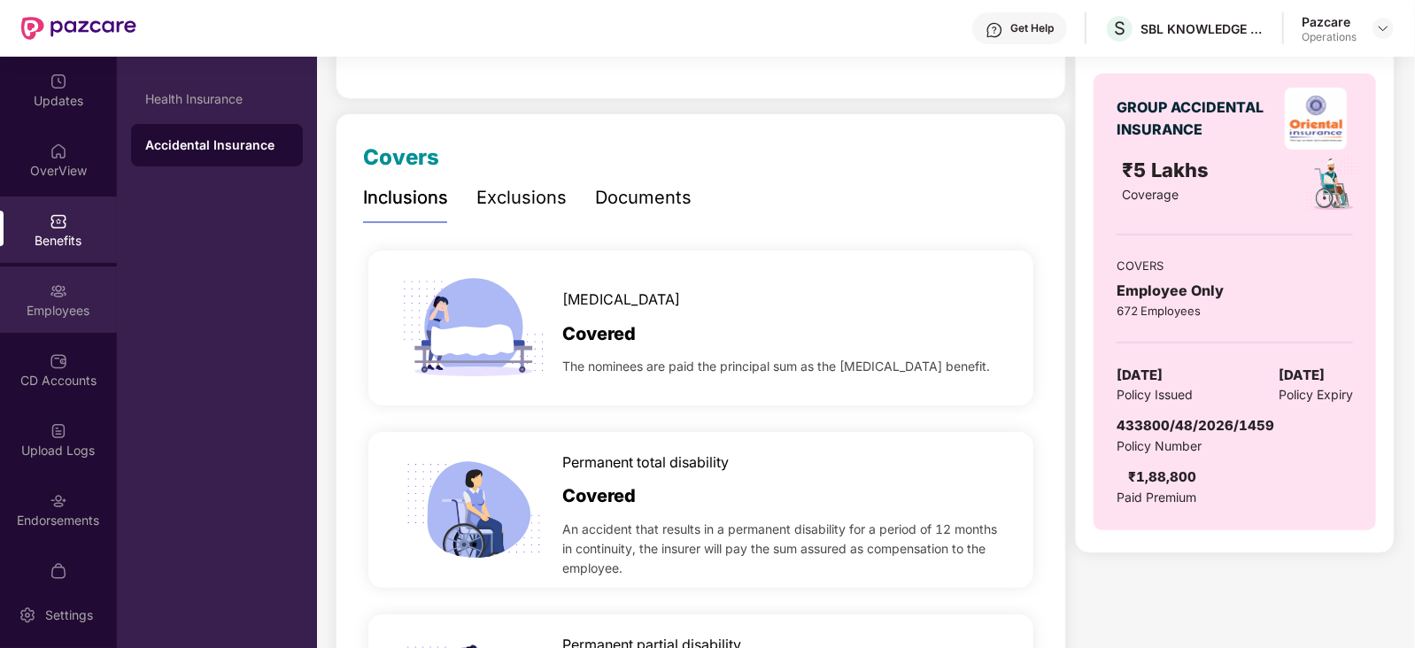
click at [40, 284] on div "Employees" at bounding box center [58, 300] width 117 height 66
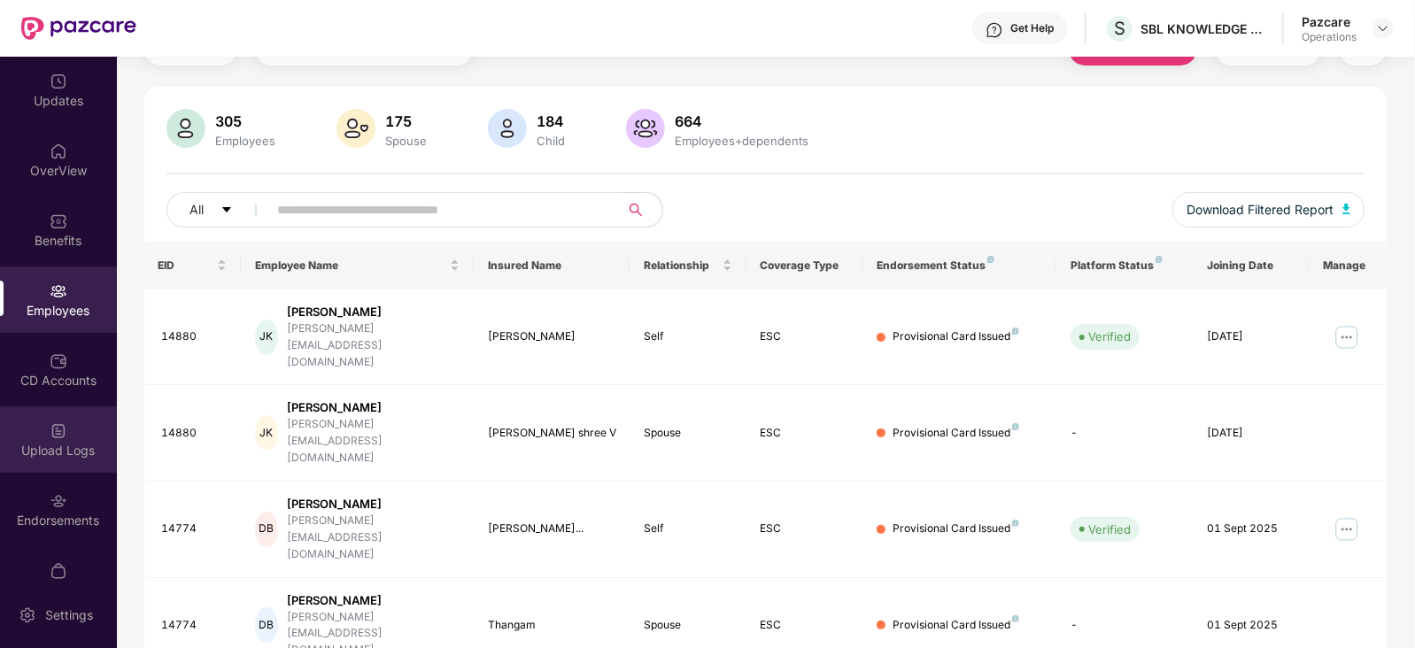
scroll to position [174, 0]
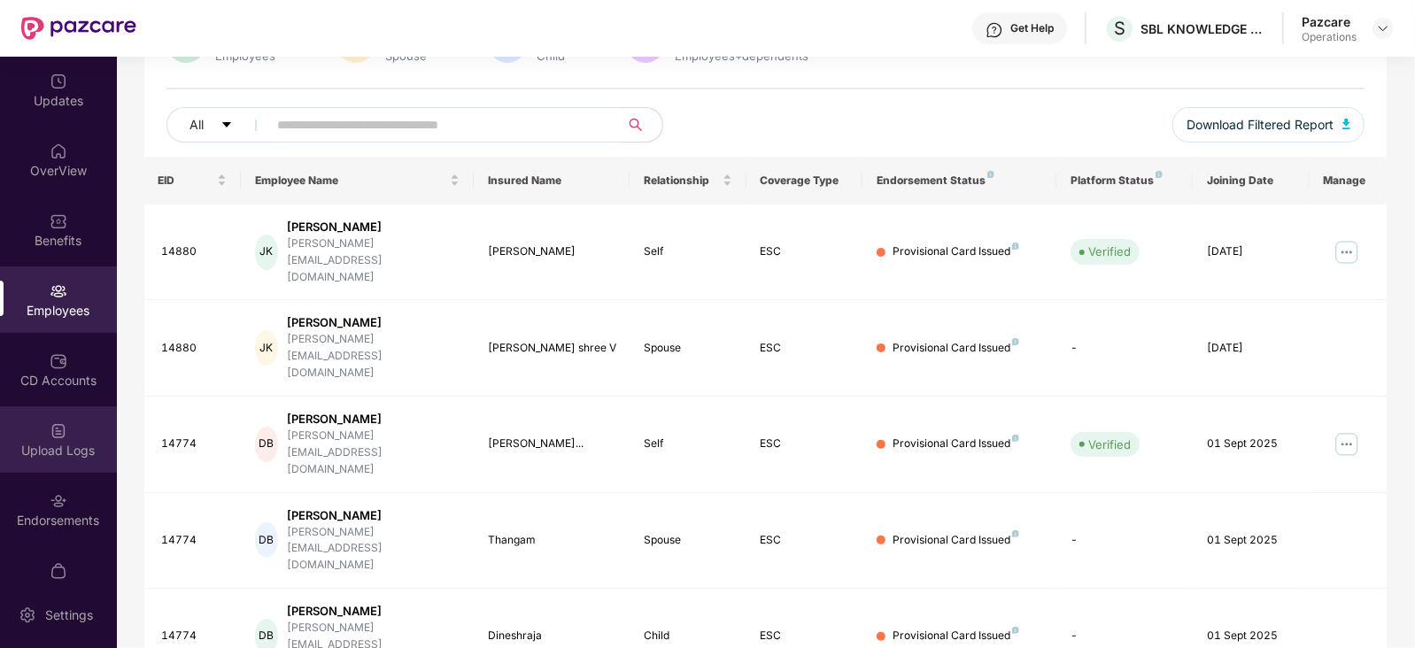
click at [53, 431] on img at bounding box center [59, 431] width 18 height 18
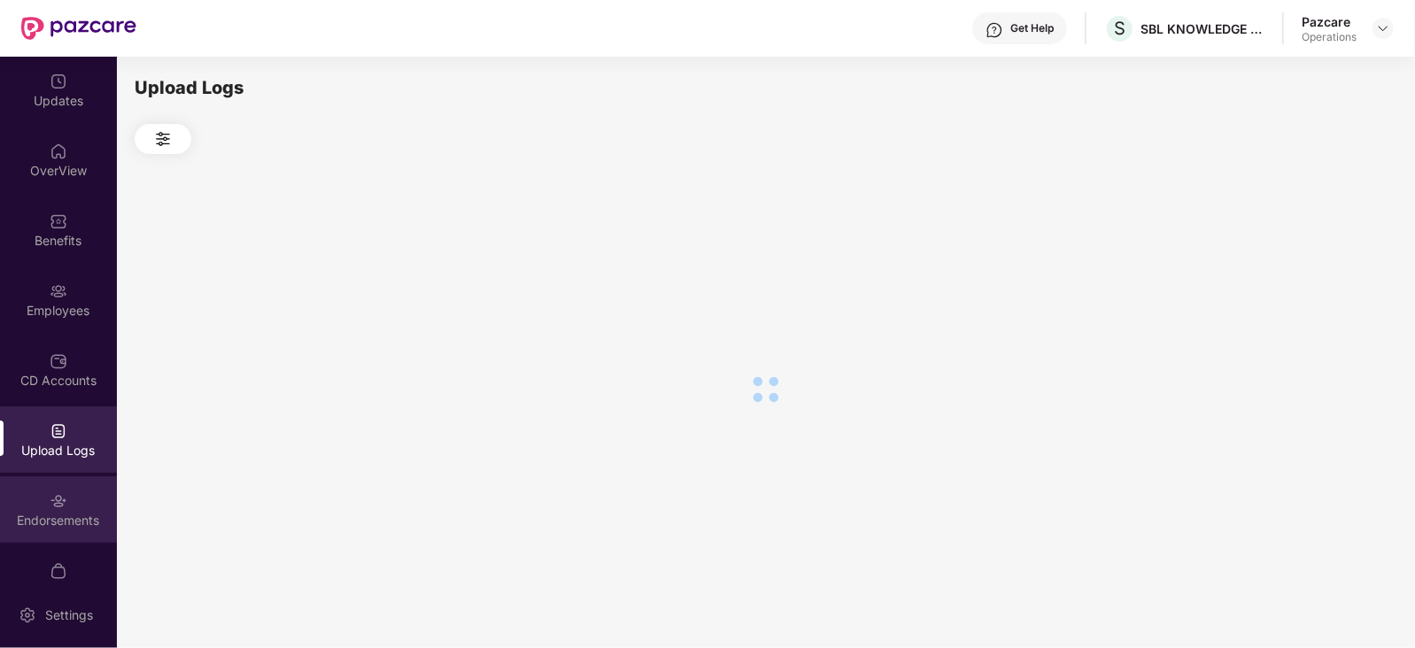
click at [36, 498] on div "Endorsements" at bounding box center [58, 509] width 117 height 66
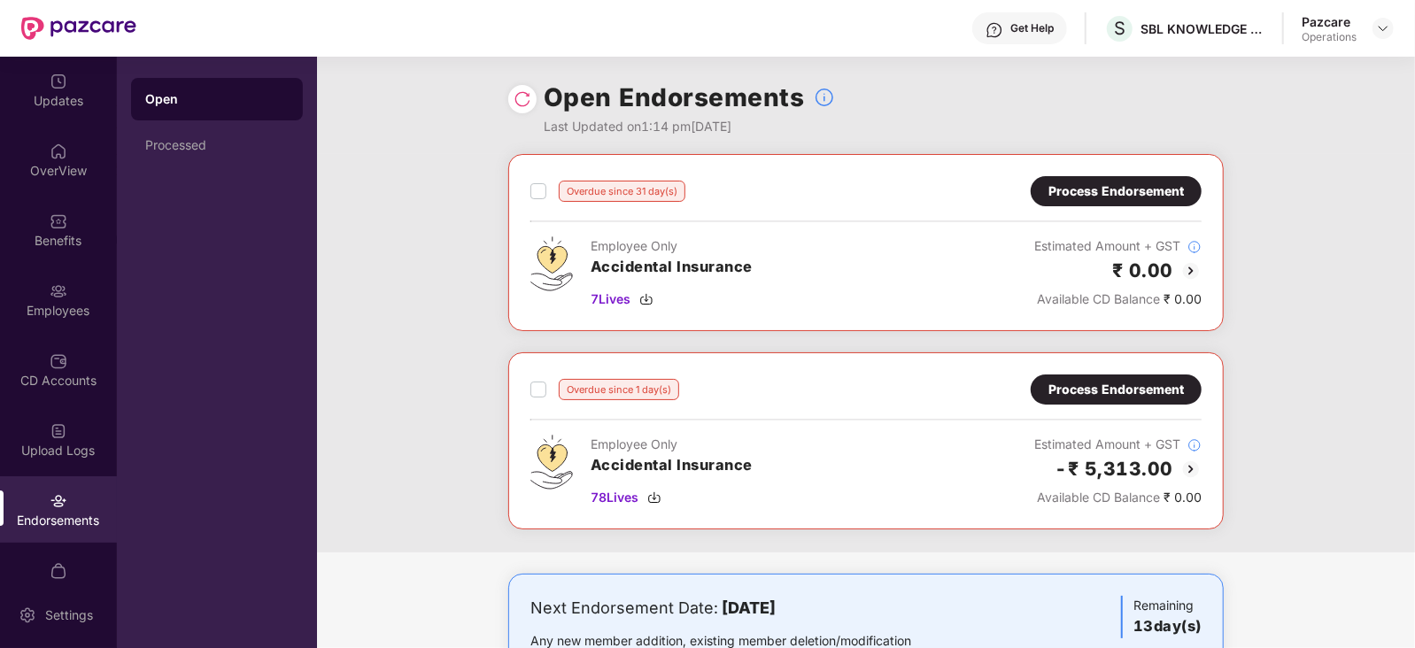
click at [1112, 188] on div "Process Endorsement" at bounding box center [1117, 191] width 136 height 19
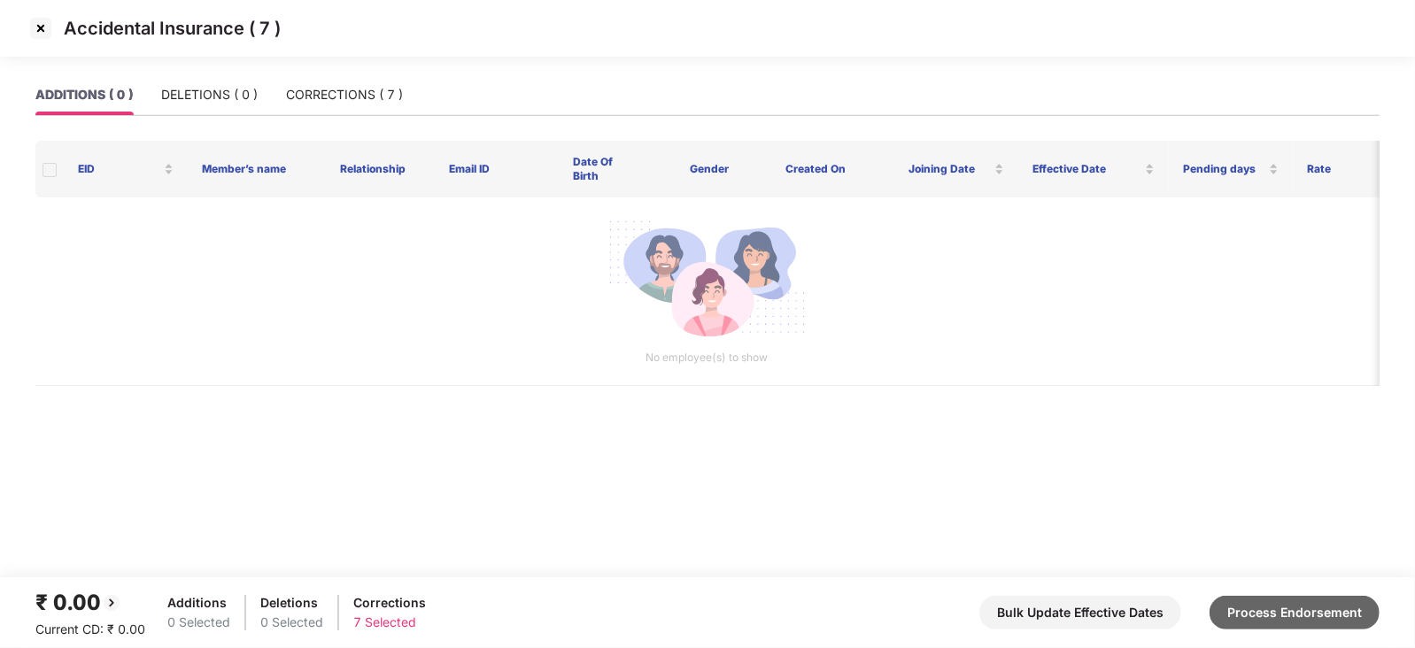
click at [1336, 613] on button "Process Endorsement" at bounding box center [1295, 613] width 170 height 34
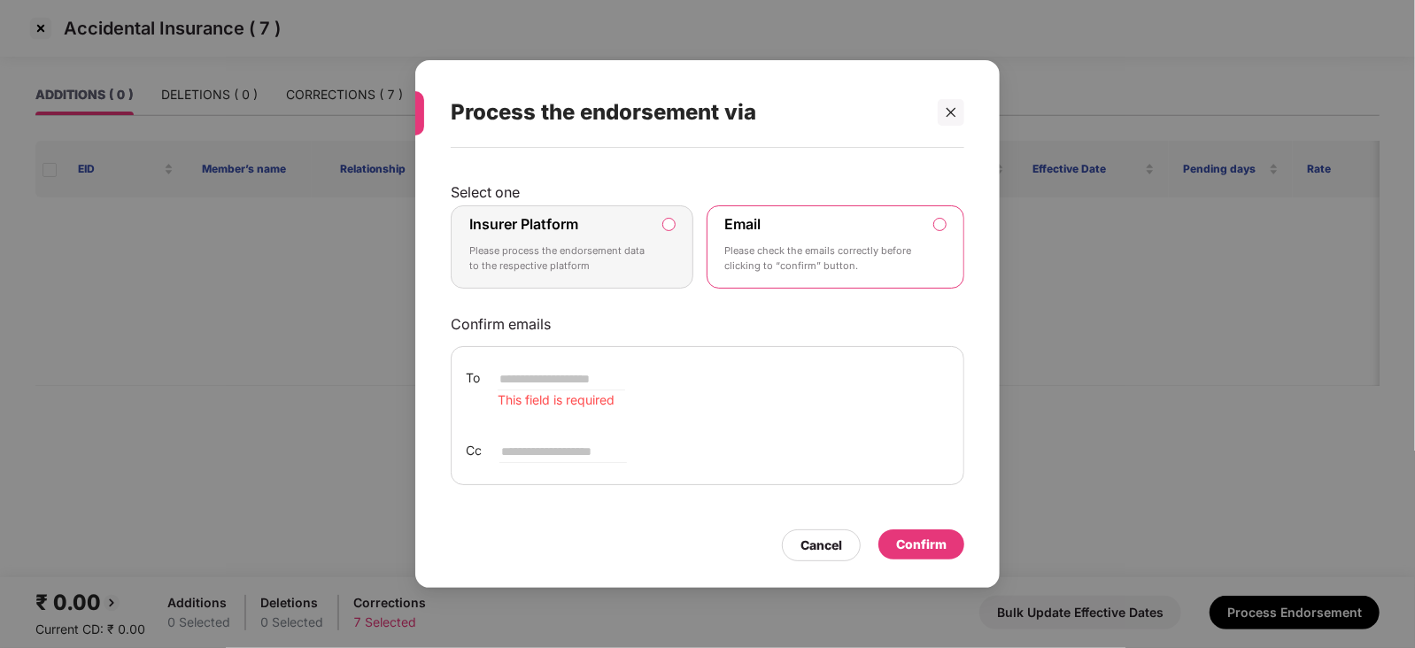
click at [605, 267] on p "Please process the endorsement data to the respective platform" at bounding box center [559, 259] width 181 height 31
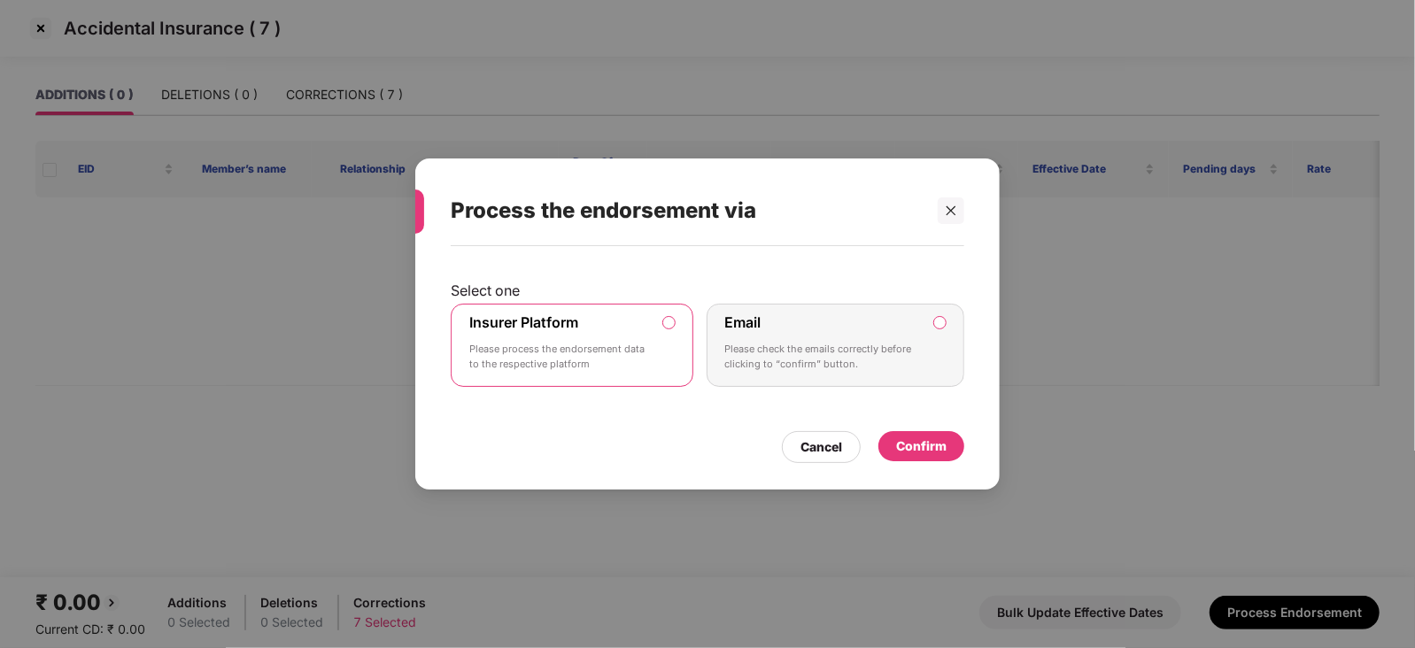
click at [935, 454] on div "Confirm" at bounding box center [921, 446] width 50 height 19
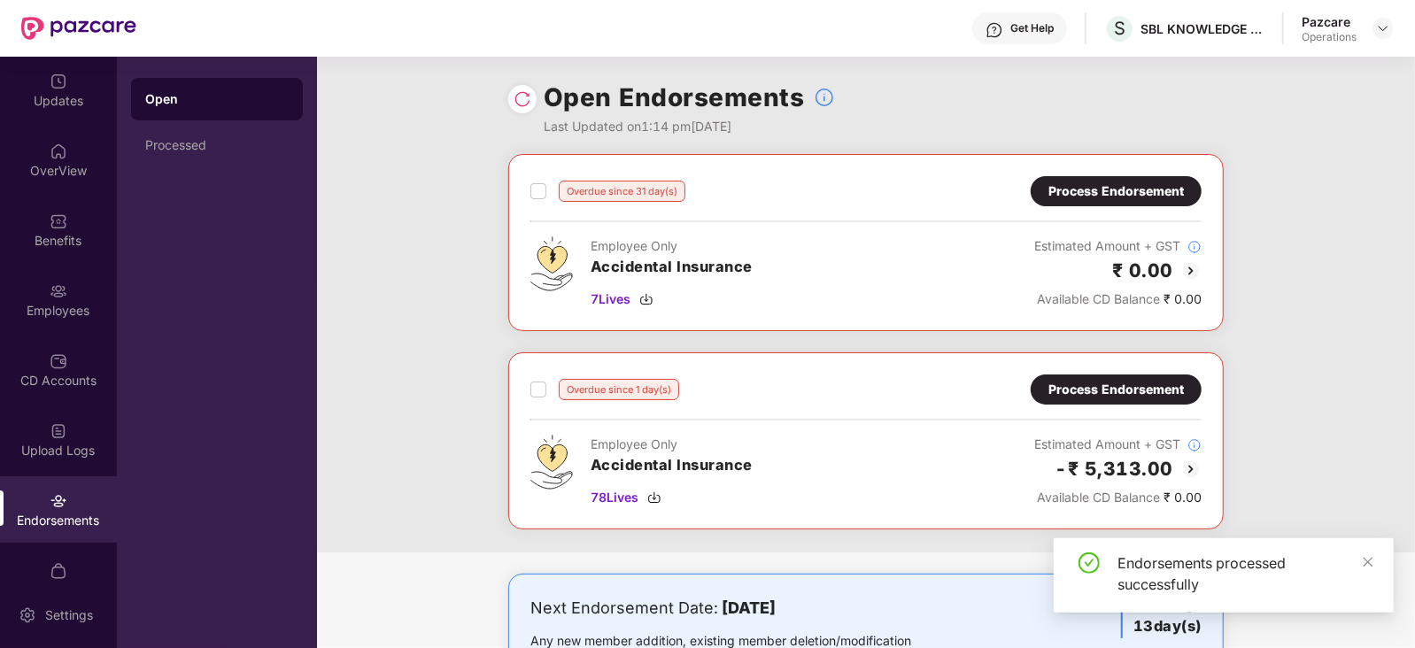
click at [1145, 384] on div "Process Endorsement" at bounding box center [1117, 389] width 136 height 19
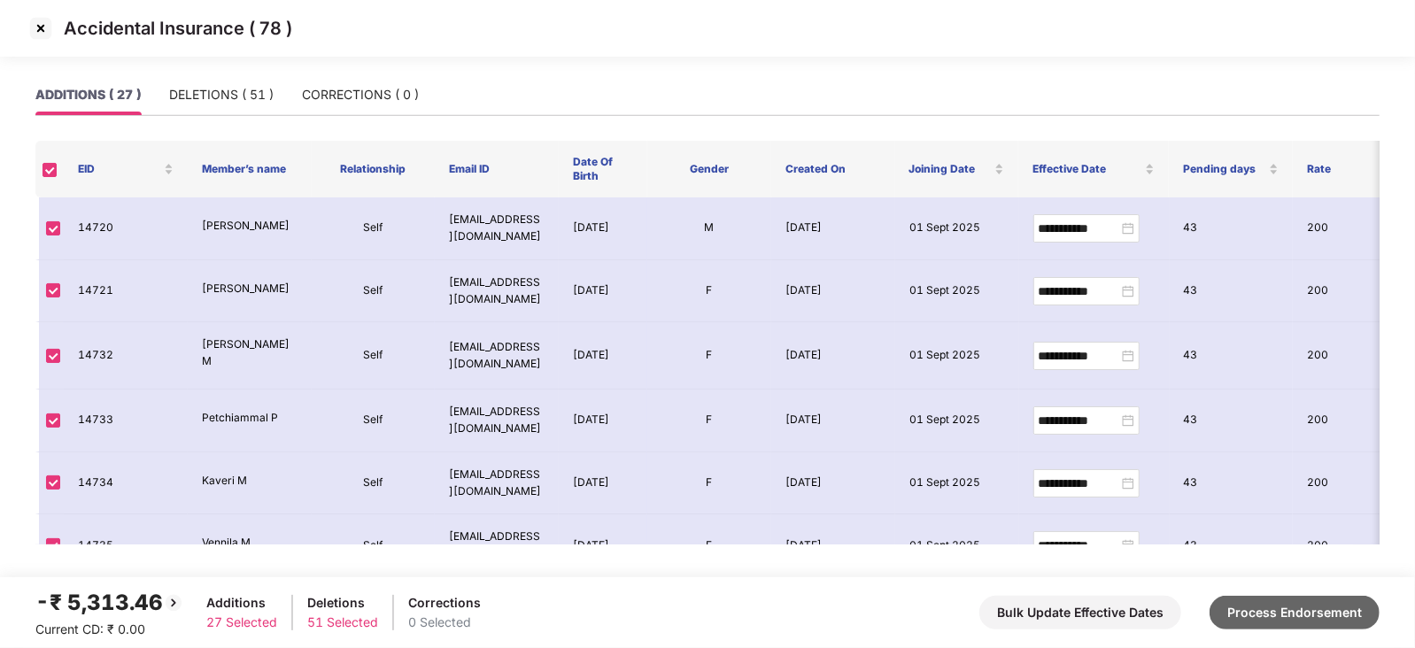
click at [1308, 614] on button "Process Endorsement" at bounding box center [1295, 613] width 170 height 34
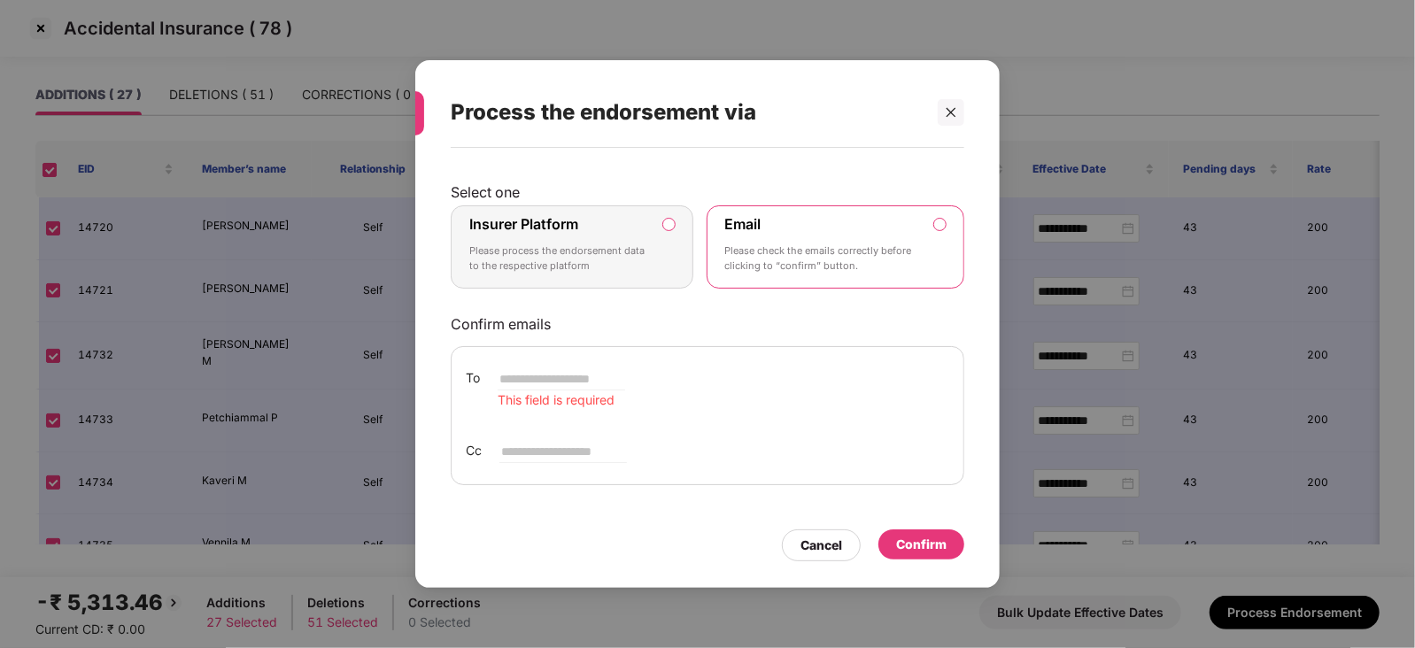
click at [608, 237] on div "Insurer Platform Please process the endorsement data to the respective platform" at bounding box center [559, 247] width 181 height 64
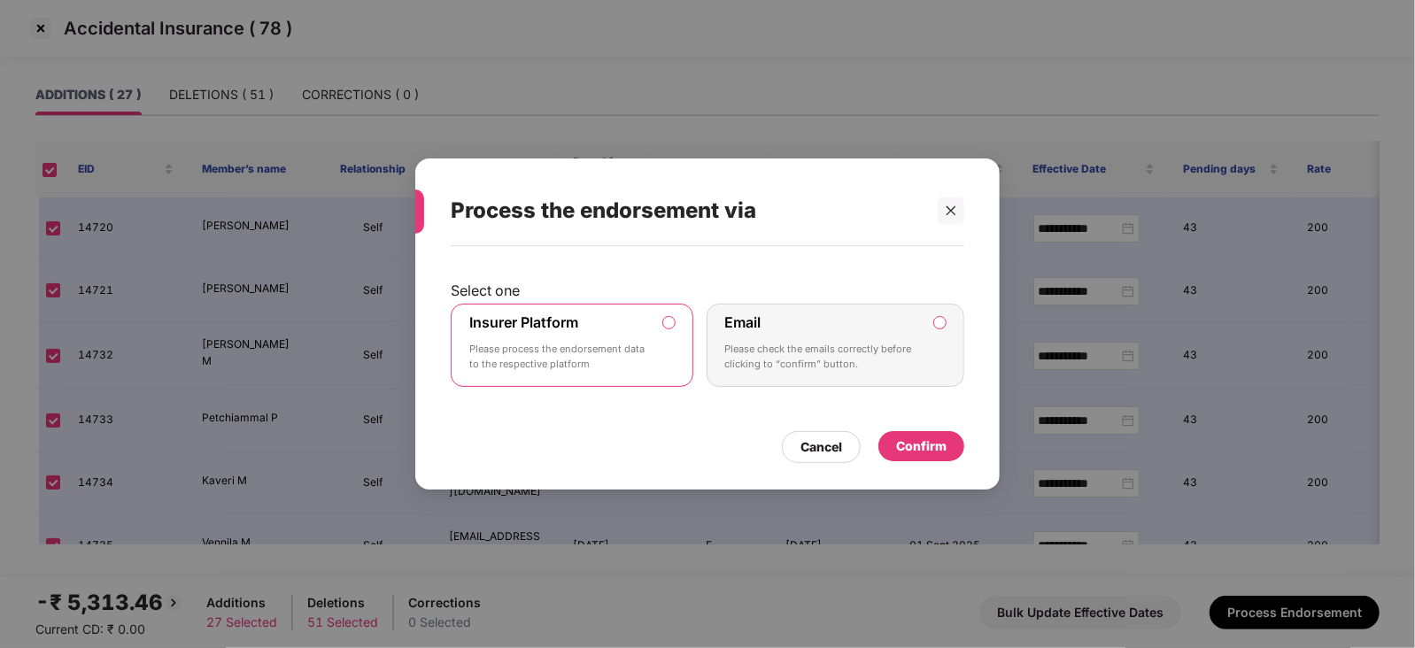
click at [930, 434] on div "Confirm" at bounding box center [922, 446] width 86 height 30
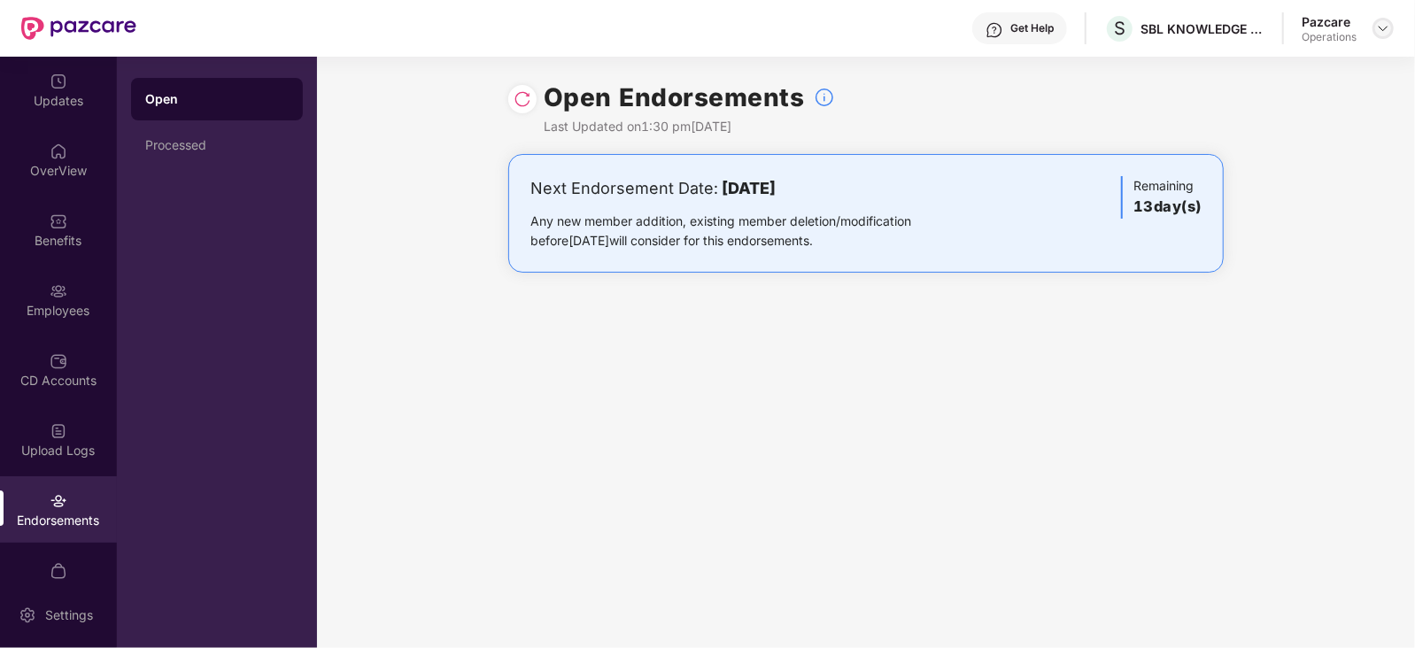
click at [1386, 22] on img at bounding box center [1383, 28] width 14 height 14
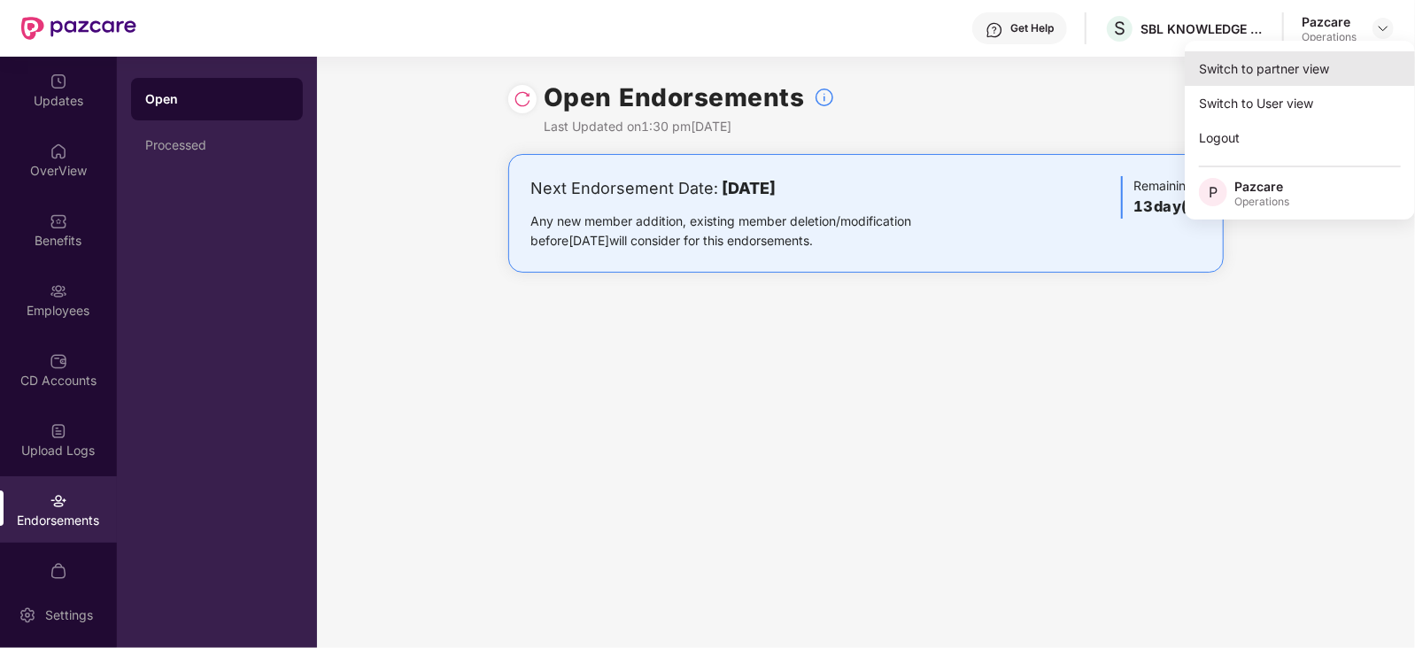
click at [1254, 81] on div "Switch to partner view" at bounding box center [1300, 68] width 230 height 35
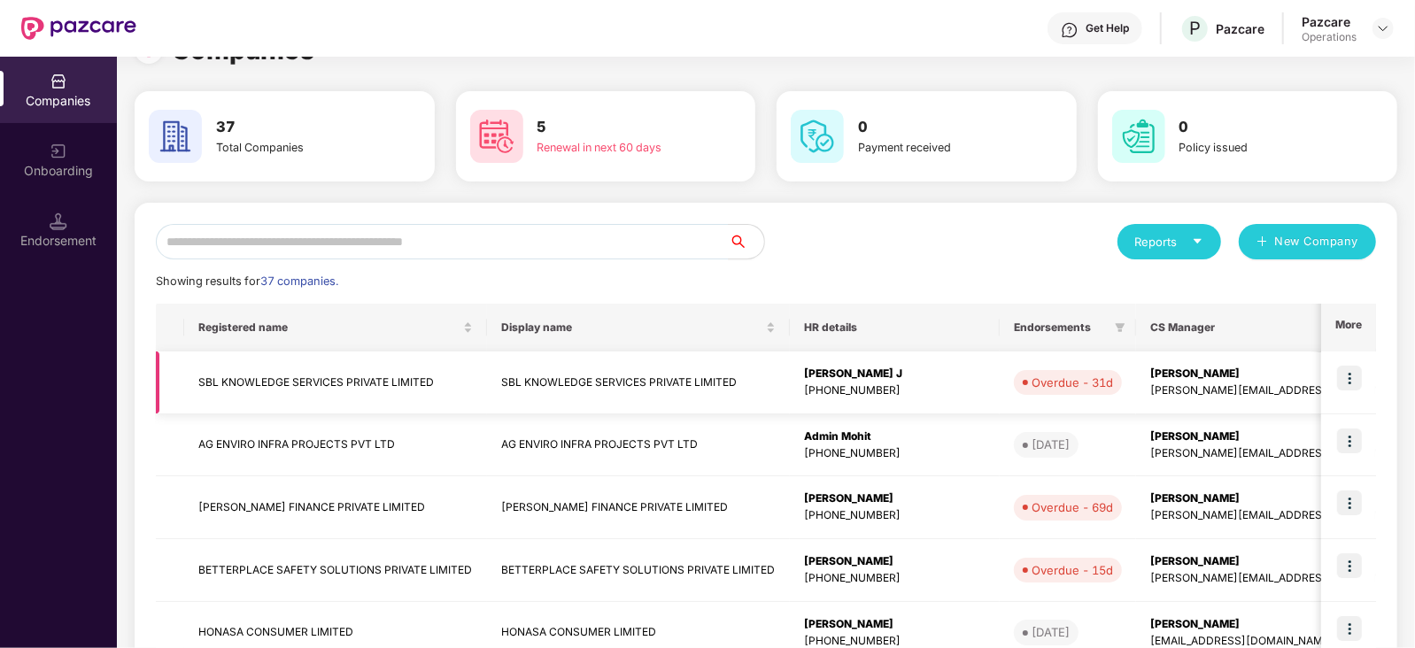
scroll to position [42, 0]
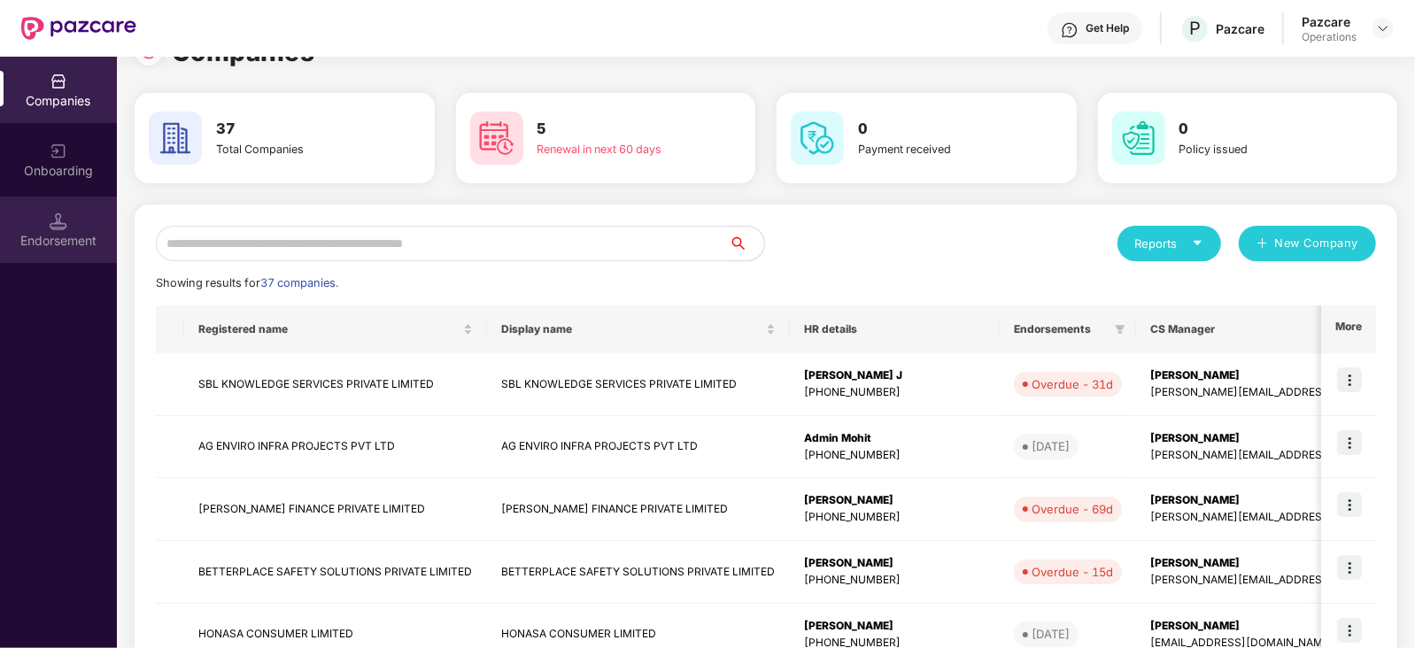
click at [66, 228] on img at bounding box center [59, 222] width 18 height 18
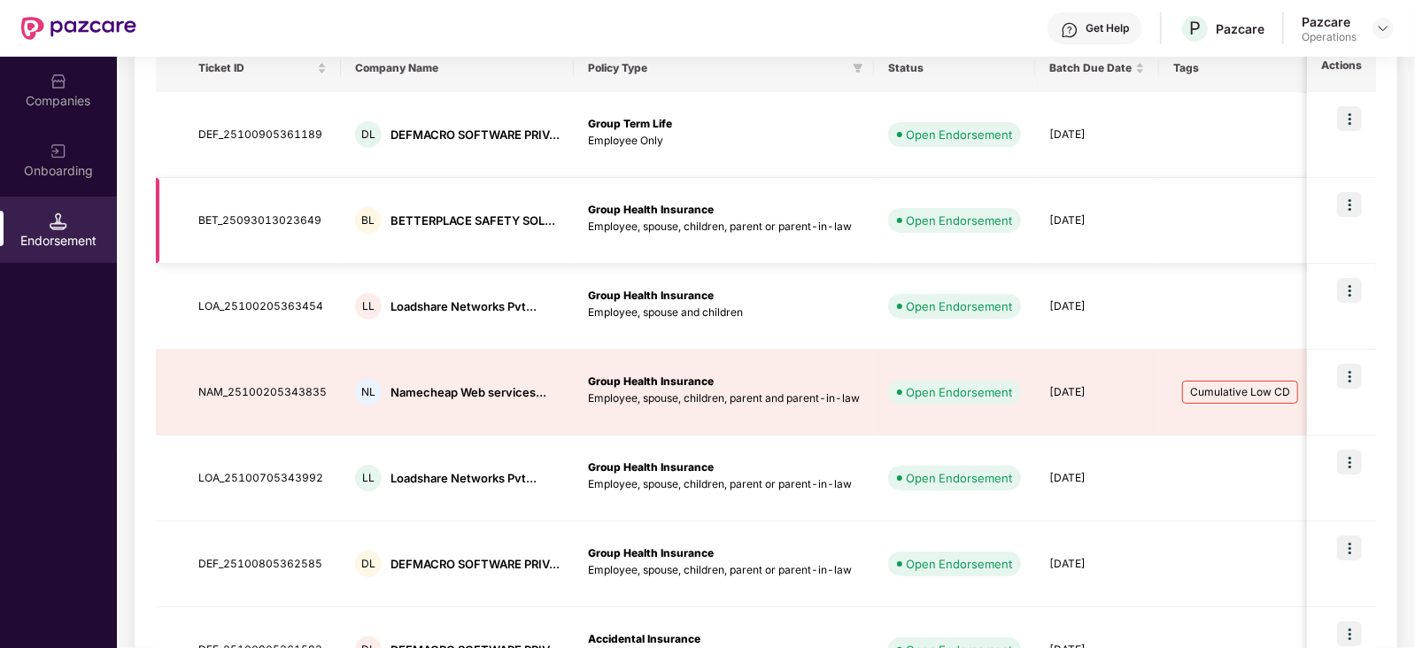
scroll to position [631, 0]
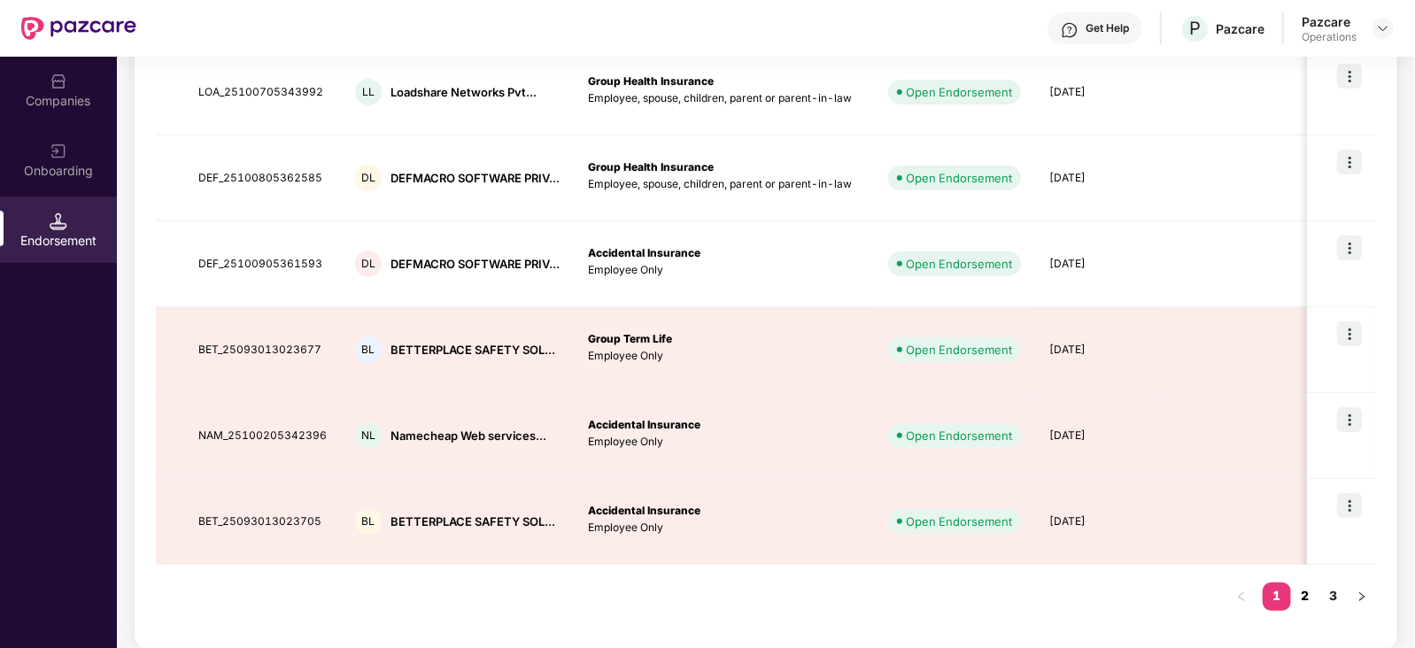
click at [1310, 600] on link "2" at bounding box center [1305, 596] width 28 height 27
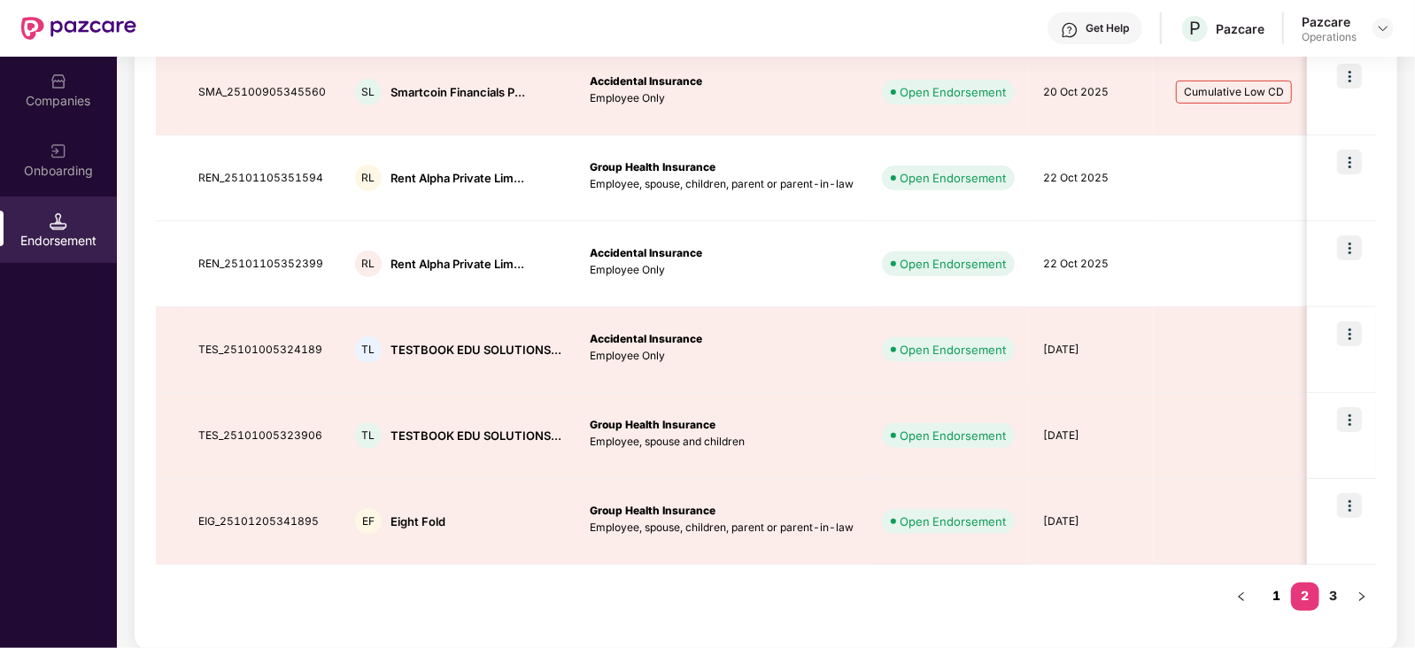
click at [1280, 593] on link "1" at bounding box center [1277, 596] width 28 height 27
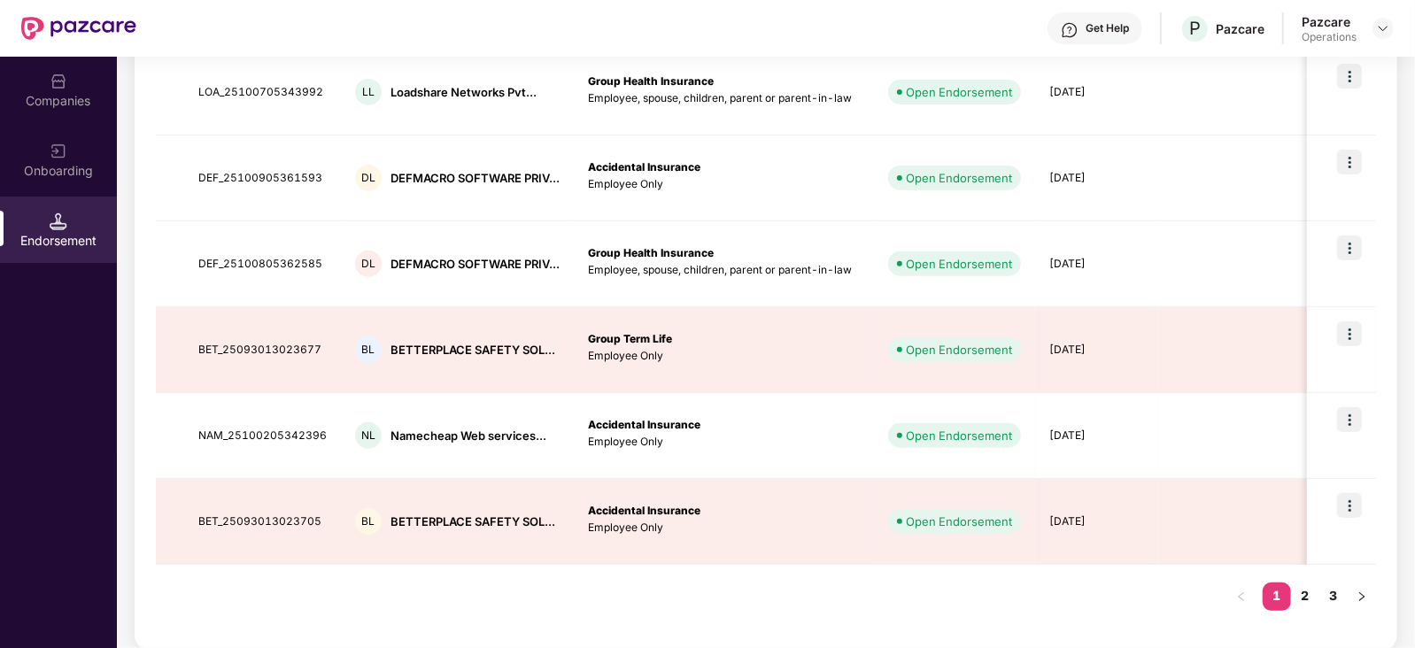
scroll to position [0, 0]
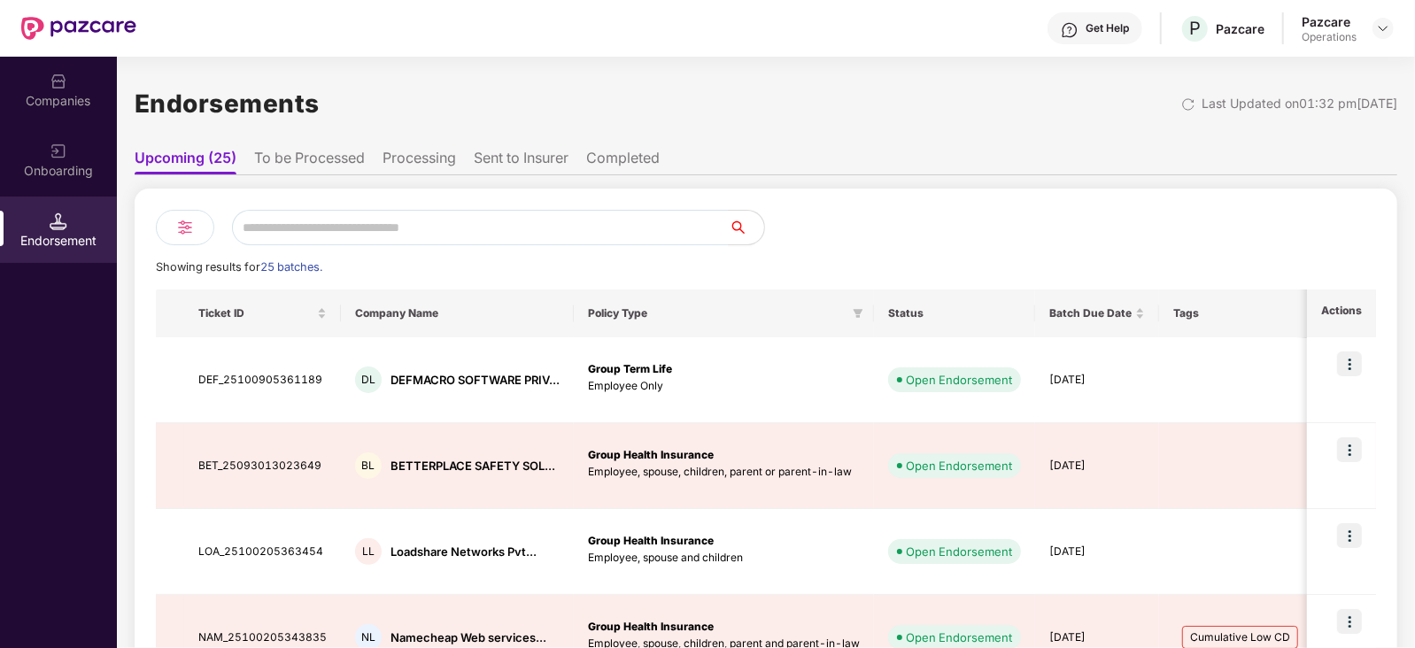
click at [307, 155] on li "To be Processed" at bounding box center [309, 162] width 111 height 26
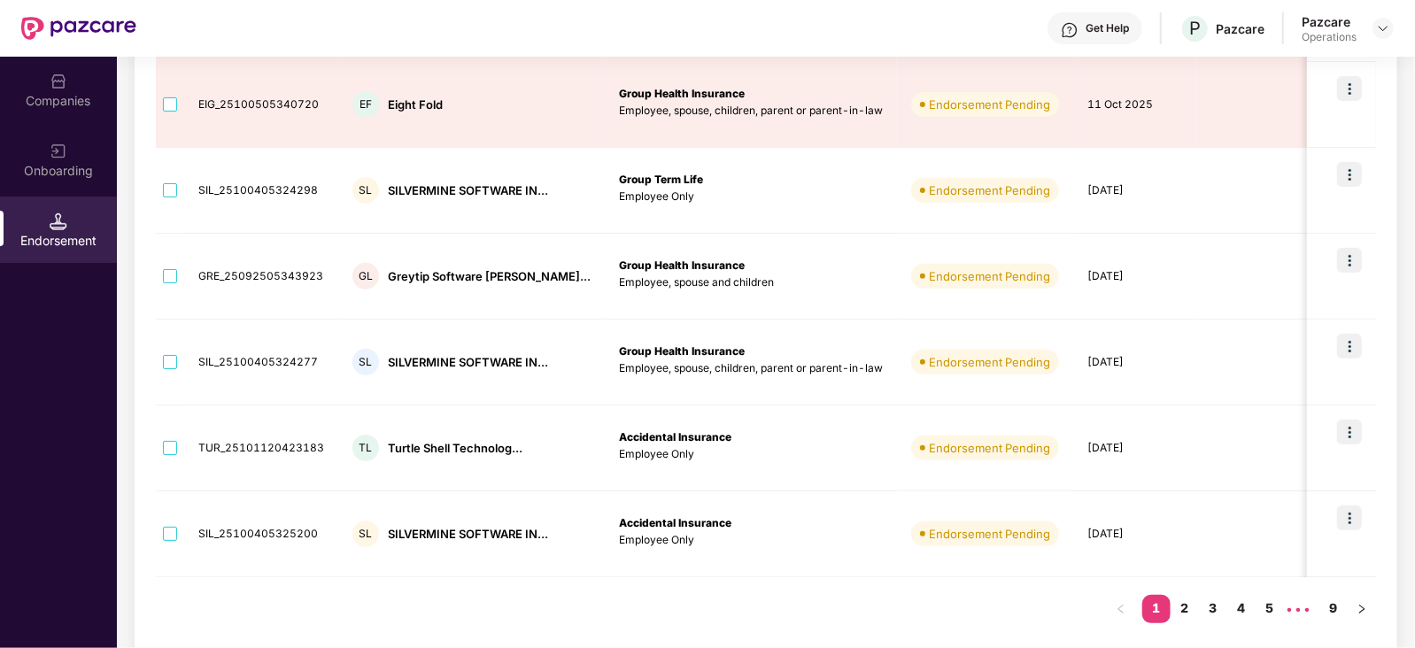
scroll to position [631, 0]
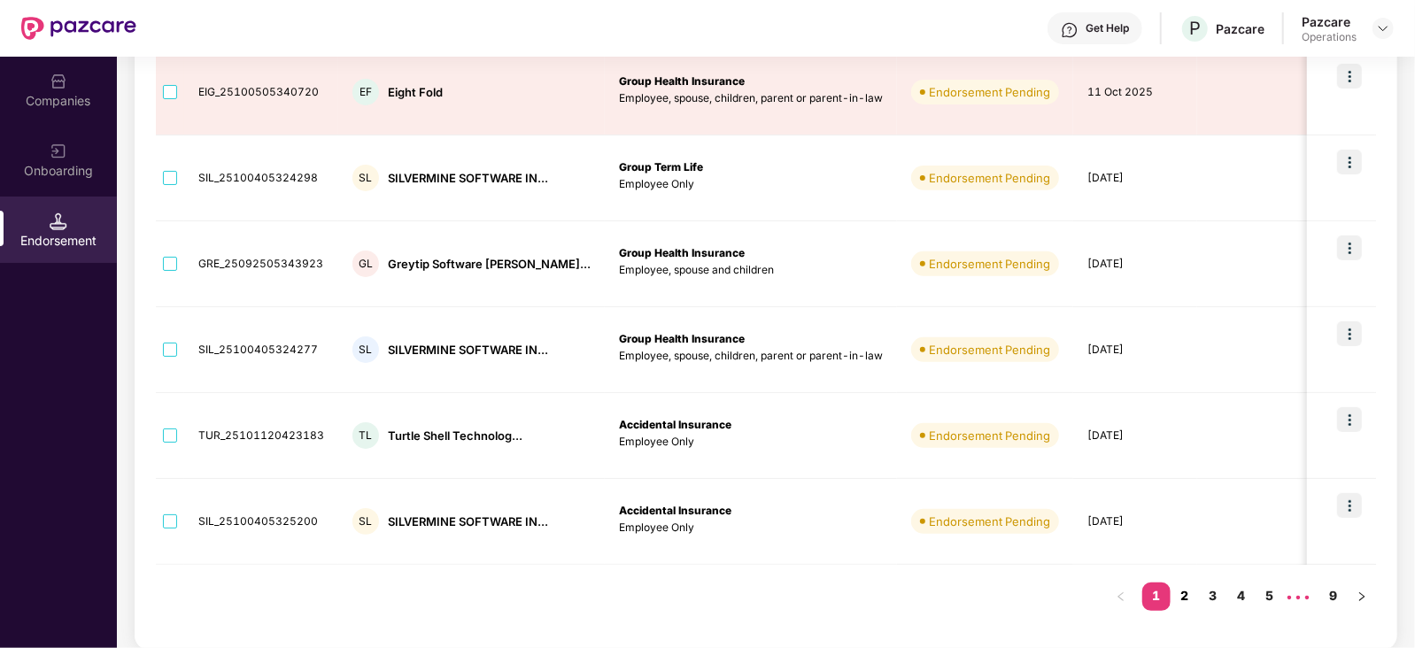
click at [1190, 595] on link "2" at bounding box center [1185, 596] width 28 height 27
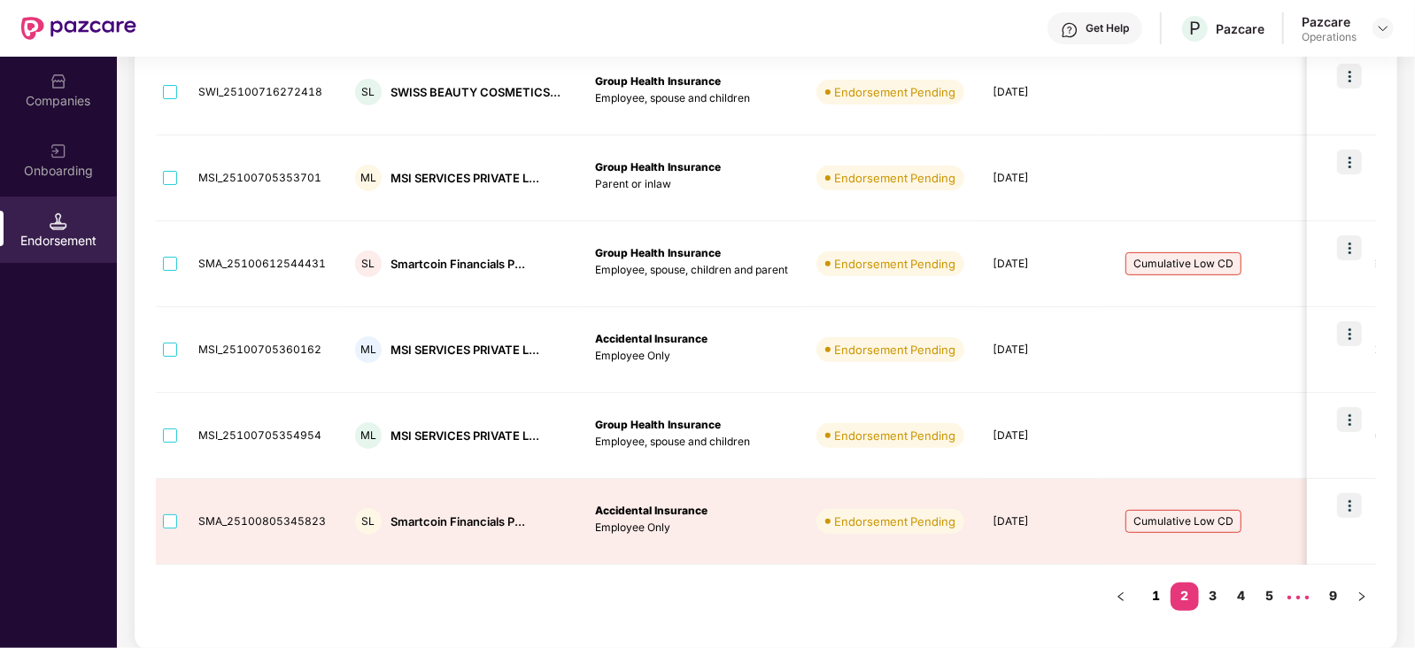
click at [1163, 605] on link "1" at bounding box center [1157, 596] width 28 height 27
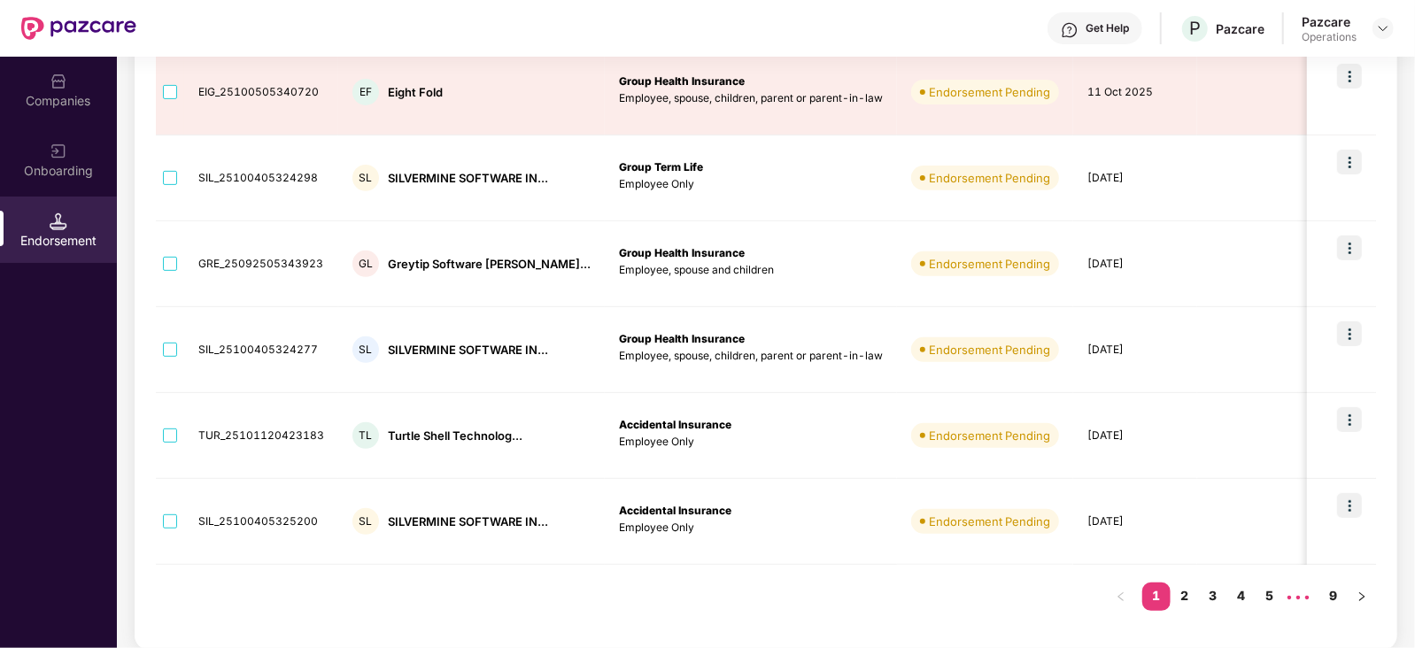
scroll to position [0, 0]
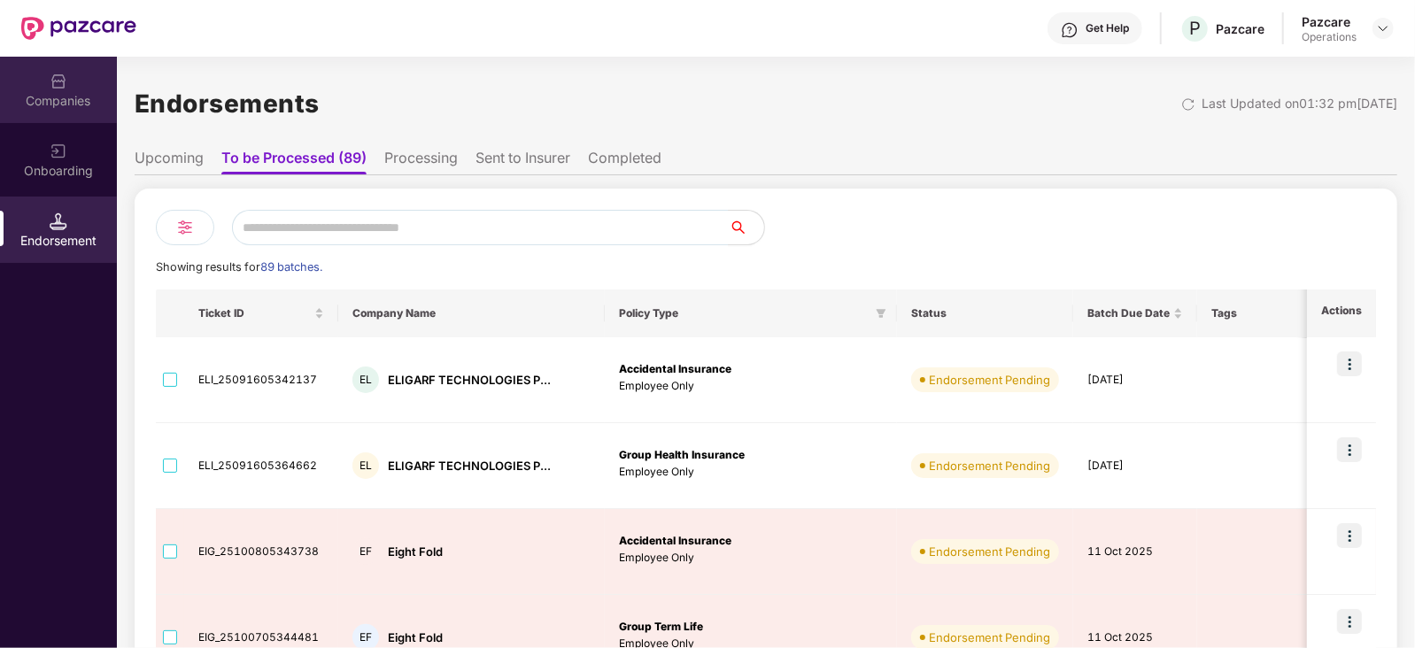
click at [76, 89] on div "Companies" at bounding box center [58, 90] width 117 height 66
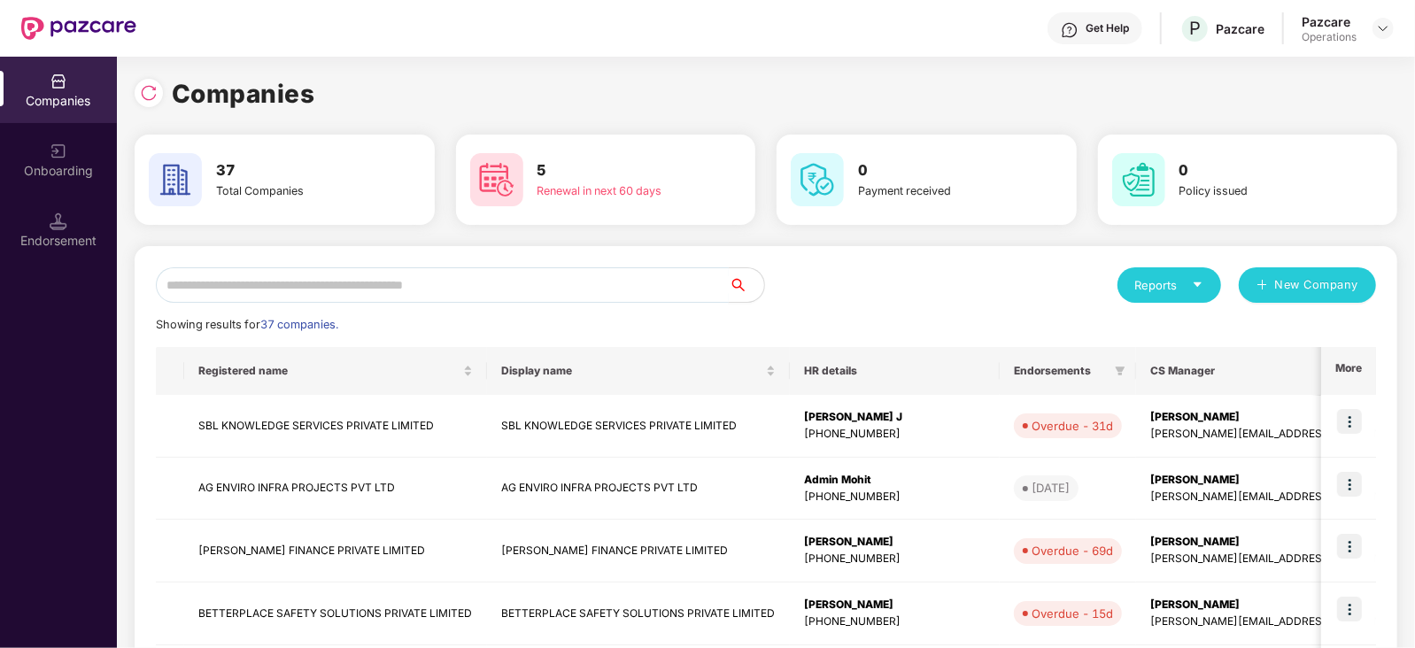
click at [360, 285] on input "text" at bounding box center [442, 284] width 573 height 35
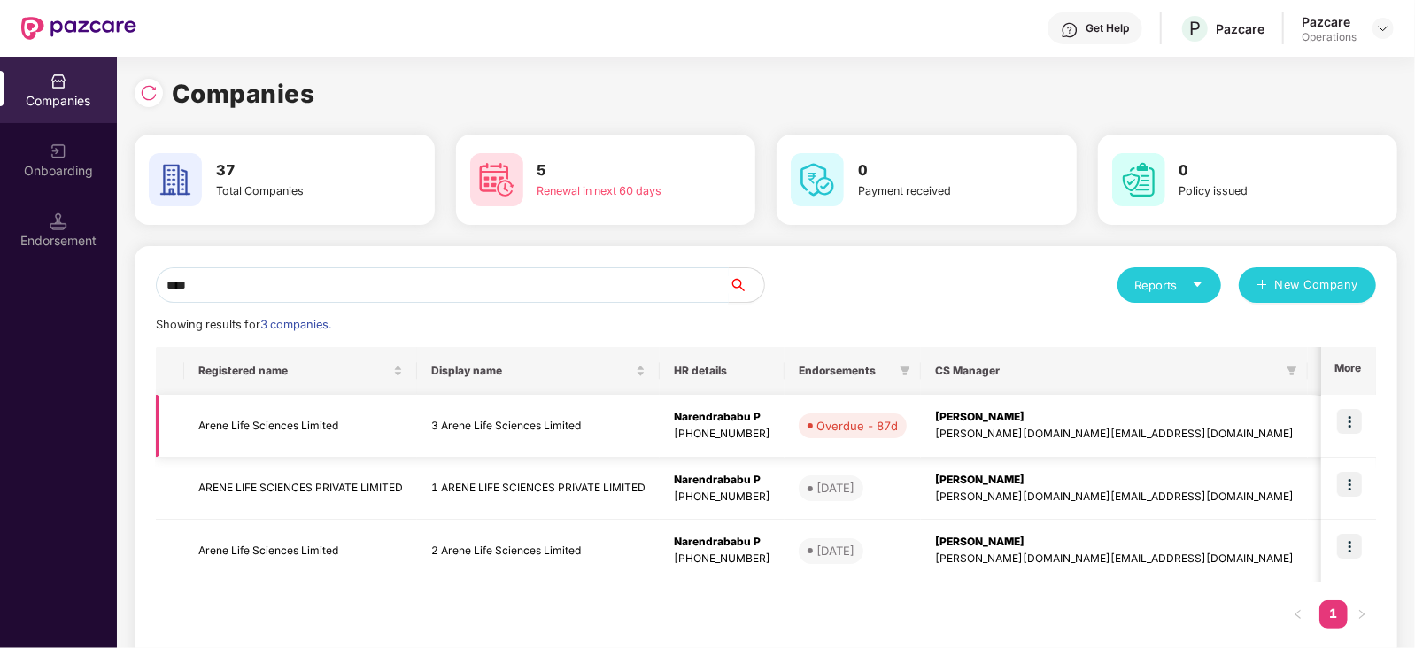
type input "****"
click at [1354, 422] on img at bounding box center [1349, 421] width 25 height 25
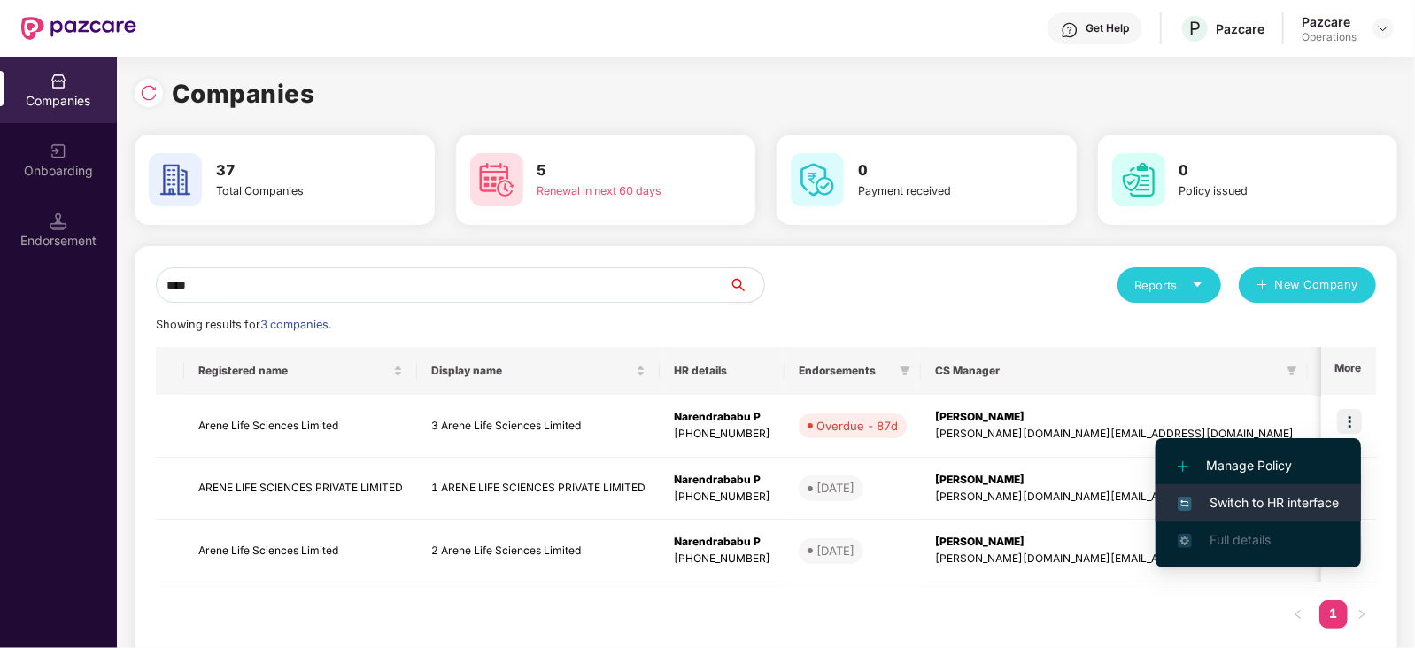
click at [1244, 490] on li "Switch to HR interface" at bounding box center [1258, 502] width 205 height 37
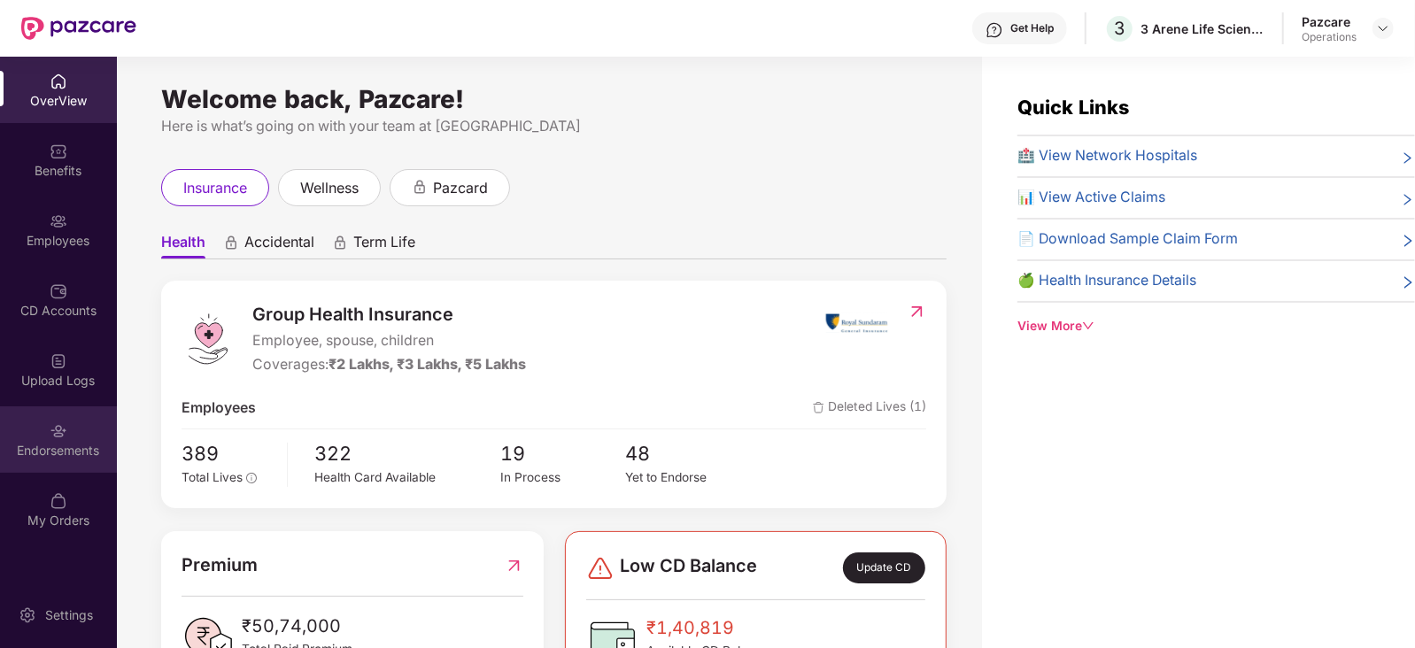
drag, startPoint x: 619, startPoint y: 507, endPoint x: 57, endPoint y: 432, distance: 567.4
click at [57, 432] on img at bounding box center [59, 431] width 18 height 18
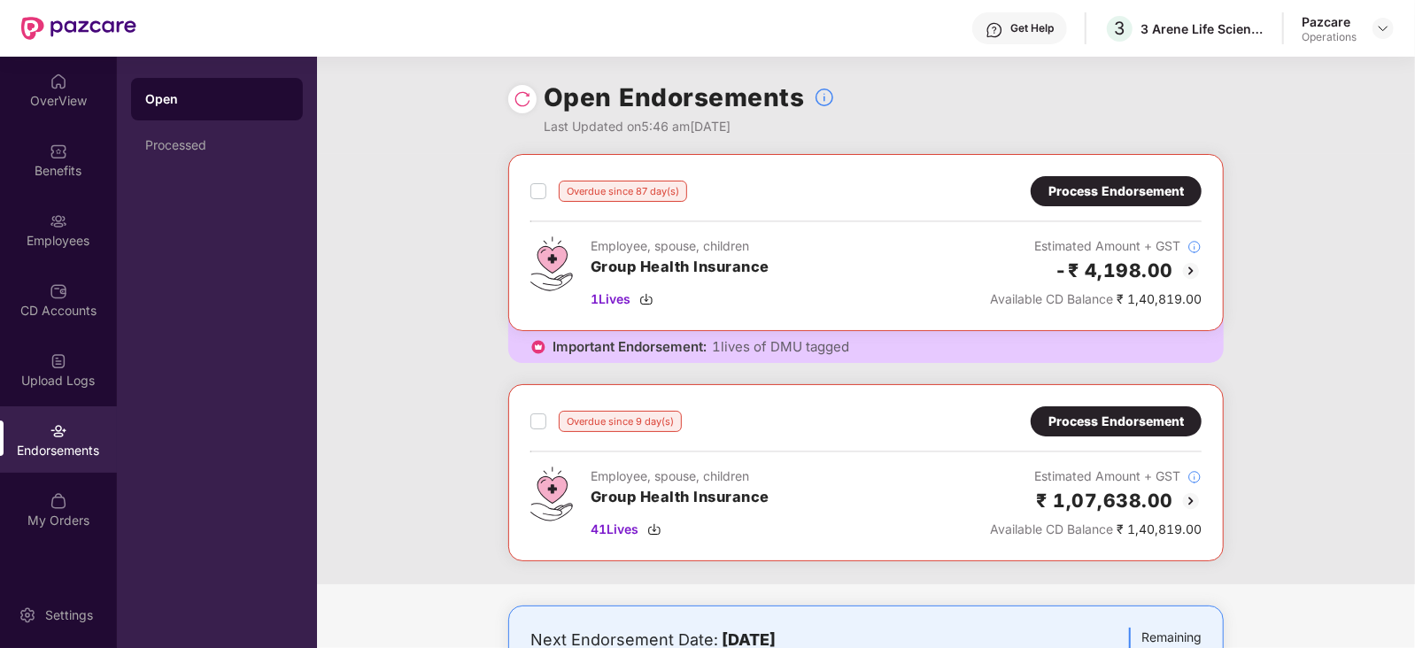
scroll to position [110, 0]
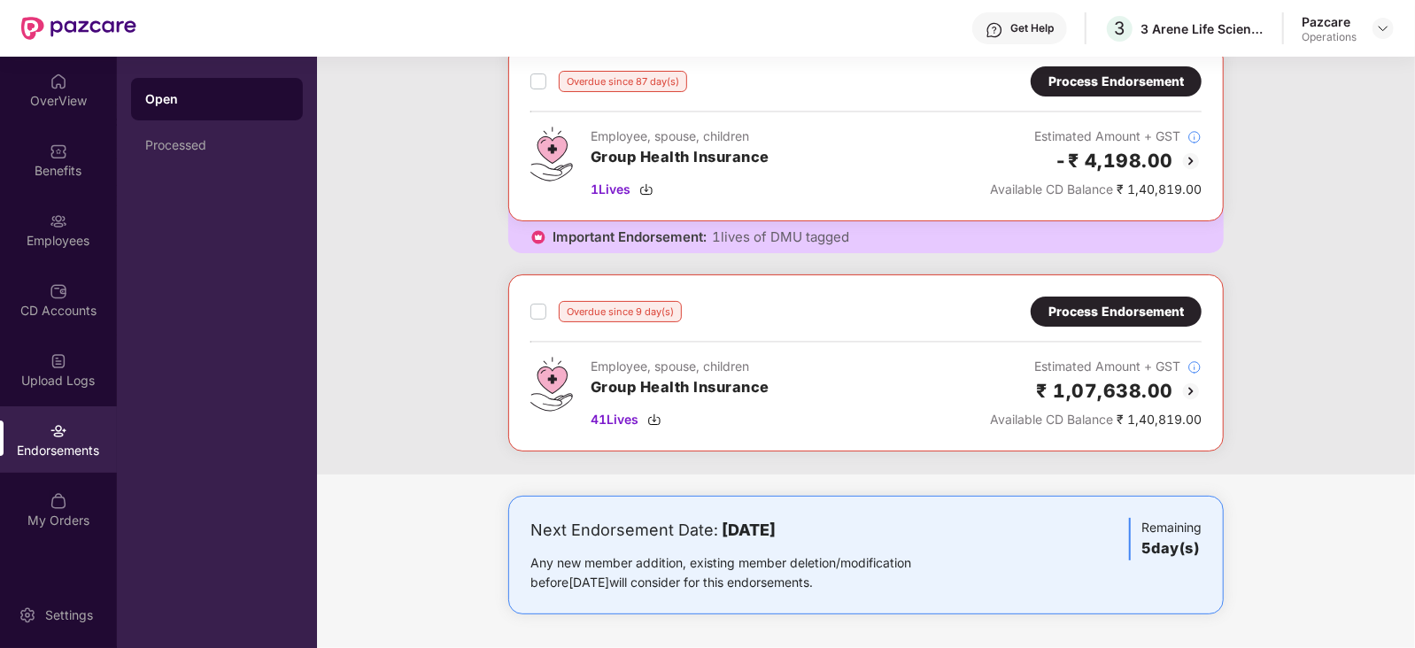
click at [1150, 307] on div "Process Endorsement" at bounding box center [1117, 311] width 136 height 19
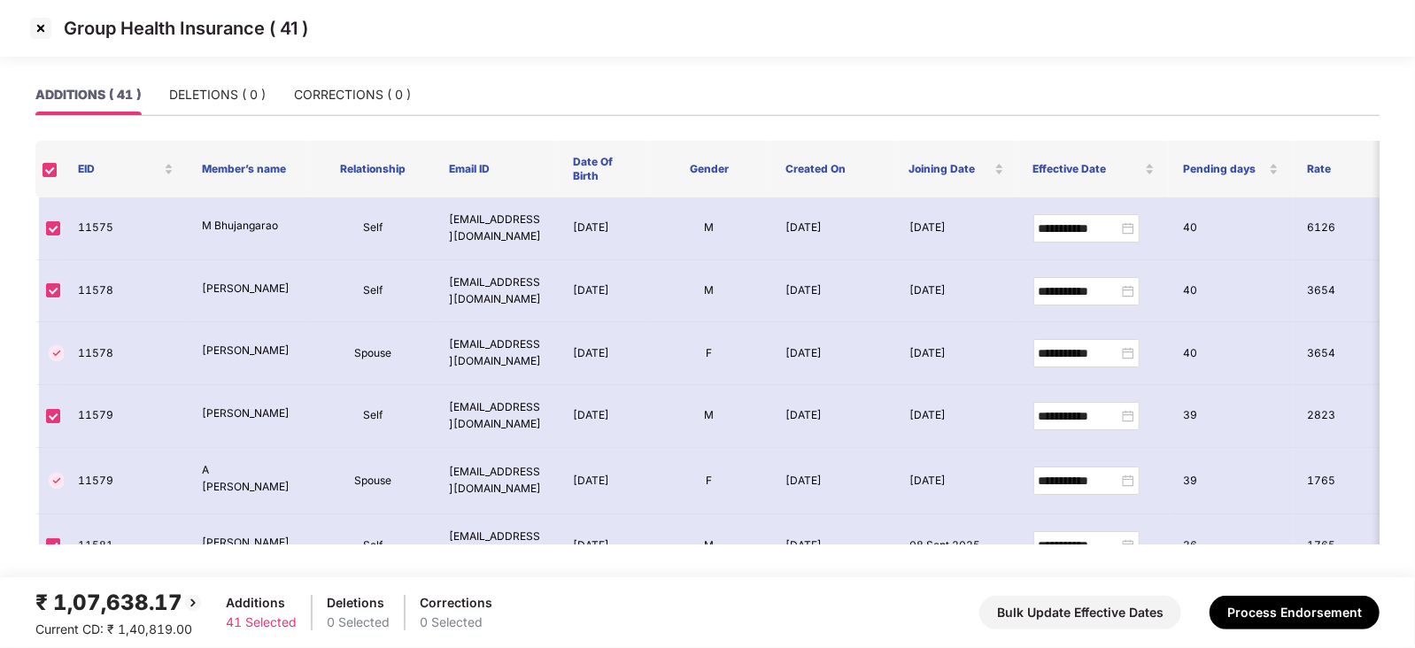
click at [38, 34] on img at bounding box center [41, 28] width 28 height 28
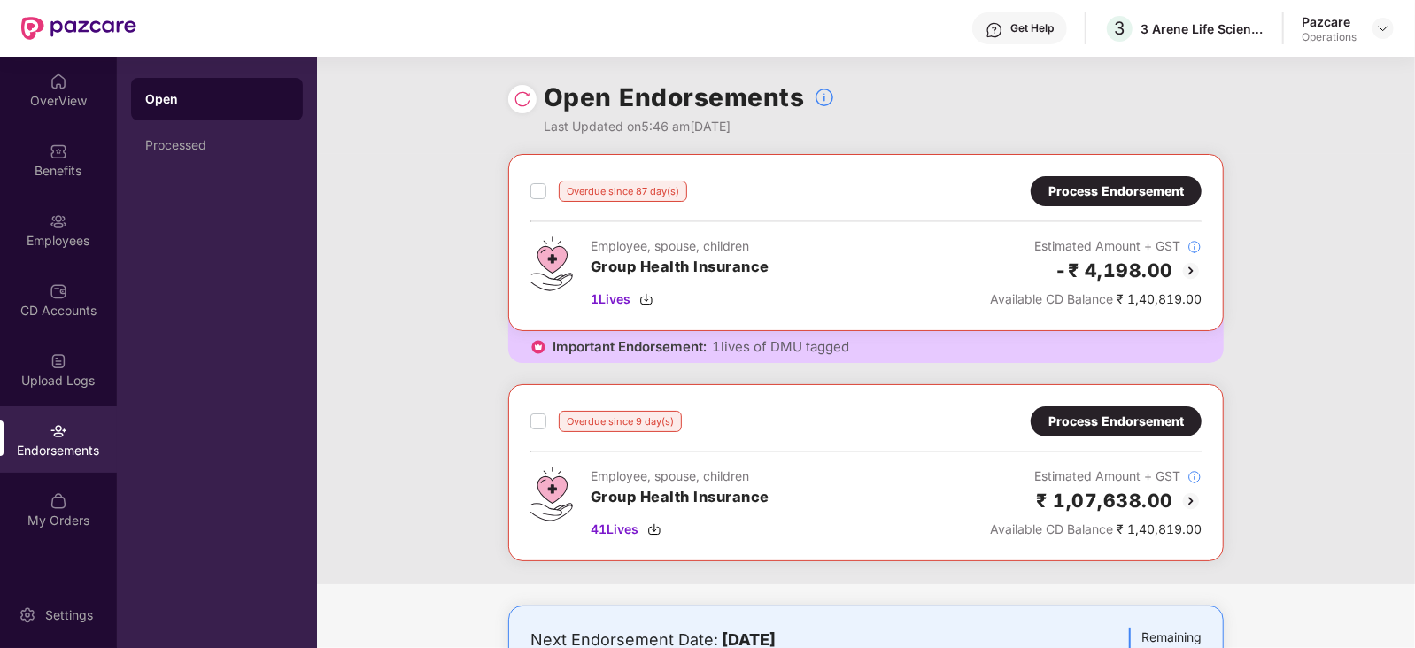
scroll to position [110, 0]
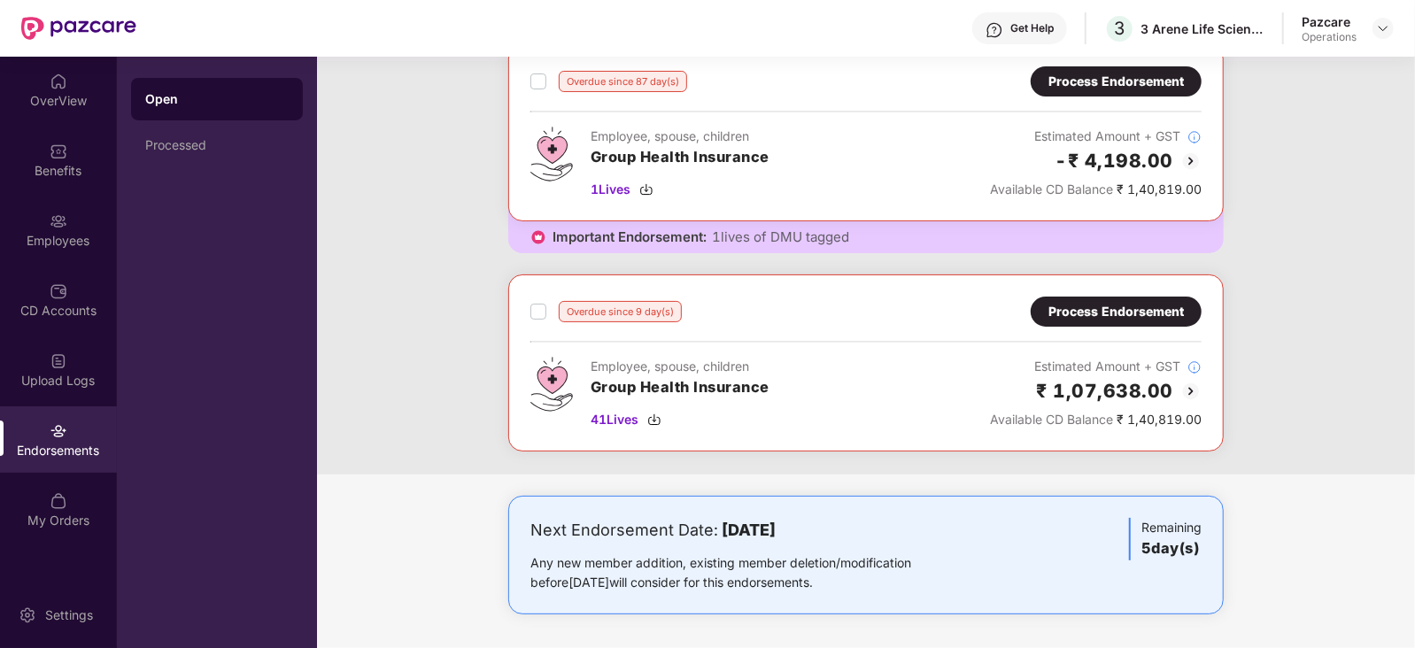
click at [786, 407] on div "Employee, spouse, children Group Health Insurance 41 Lives Estimated Amount + G…" at bounding box center [866, 393] width 671 height 73
